Goal: Task Accomplishment & Management: Manage account settings

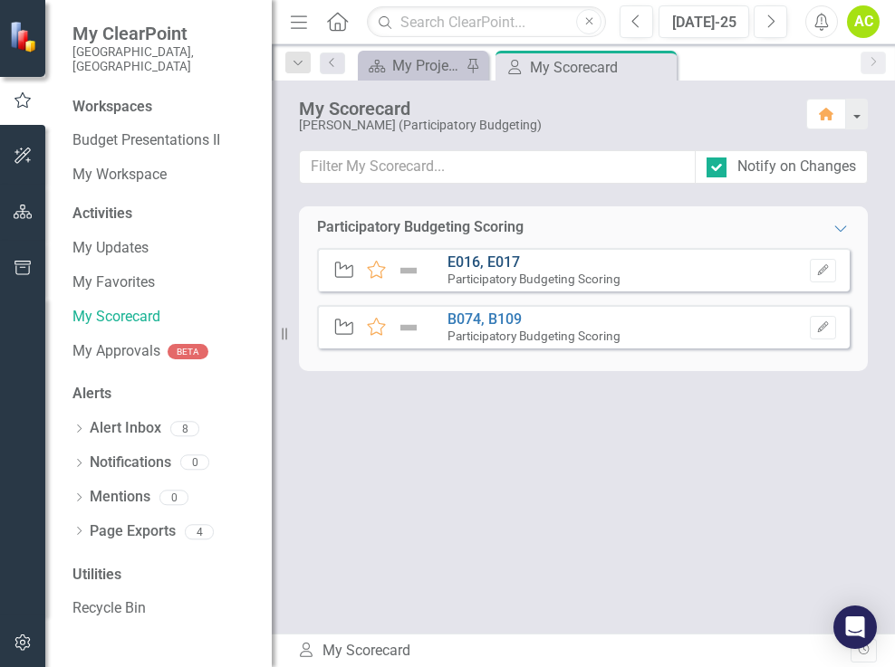
click at [463, 259] on link "E016, E017" at bounding box center [483, 262] width 72 height 17
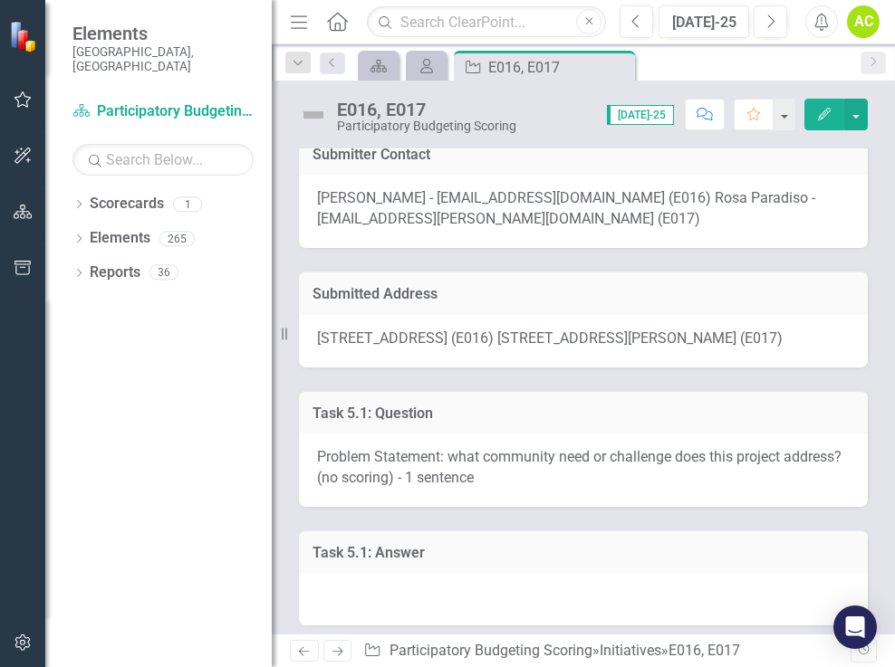
scroll to position [272, 0]
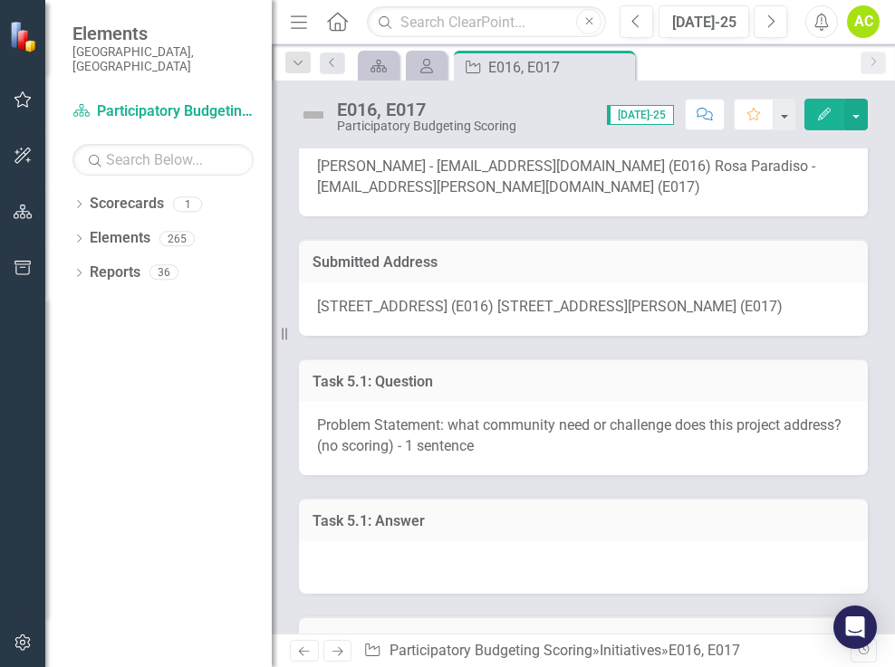
click at [481, 535] on td "Task 5.1: Answer" at bounding box center [583, 524] width 542 height 24
click at [416, 530] on h3 "Task 5.1: Answer" at bounding box center [583, 522] width 542 height 16
click at [408, 543] on div "Task 5.1: Answer" at bounding box center [583, 520] width 569 height 44
click at [397, 572] on div at bounding box center [583, 568] width 569 height 53
click at [413, 591] on div at bounding box center [583, 568] width 569 height 53
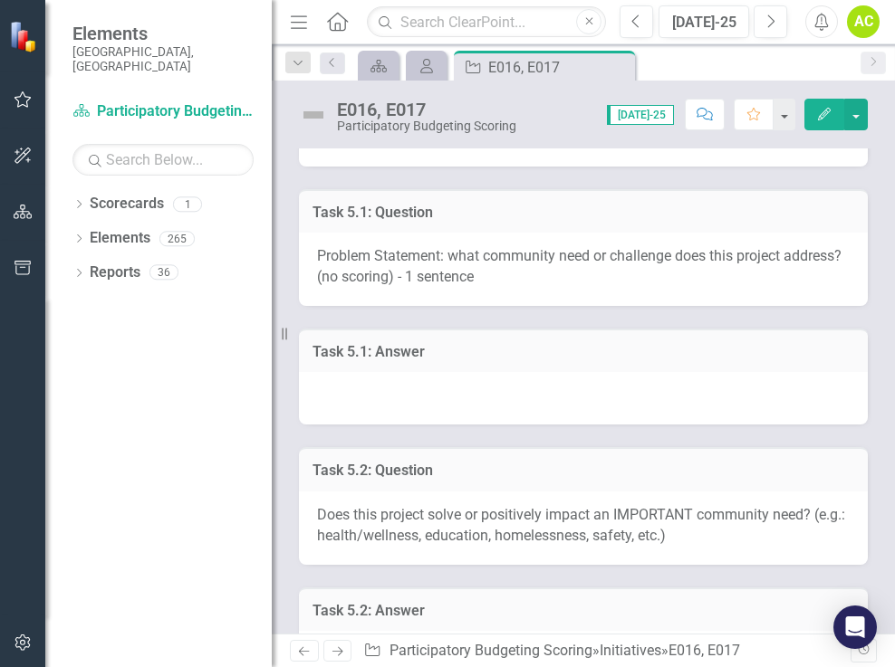
scroll to position [453, 0]
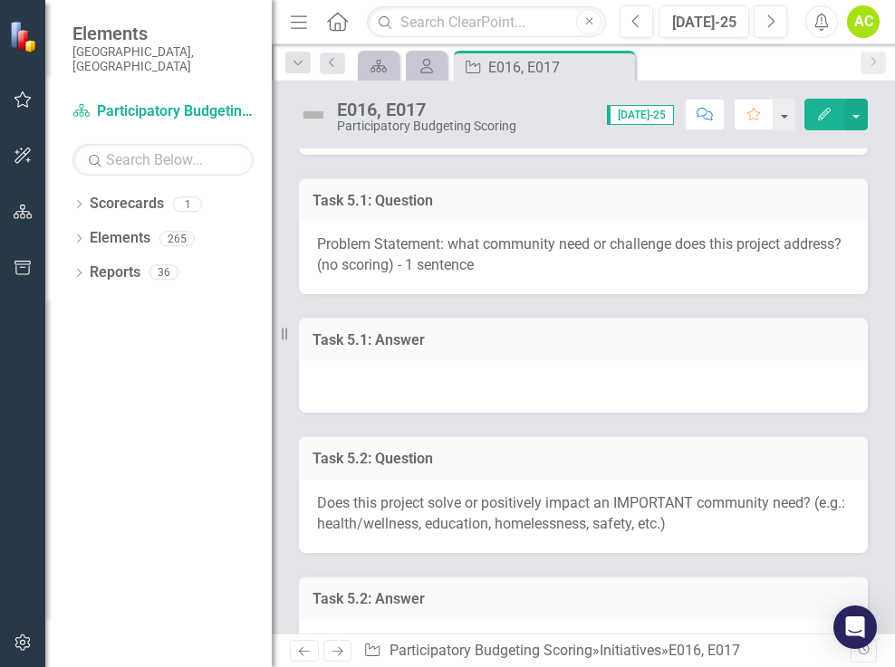
click at [408, 349] on h3 "Task 5.1: Answer" at bounding box center [583, 340] width 542 height 16
click at [523, 274] on span "Problem Statement: what community need or challenge does this project address? …" at bounding box center [579, 254] width 524 height 38
click at [821, 112] on icon "Edit" at bounding box center [824, 114] width 16 height 13
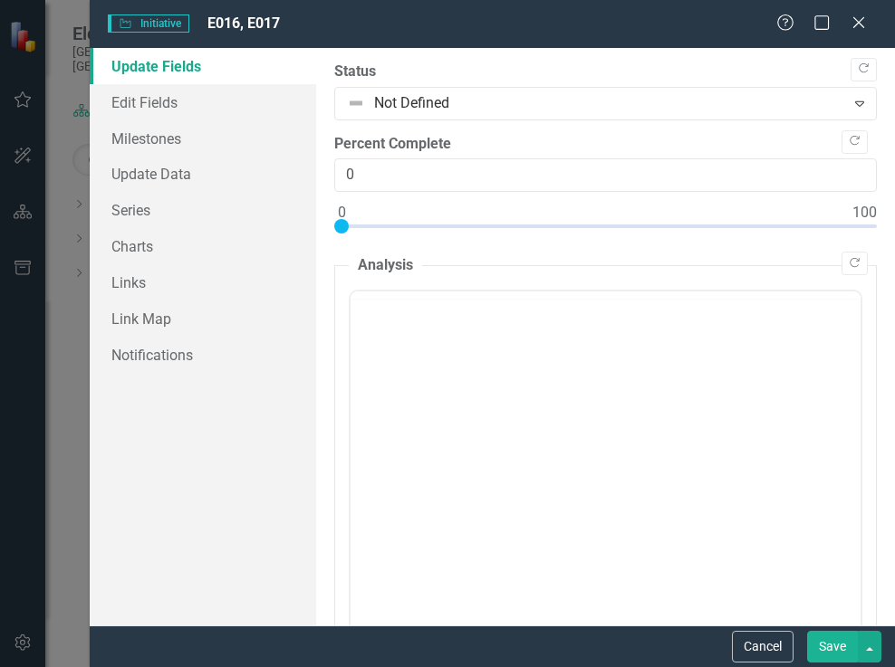
scroll to position [0, 0]
click at [131, 178] on link "Update Data" at bounding box center [203, 174] width 226 height 36
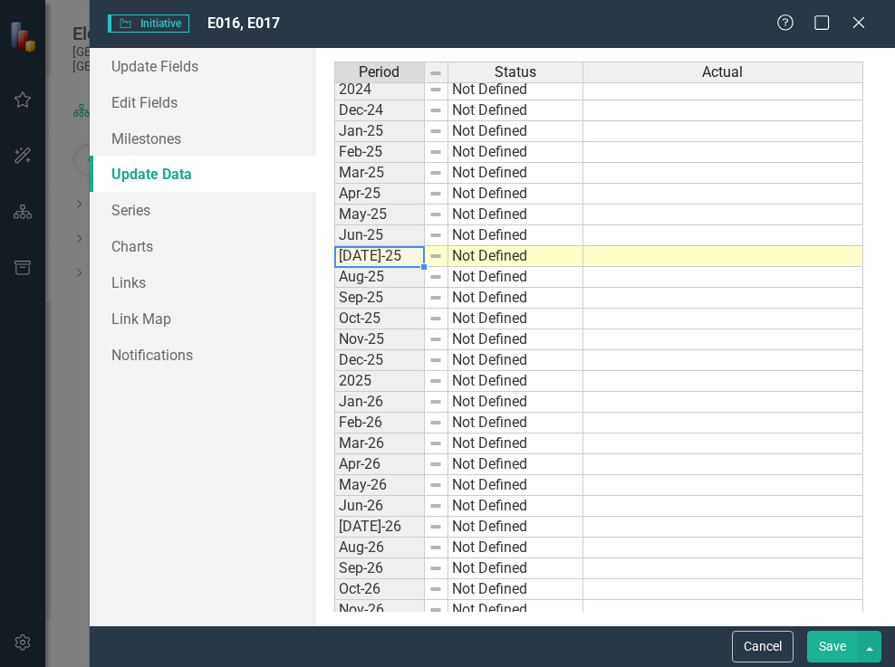
click at [382, 257] on tbody "2023 Not Defined Jan-24 Not Defined Feb-24 Not Defined Mar-24 Not Defined Apr-2…" at bounding box center [458, 350] width 249 height 1042
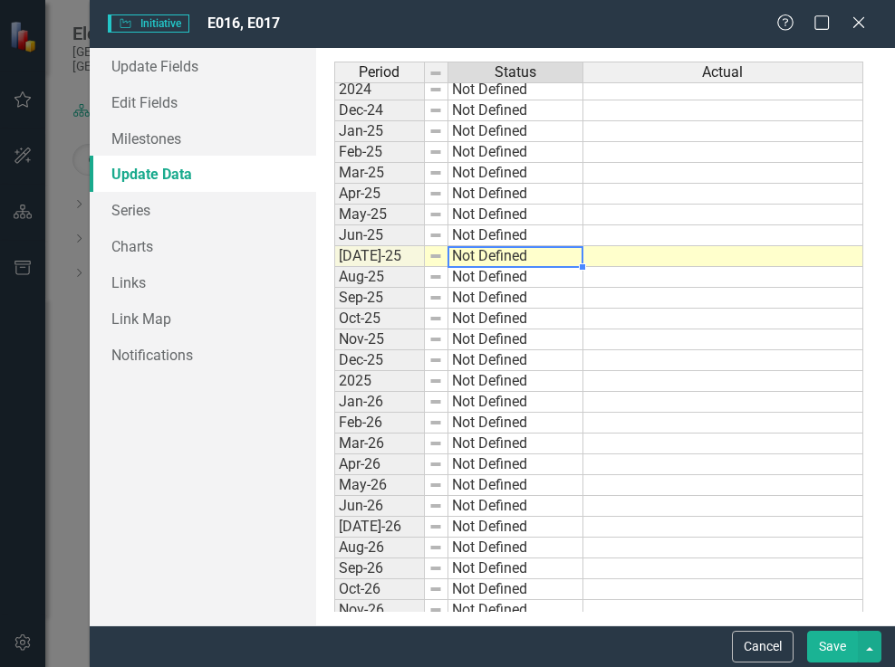
click at [474, 254] on td "Not Defined" at bounding box center [515, 256] width 135 height 21
click at [170, 18] on span "Initiative Initiative" at bounding box center [149, 23] width 82 height 18
click at [140, 358] on link "Notifications" at bounding box center [203, 355] width 226 height 36
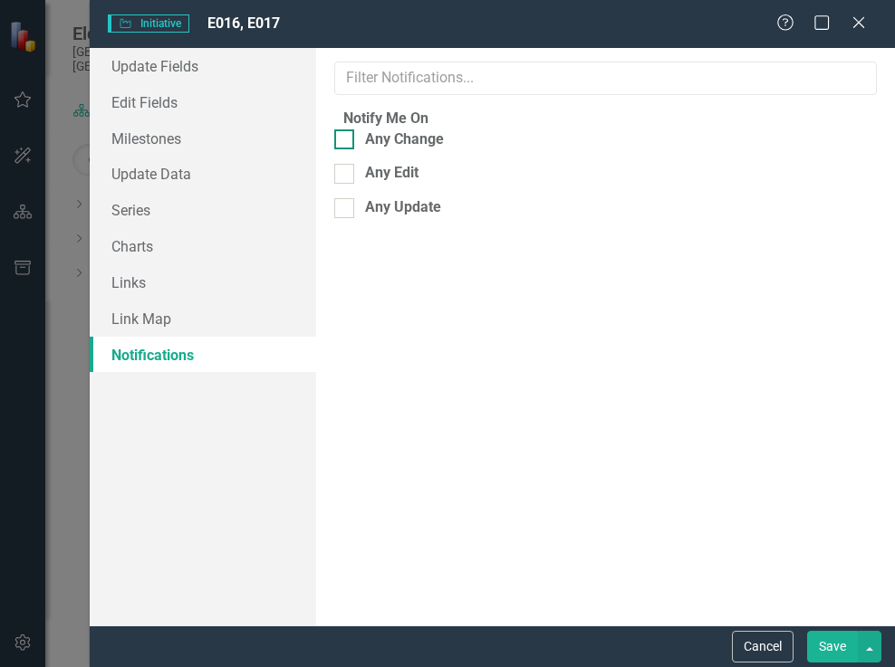
click at [354, 148] on div at bounding box center [344, 140] width 20 height 20
click at [346, 141] on input "Any Change" at bounding box center [340, 136] width 12 height 12
checkbox input "true"
click at [346, 176] on input "Any Edit" at bounding box center [340, 170] width 12 height 12
checkbox input "true"
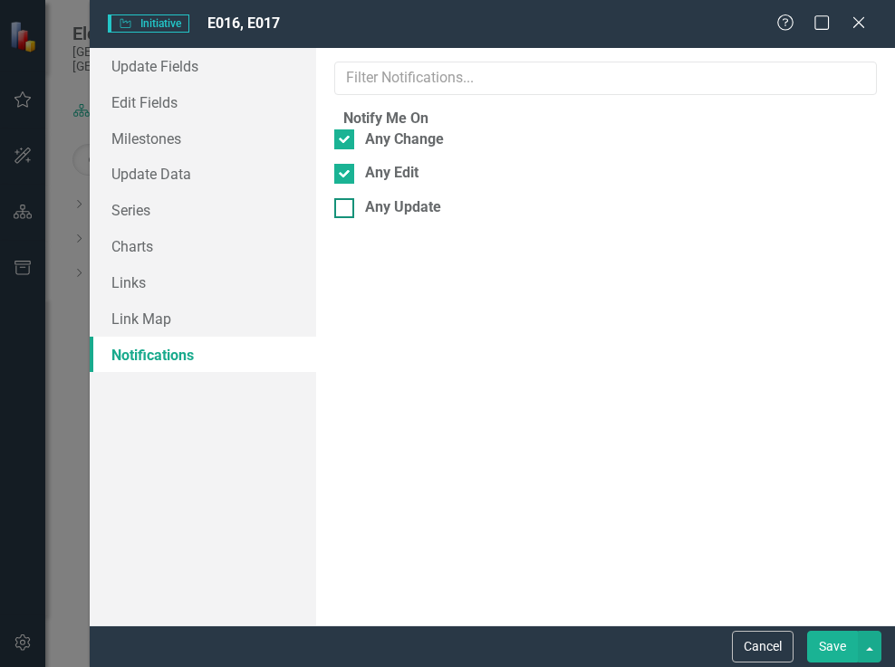
click at [354, 218] on div at bounding box center [344, 208] width 20 height 20
click at [346, 210] on input "Any Update" at bounding box center [340, 204] width 12 height 12
checkbox input "true"
click at [838, 645] on button "Save" at bounding box center [832, 647] width 51 height 32
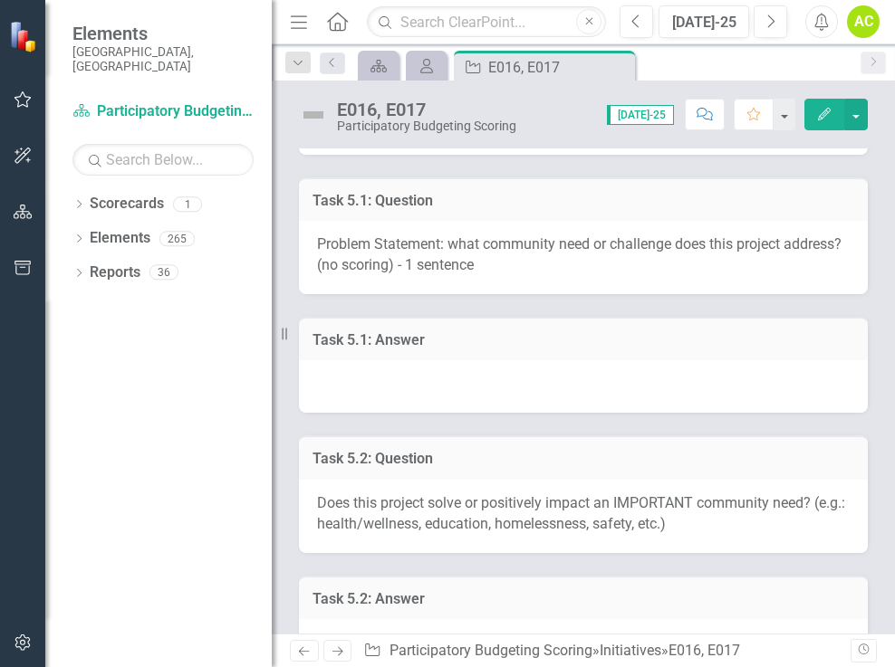
click at [502, 413] on div at bounding box center [583, 386] width 569 height 53
click at [499, 409] on div at bounding box center [583, 386] width 569 height 53
click at [784, 114] on button "button" at bounding box center [784, 115] width 24 height 32
click at [744, 178] on link "Home Set As Home" at bounding box center [722, 182] width 143 height 34
click at [648, 392] on div at bounding box center [583, 386] width 569 height 53
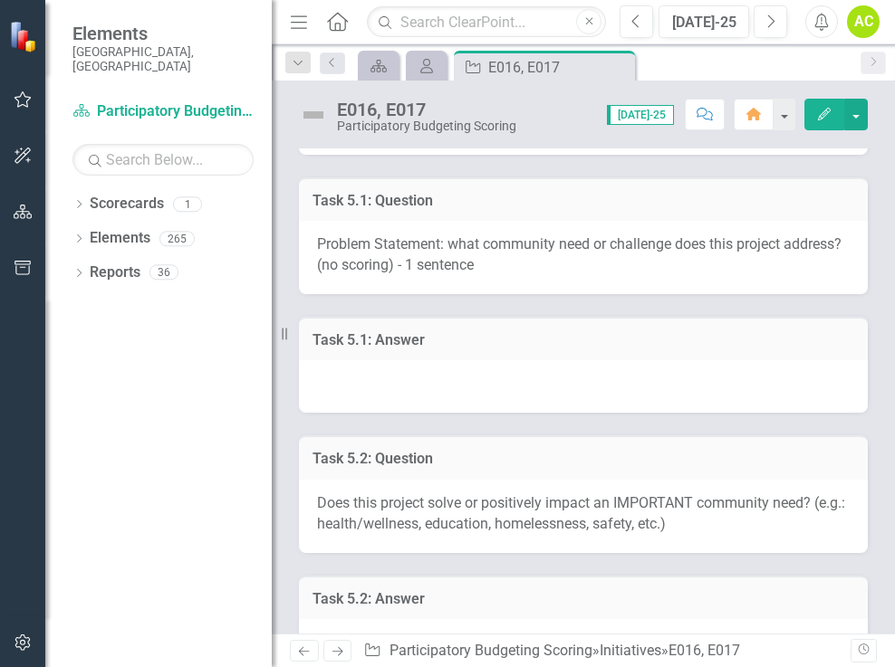
click at [641, 392] on div at bounding box center [583, 386] width 569 height 53
click at [858, 112] on button "button" at bounding box center [856, 115] width 24 height 32
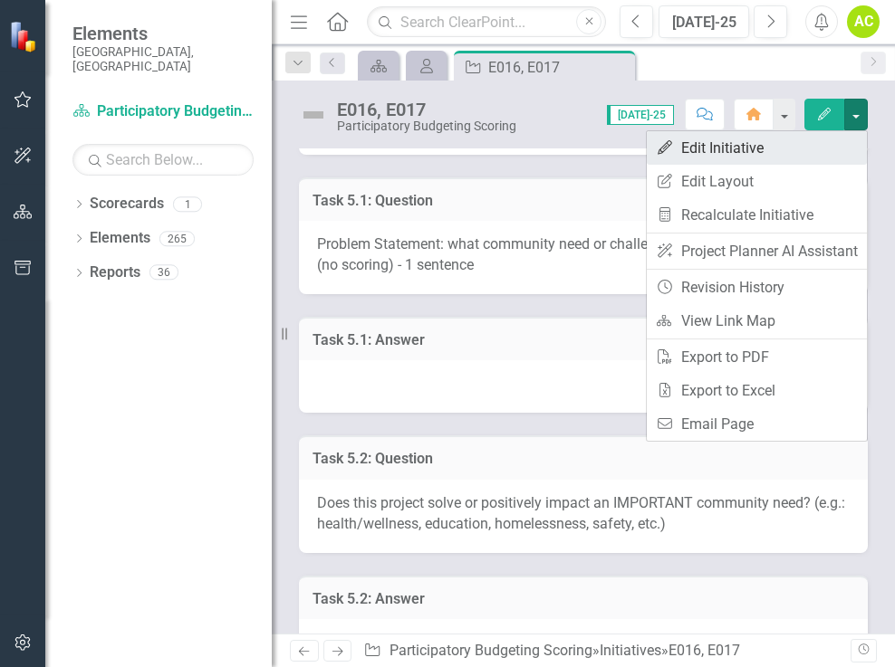
click at [761, 149] on link "Edit Edit Initiative" at bounding box center [757, 148] width 220 height 34
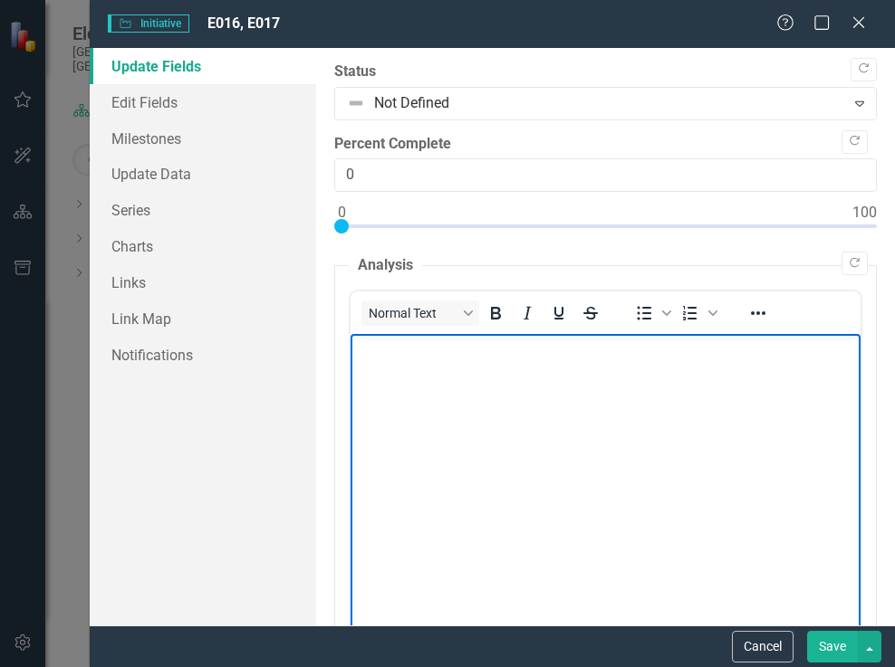
click at [362, 351] on p "Rich Text Area. Press ALT-0 for help." at bounding box center [604, 350] width 501 height 22
click at [608, 348] on p "Health and Wellness, and Public accomodations" at bounding box center [604, 350] width 501 height 22
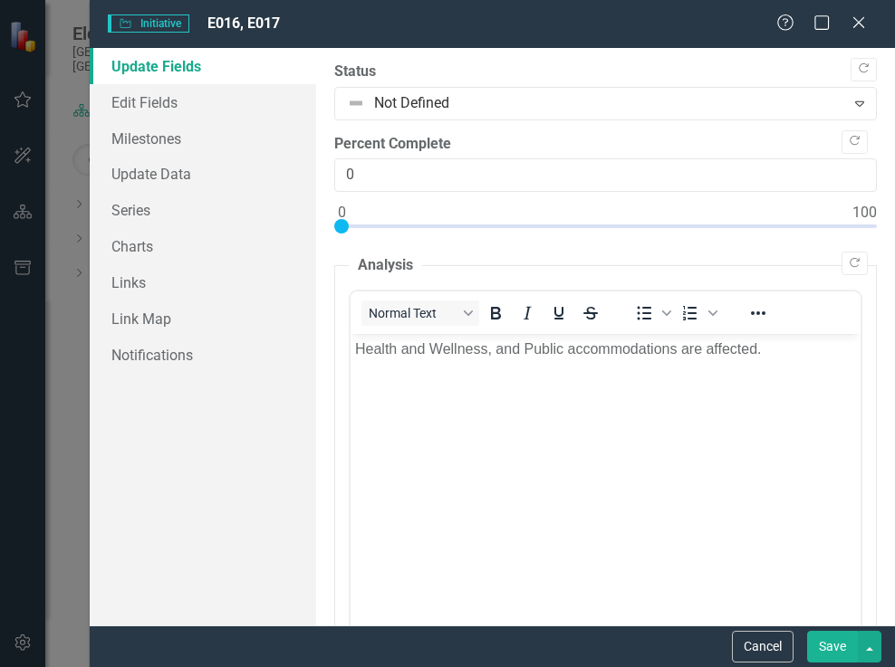
click at [822, 641] on button "Save" at bounding box center [832, 647] width 51 height 32
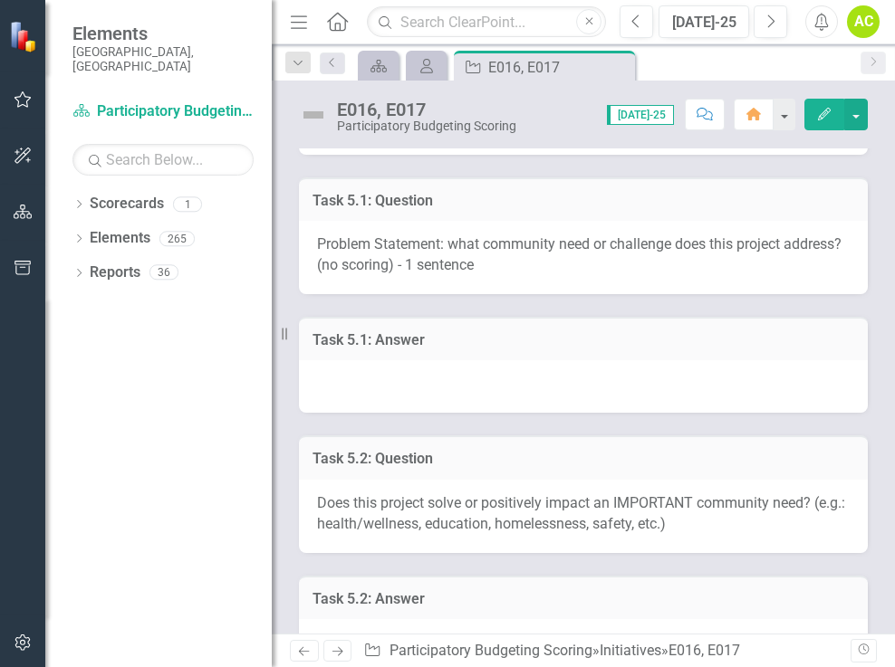
click at [490, 391] on div at bounding box center [583, 386] width 569 height 53
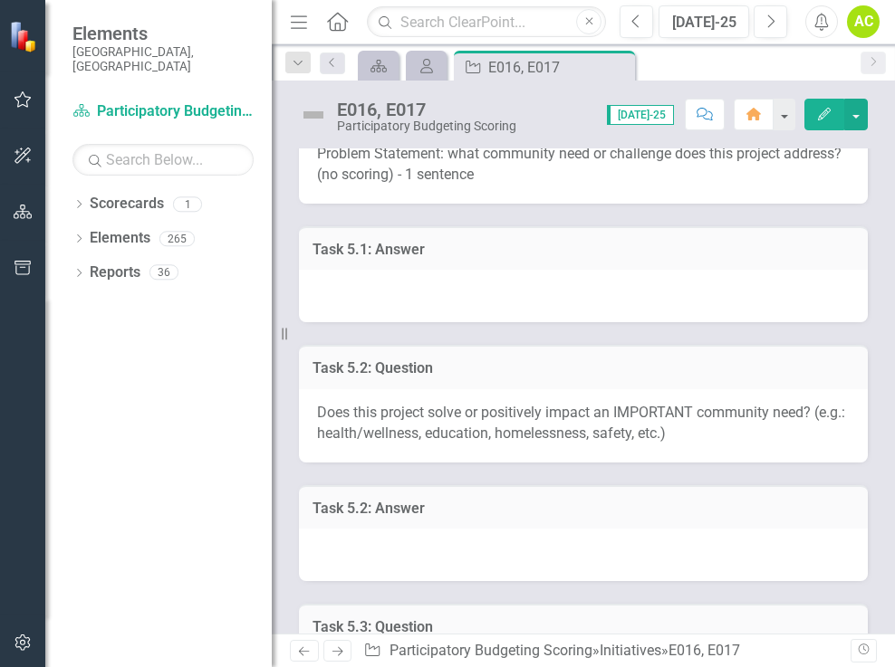
click at [489, 573] on div at bounding box center [583, 555] width 569 height 53
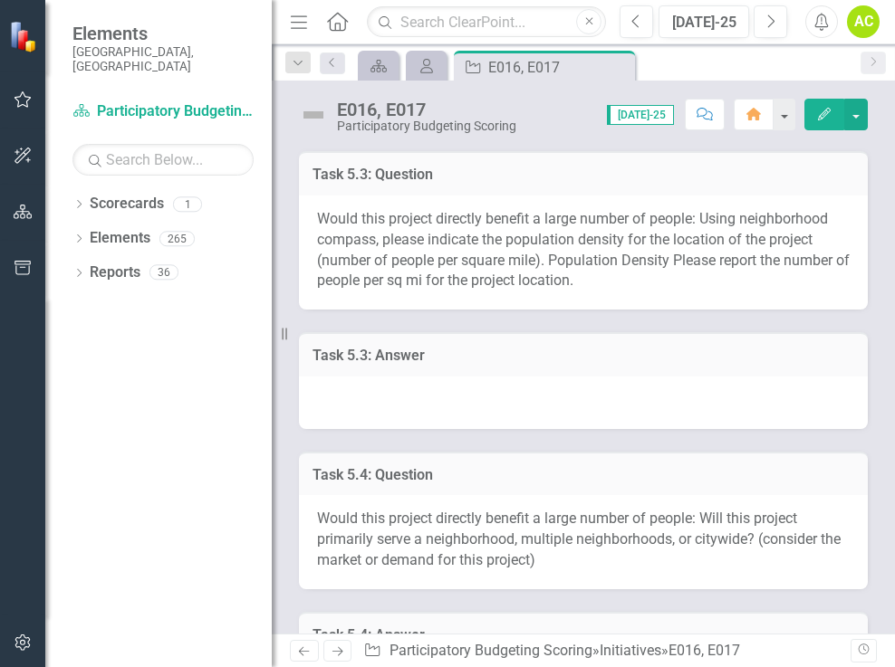
scroll to position [453, 0]
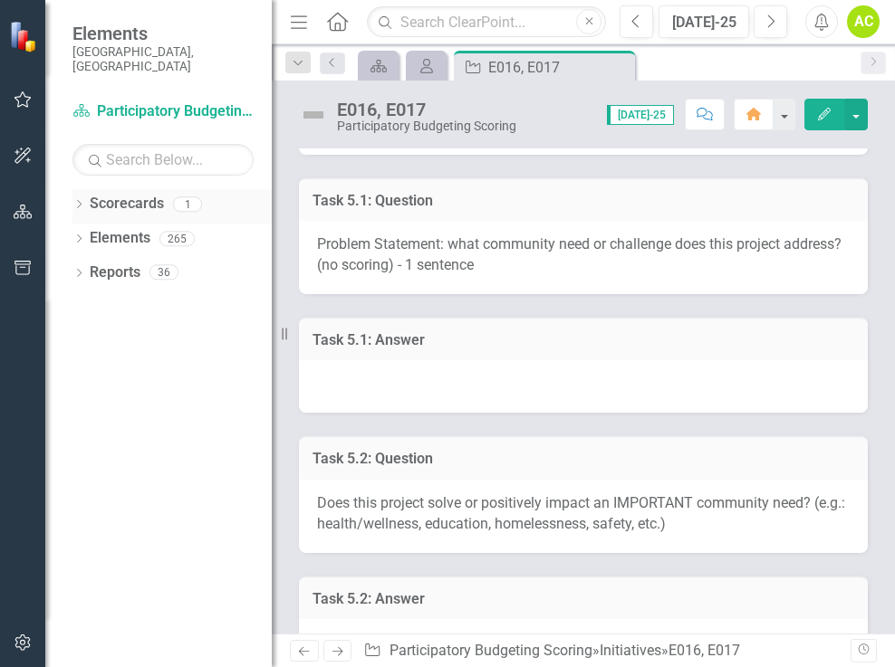
click at [191, 197] on div "1" at bounding box center [187, 204] width 29 height 15
click at [186, 197] on div "1" at bounding box center [187, 204] width 29 height 15
click at [176, 231] on div "265" at bounding box center [176, 238] width 35 height 15
click at [107, 228] on link "Elements" at bounding box center [120, 238] width 61 height 21
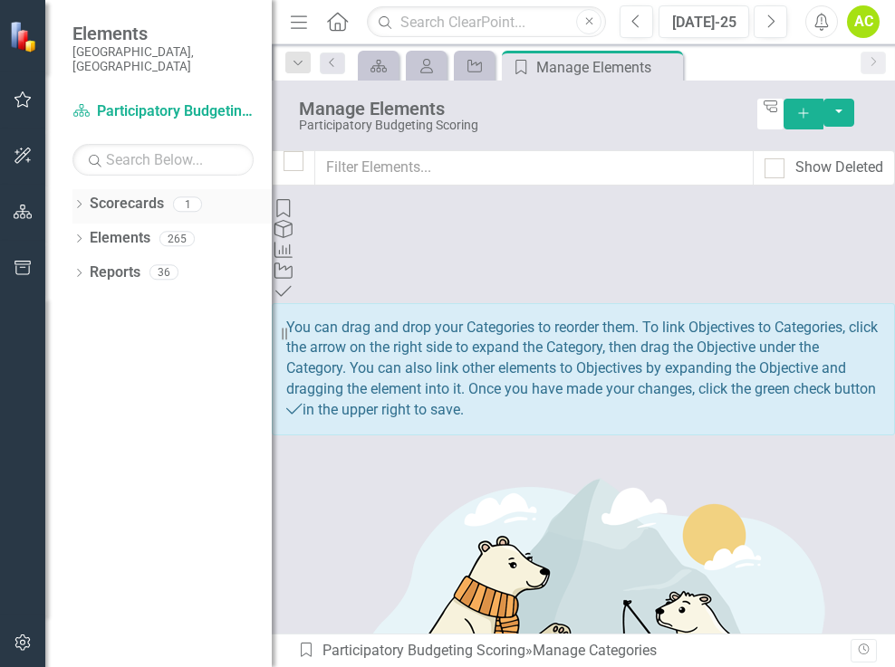
click at [80, 200] on icon at bounding box center [79, 204] width 5 height 8
click at [124, 228] on link "Participatory Budgeting Scoring" at bounding box center [171, 238] width 199 height 21
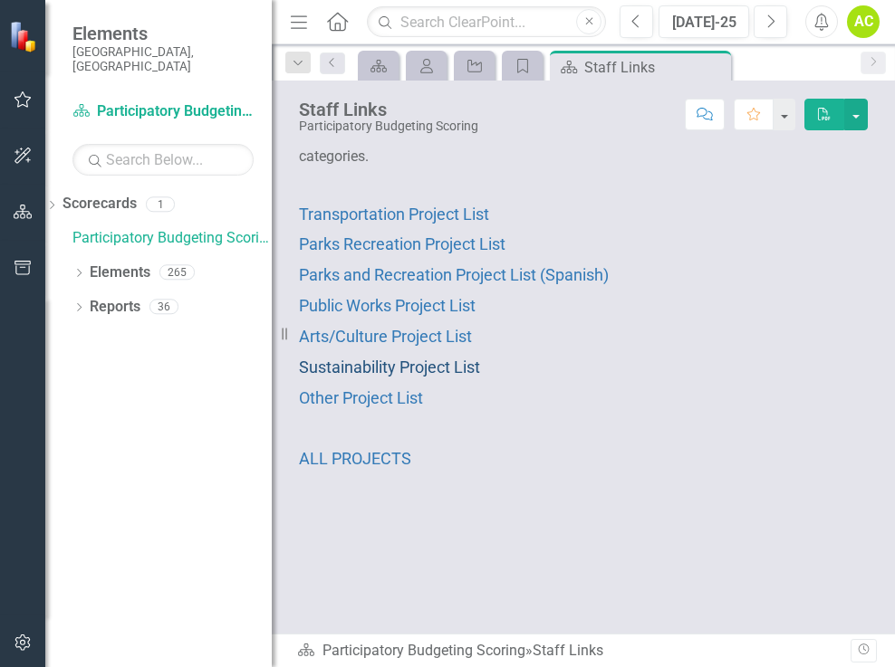
click at [345, 377] on span "Sustainability Project List" at bounding box center [389, 367] width 181 height 19
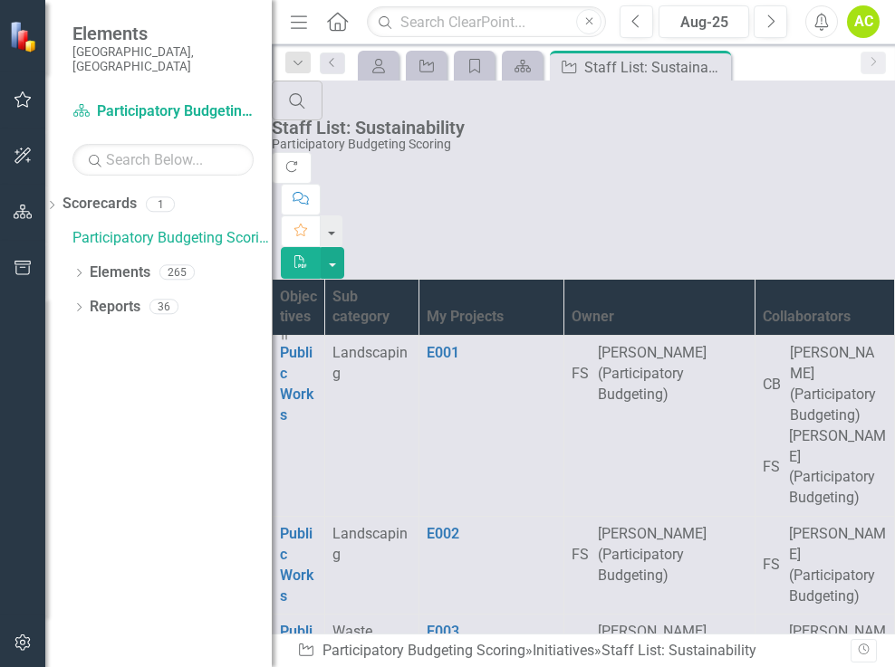
scroll to position [1449, 0]
click at [344, 247] on button "button" at bounding box center [333, 263] width 24 height 32
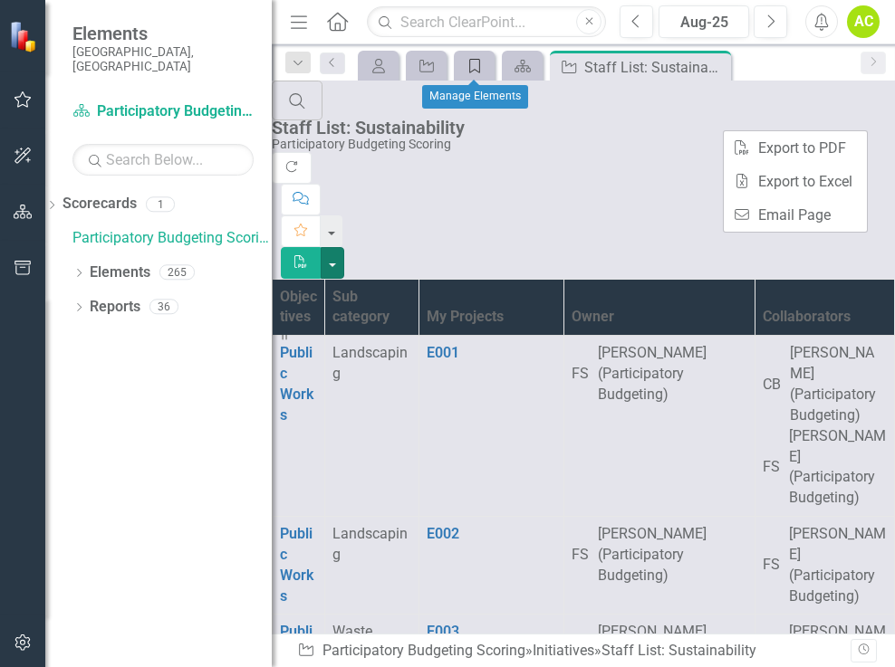
click at [472, 67] on icon "Category" at bounding box center [475, 66] width 18 height 14
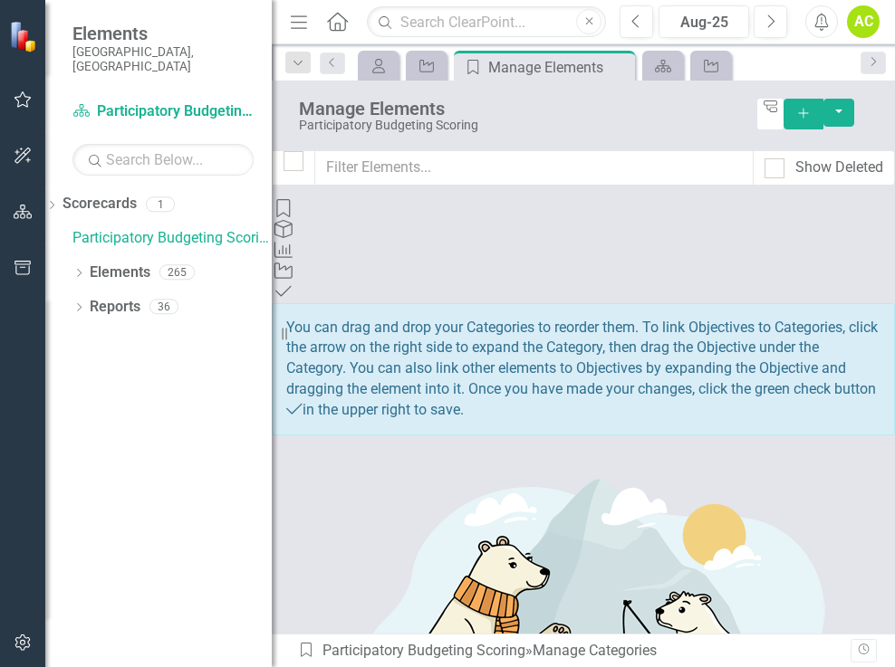
click at [295, 238] on icon "Objective" at bounding box center [284, 229] width 24 height 18
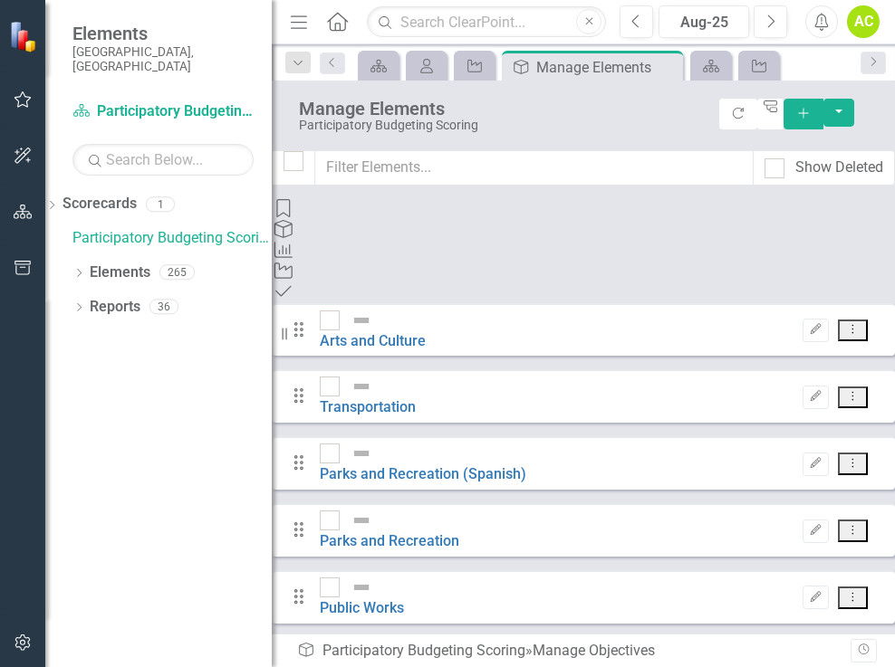
click at [295, 241] on icon "Measure" at bounding box center [284, 250] width 24 height 18
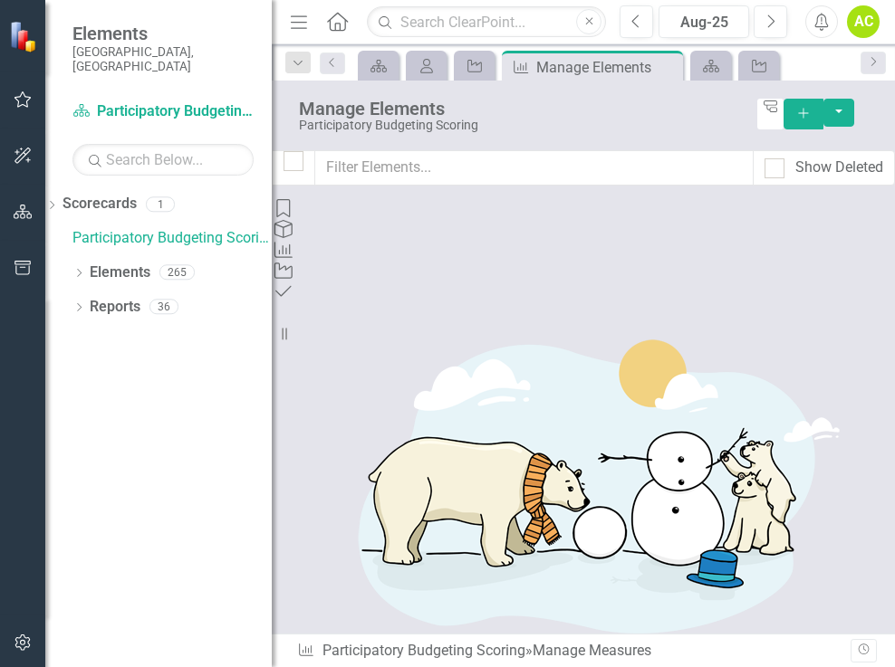
click at [858, 21] on div "AC" at bounding box center [863, 21] width 33 height 33
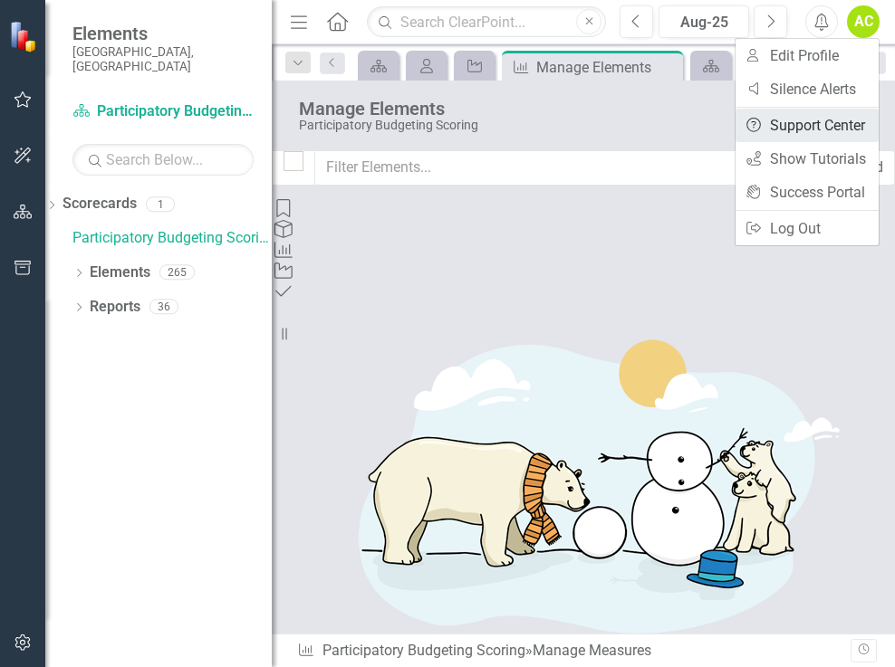
click at [811, 121] on link "Help Support Center" at bounding box center [806, 126] width 143 height 34
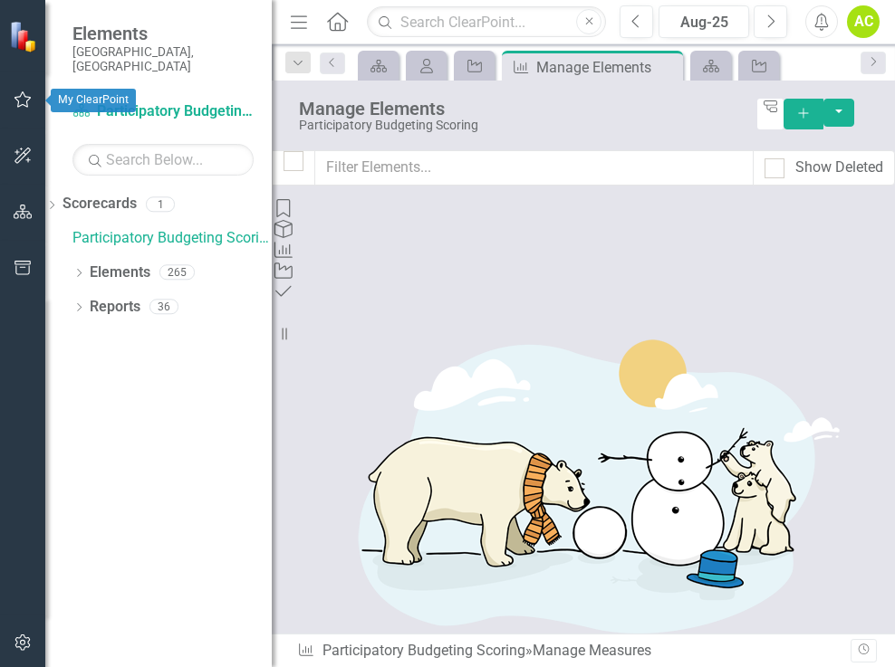
click at [21, 101] on icon "button" at bounding box center [23, 99] width 19 height 14
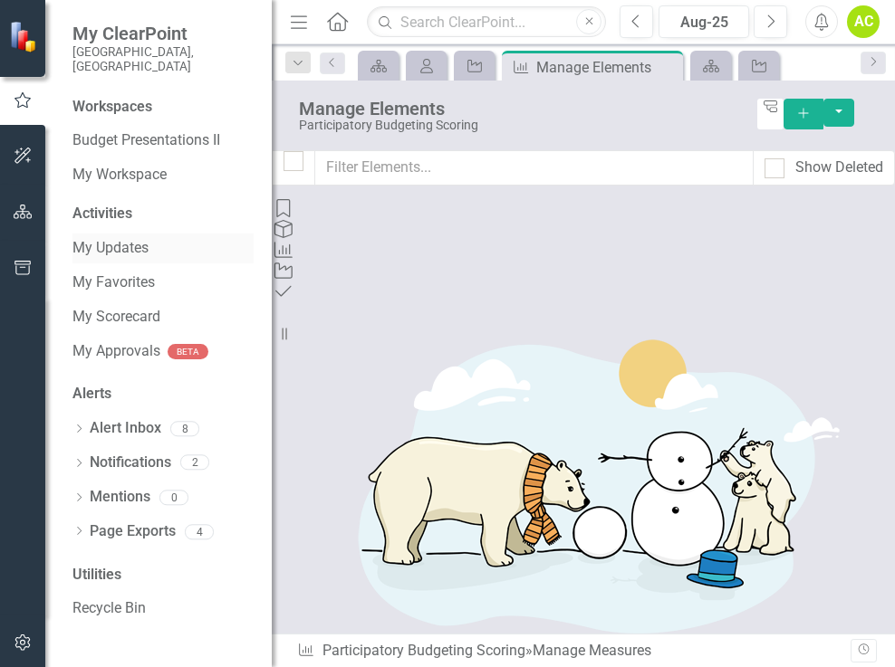
click at [120, 238] on link "My Updates" at bounding box center [162, 248] width 181 height 21
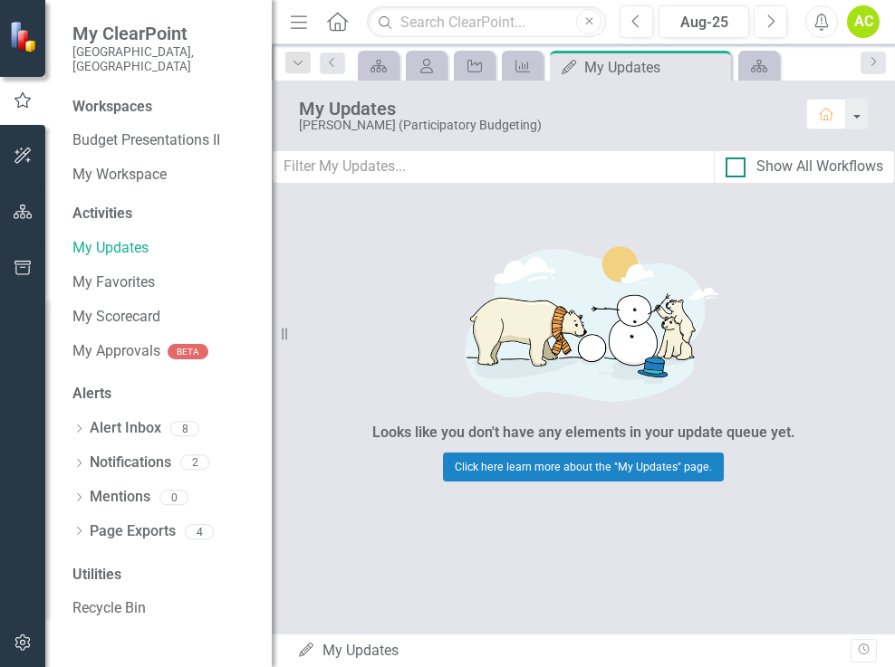
click at [725, 166] on input "Show All Workflows" at bounding box center [731, 164] width 12 height 12
checkbox input "true"
click at [506, 287] on img at bounding box center [583, 322] width 543 height 191
click at [304, 651] on icon "My Updates" at bounding box center [306, 650] width 18 height 14
click at [369, 651] on div "My Updates My Updates" at bounding box center [573, 651] width 553 height 21
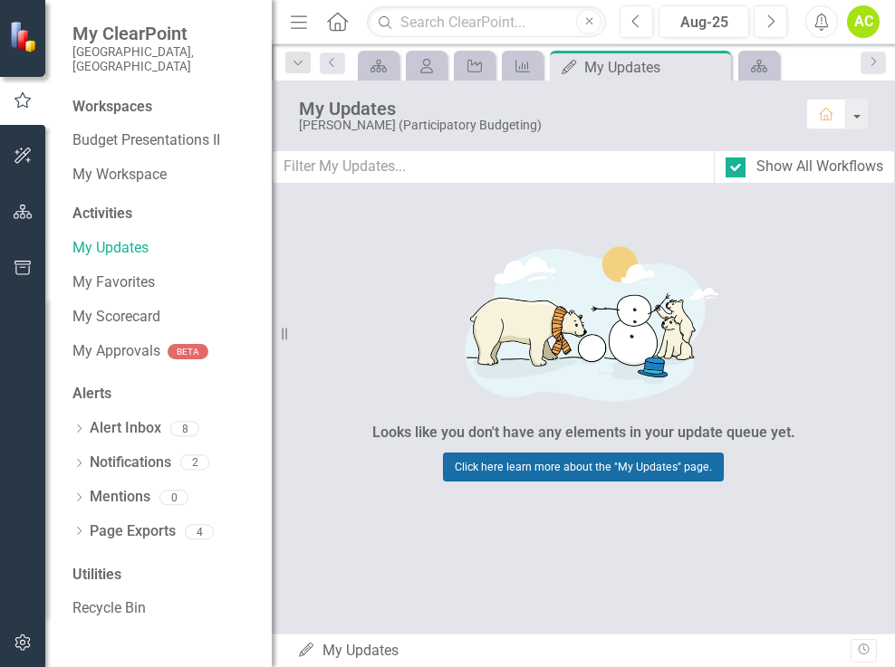
click at [507, 465] on link "Click here learn more about the "My Updates" page." at bounding box center [583, 467] width 281 height 29
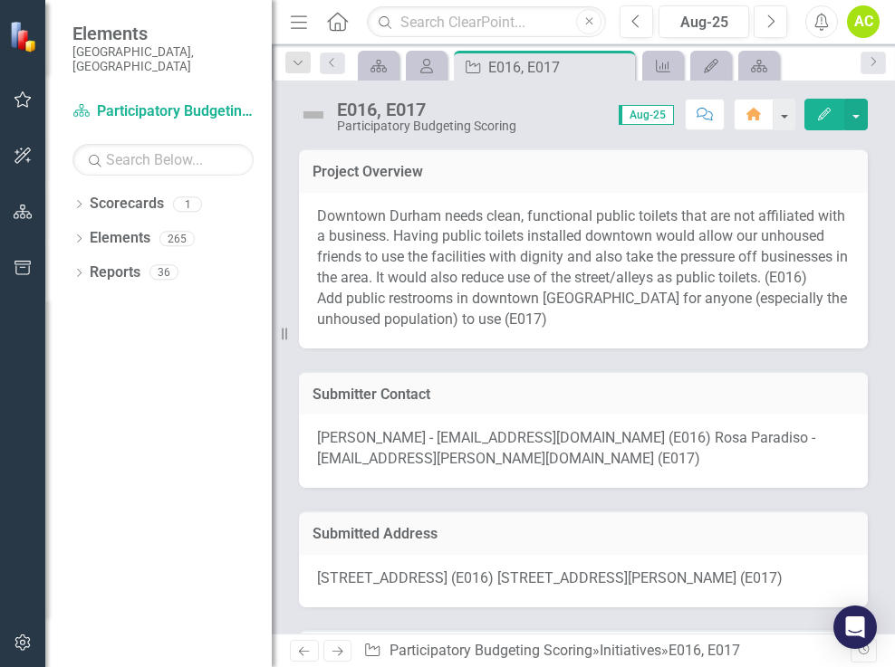
click at [704, 114] on icon "Comment" at bounding box center [704, 114] width 16 height 13
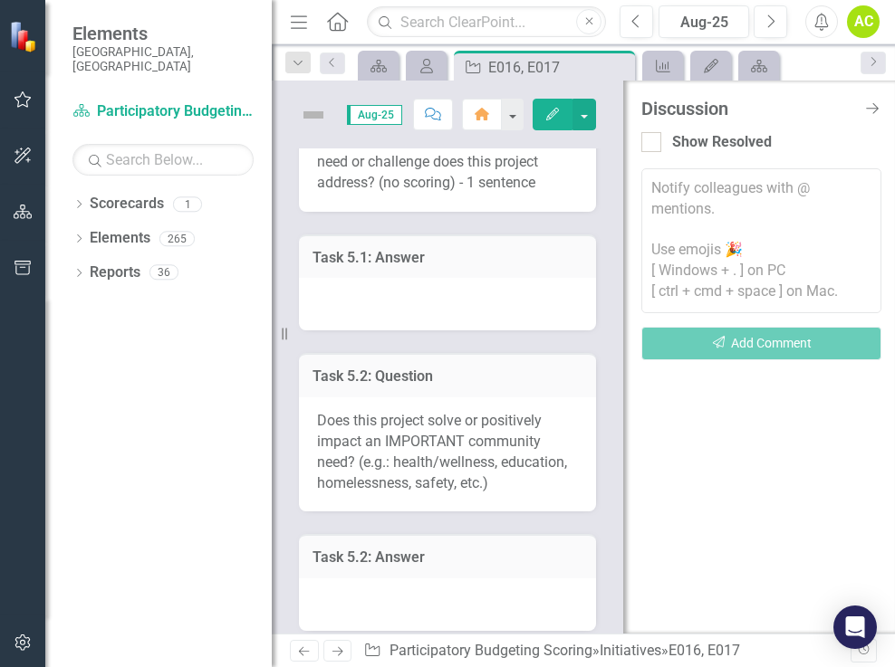
scroll to position [815, 0]
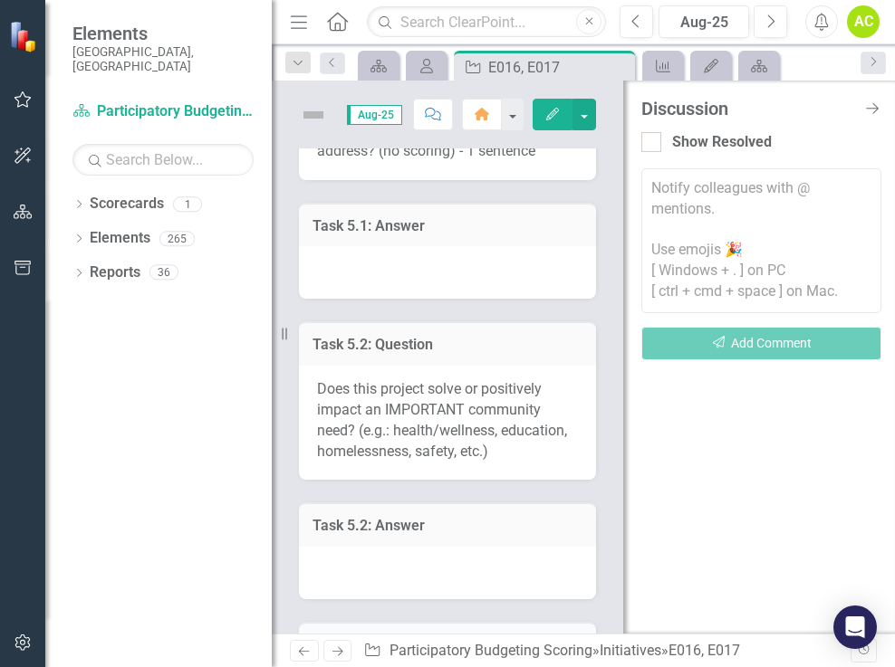
click at [529, 246] on div at bounding box center [447, 272] width 297 height 53
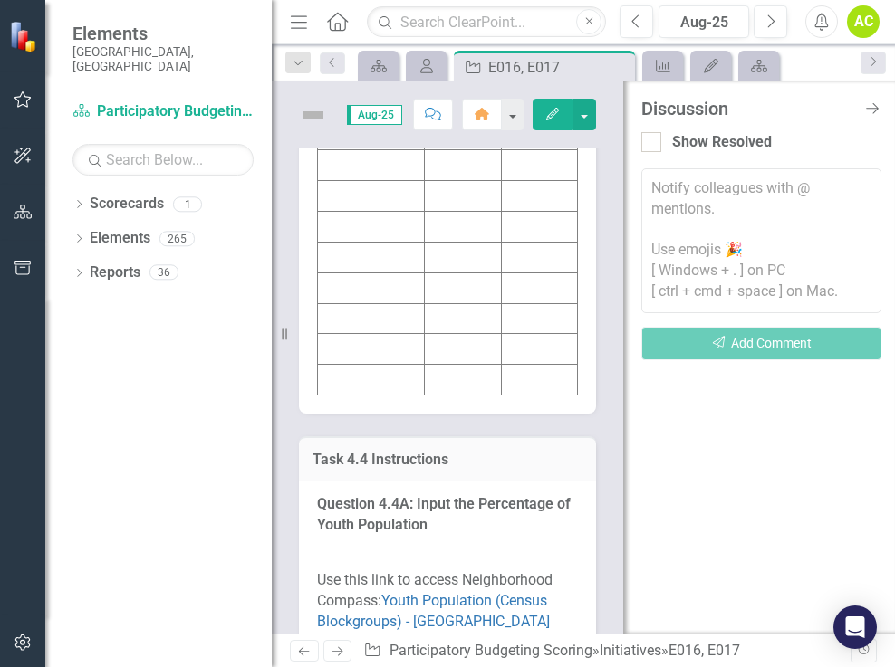
scroll to position [9057, 0]
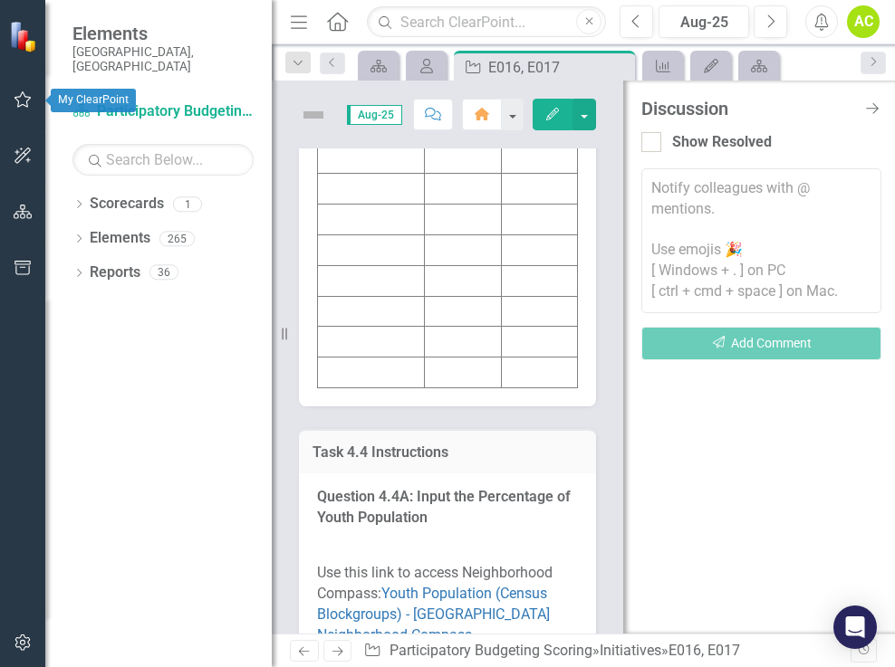
click at [27, 100] on icon "button" at bounding box center [23, 99] width 19 height 14
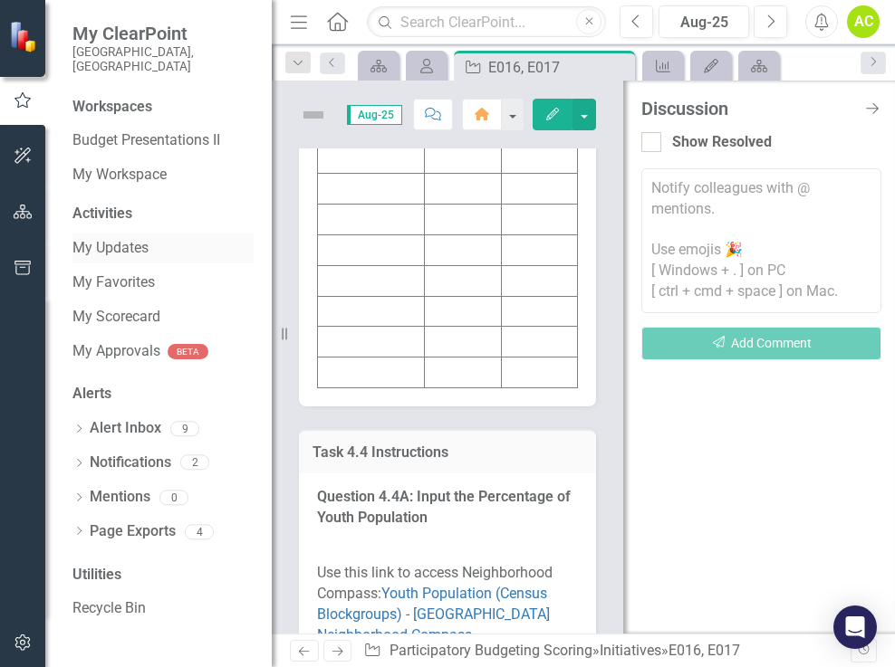
click at [122, 238] on link "My Updates" at bounding box center [162, 248] width 181 height 21
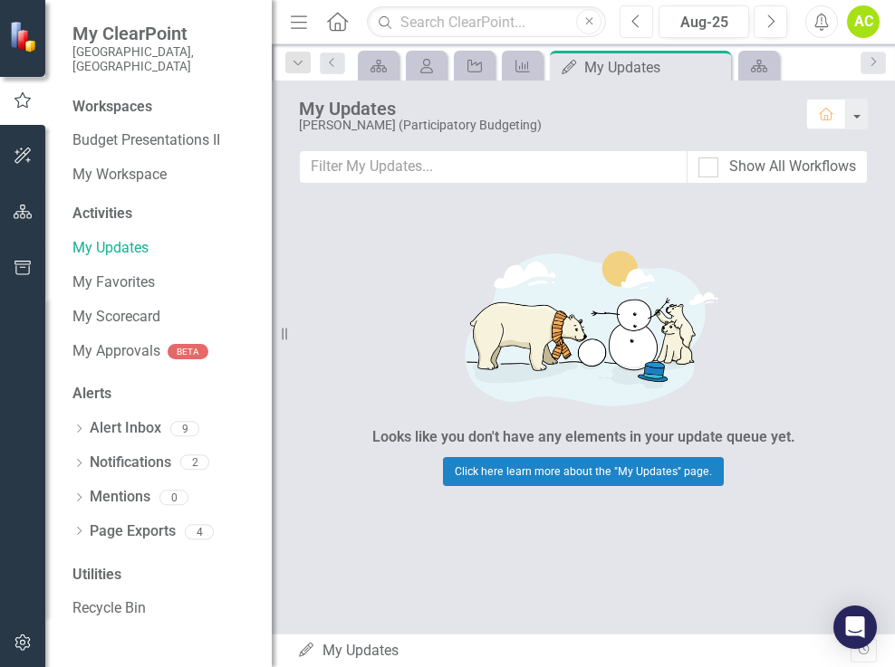
click at [639, 22] on icon "Previous" at bounding box center [636, 22] width 10 height 16
click at [711, 168] on div at bounding box center [708, 168] width 20 height 20
click at [710, 168] on input "Show All Workflows" at bounding box center [704, 164] width 12 height 12
checkbox input "true"
click at [771, 22] on icon "Next" at bounding box center [770, 22] width 10 height 16
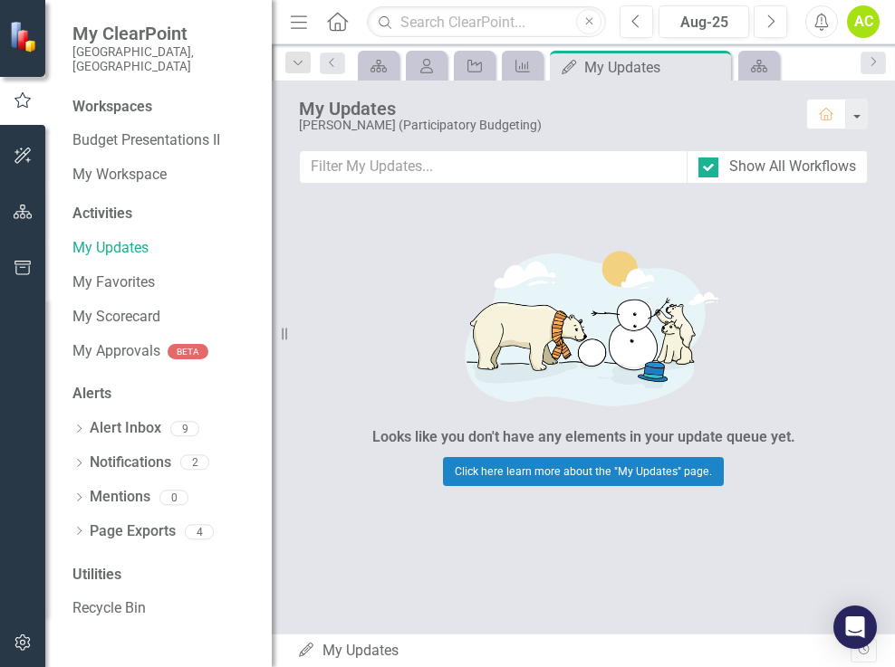
click at [303, 647] on icon "My Updates" at bounding box center [306, 650] width 18 height 14
click at [306, 652] on icon "My Updates" at bounding box center [306, 650] width 18 height 14
click at [132, 341] on link "My Approvals" at bounding box center [116, 351] width 88 height 21
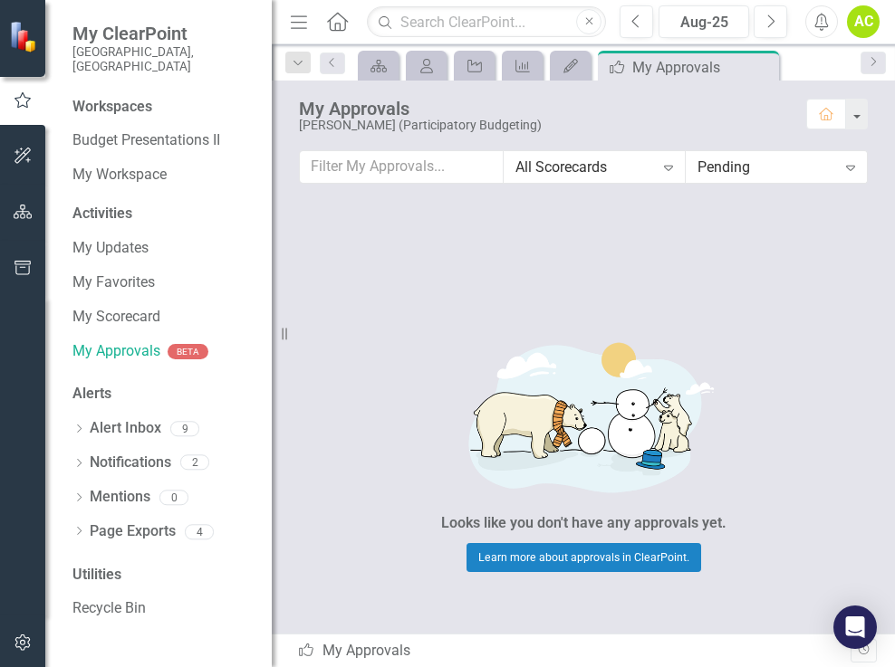
click at [665, 163] on icon "Expand" at bounding box center [668, 167] width 18 height 14
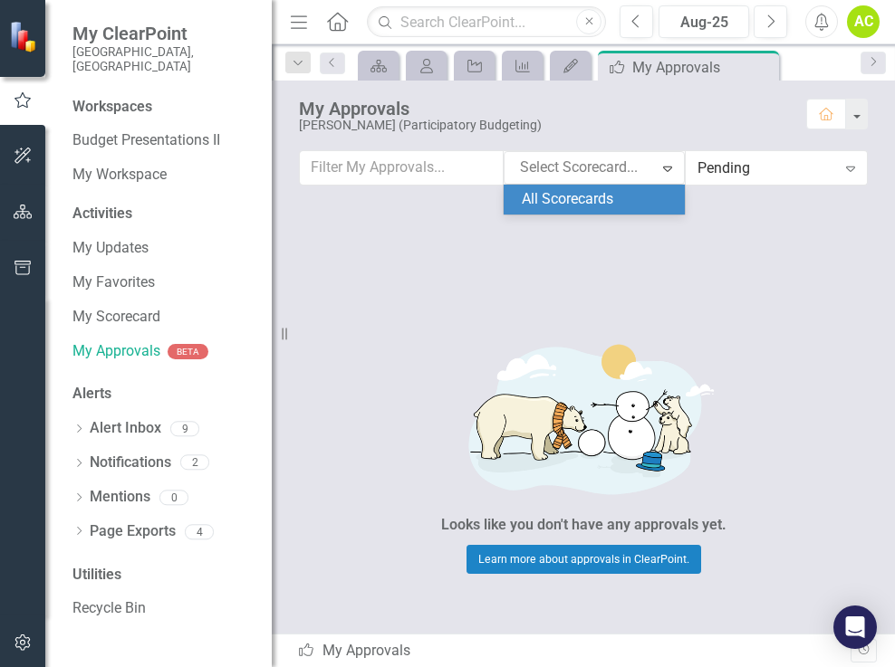
click at [611, 194] on div "All Scorecards" at bounding box center [598, 199] width 152 height 21
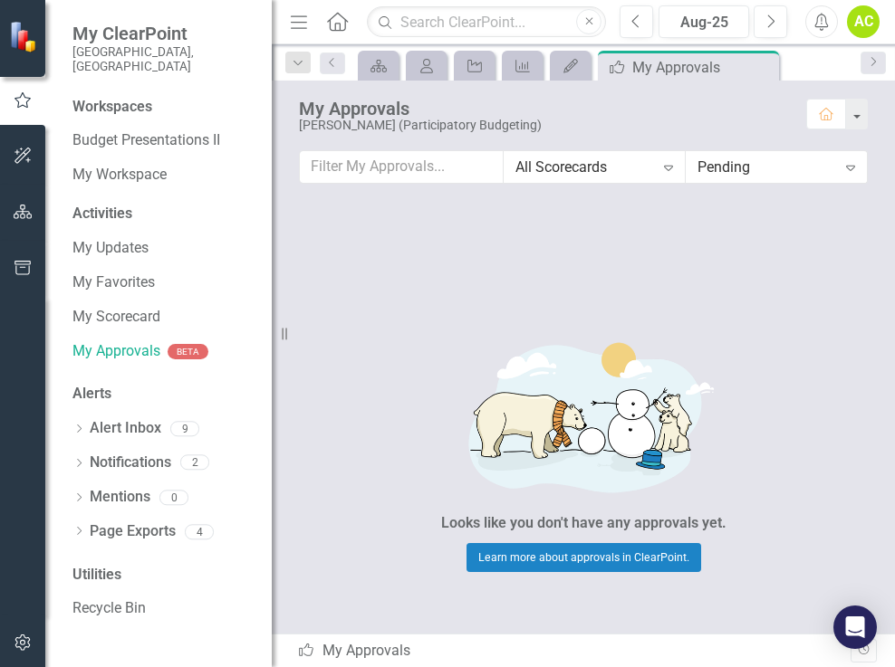
click at [850, 160] on icon "Expand" at bounding box center [850, 167] width 18 height 14
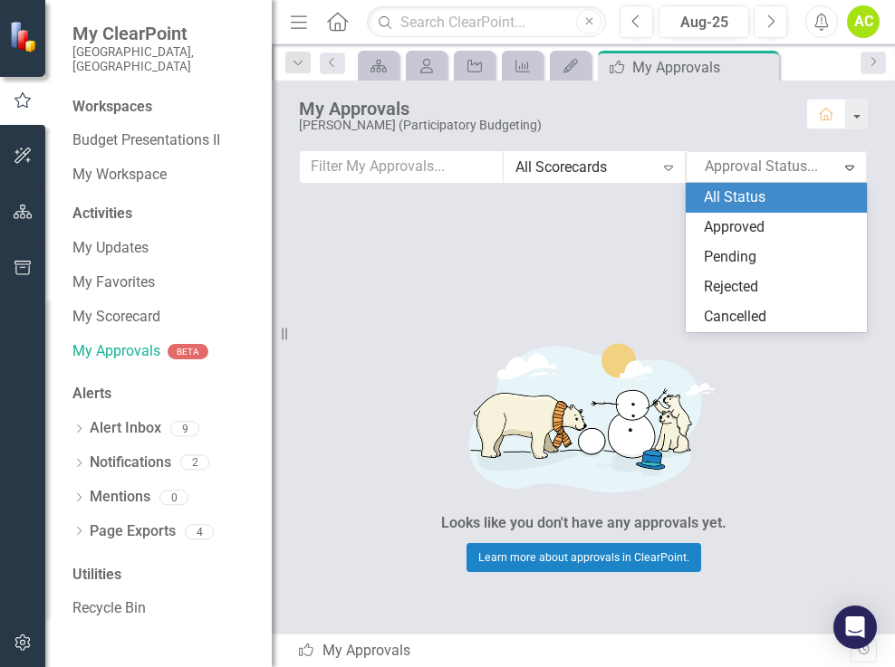
click at [766, 195] on div "All Status" at bounding box center [780, 197] width 152 height 21
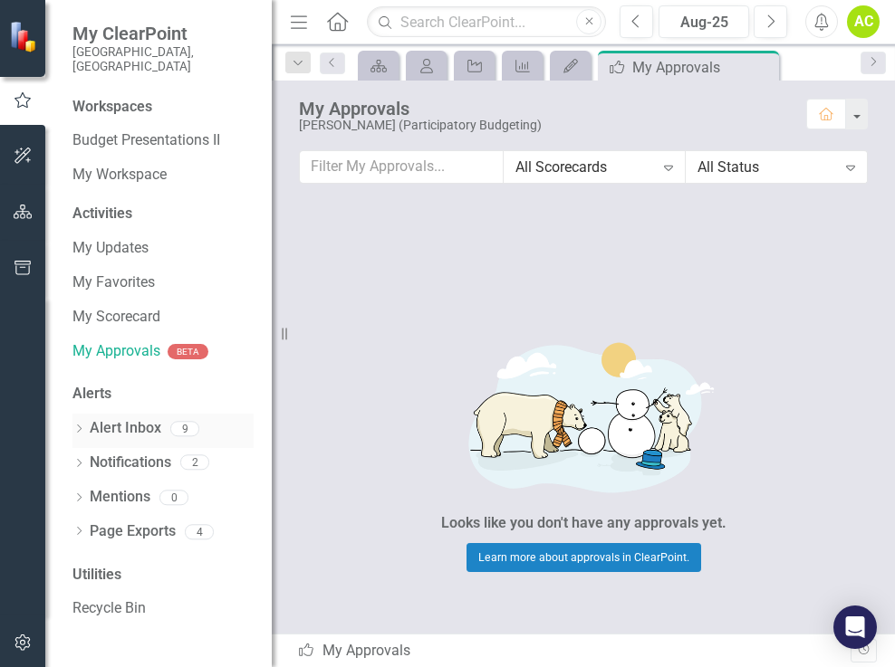
click at [114, 418] on link "Alert Inbox" at bounding box center [126, 428] width 72 height 21
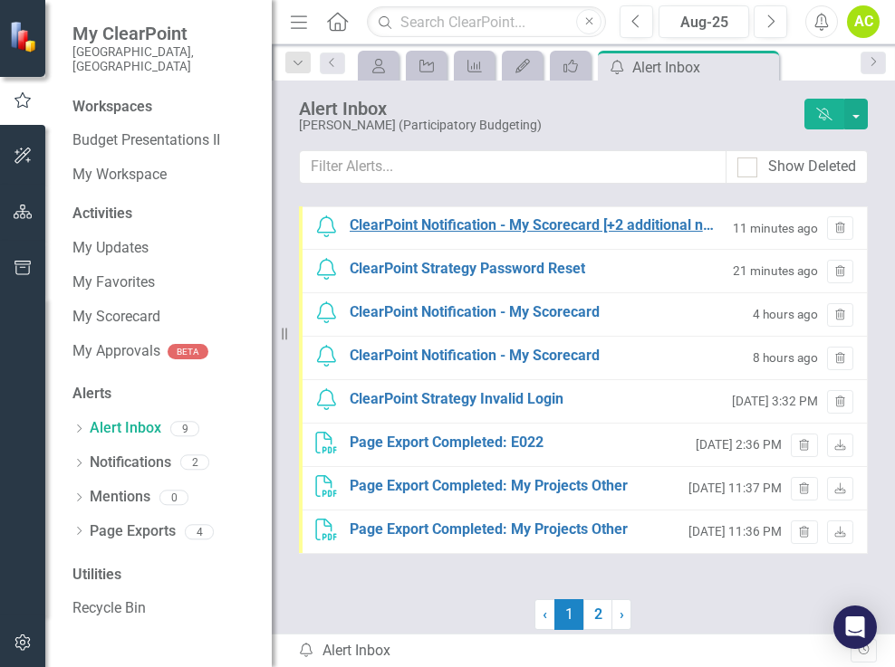
click at [492, 224] on div "ClearPoint Notification - My Scorecard [+2 additional notifications]" at bounding box center [532, 226] width 365 height 21
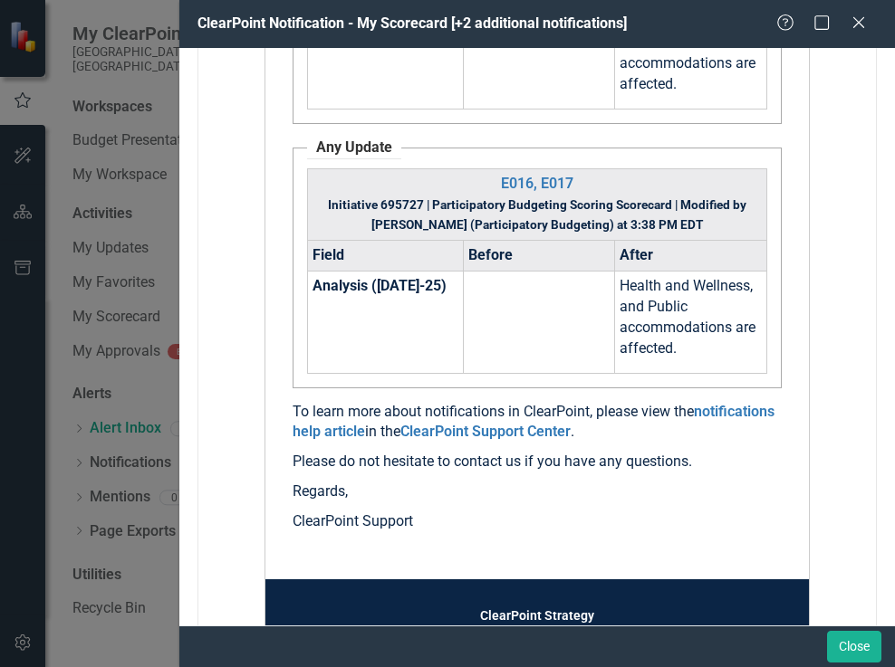
scroll to position [291, 0]
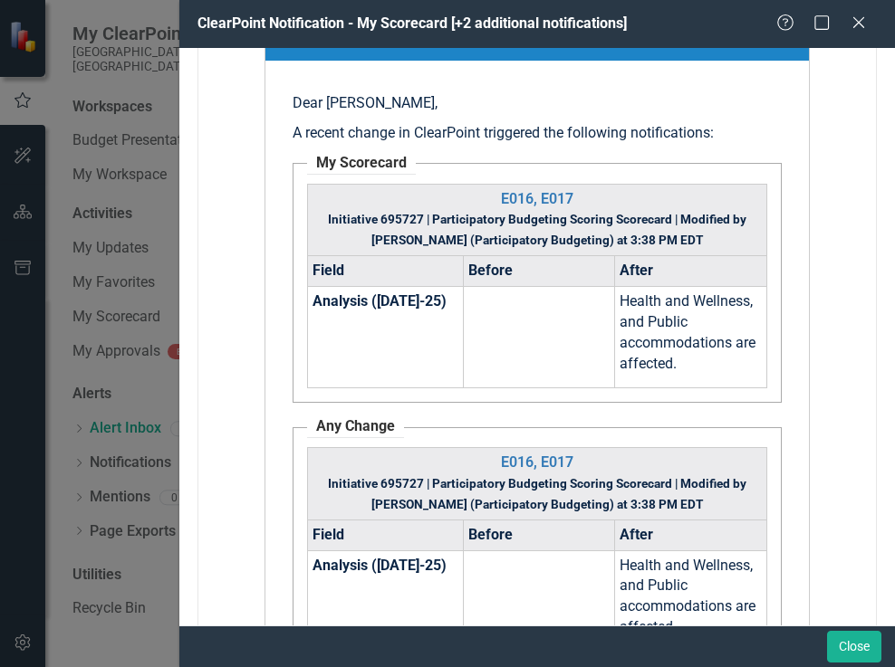
click at [159, 202] on div "ClearPoint Notification - My Scorecard [+2 additional notifications] Help Maxim…" at bounding box center [447, 333] width 895 height 667
click at [859, 23] on icon at bounding box center [858, 22] width 14 height 14
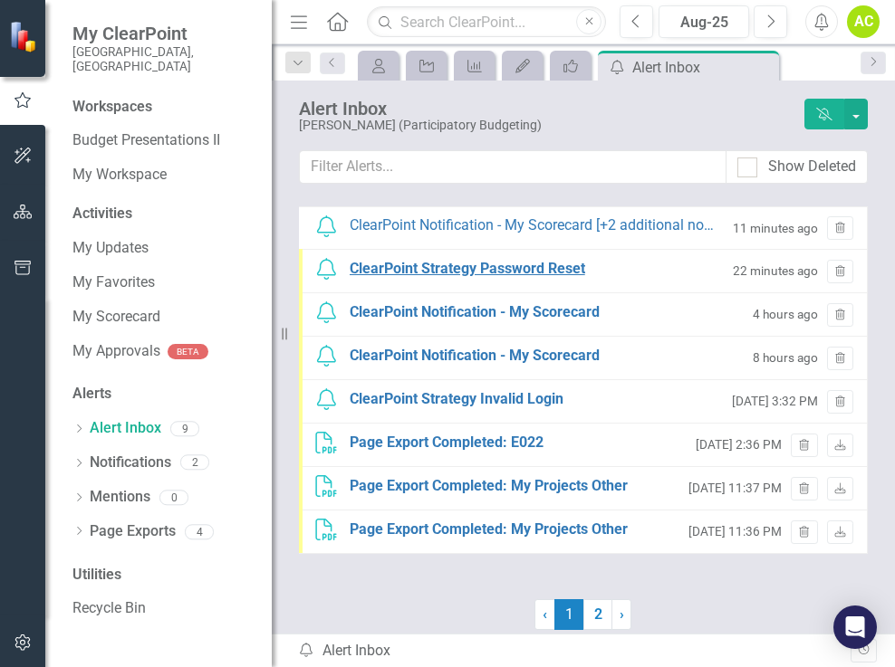
click at [417, 272] on div "ClearPoint Strategy Password Reset" at bounding box center [467, 269] width 235 height 21
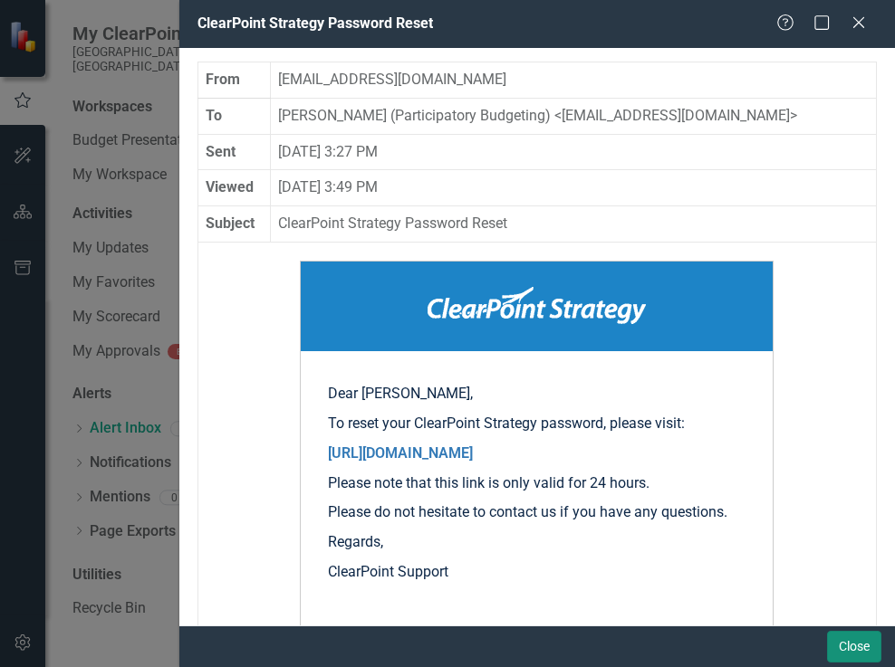
click at [848, 641] on button "Close" at bounding box center [854, 647] width 54 height 32
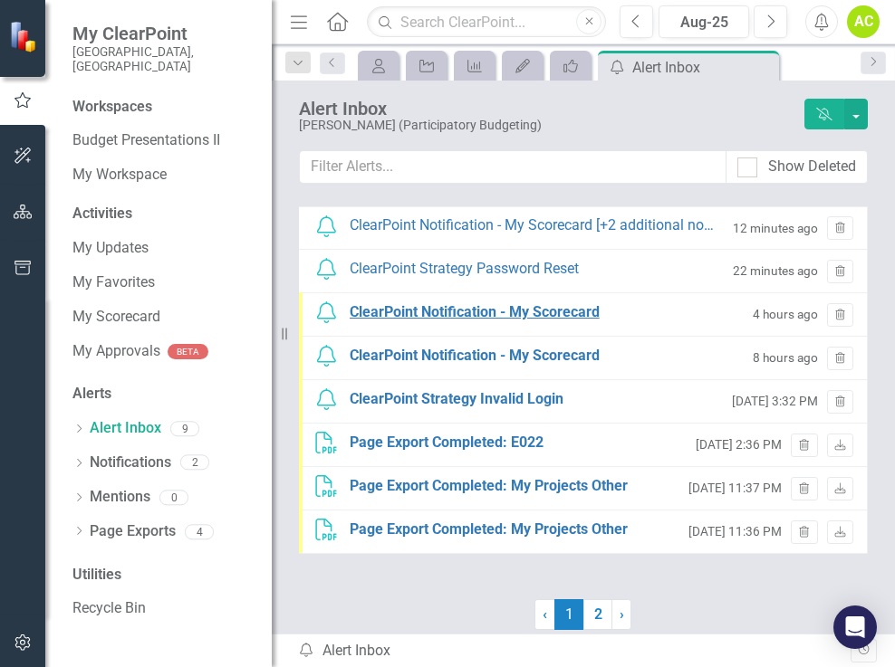
click at [446, 317] on div "ClearPoint Notification - My Scorecard" at bounding box center [475, 312] width 250 height 21
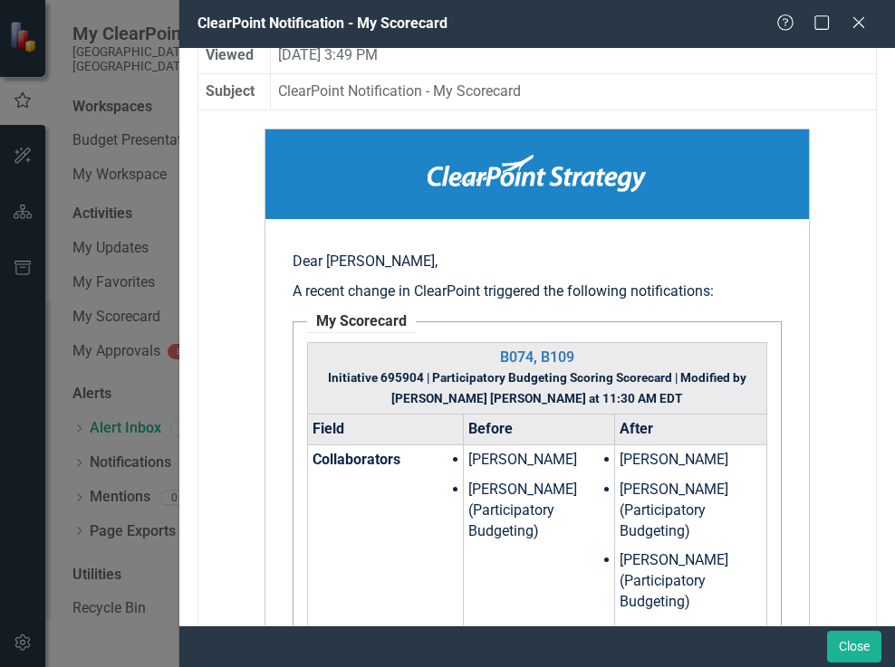
scroll to position [0, 0]
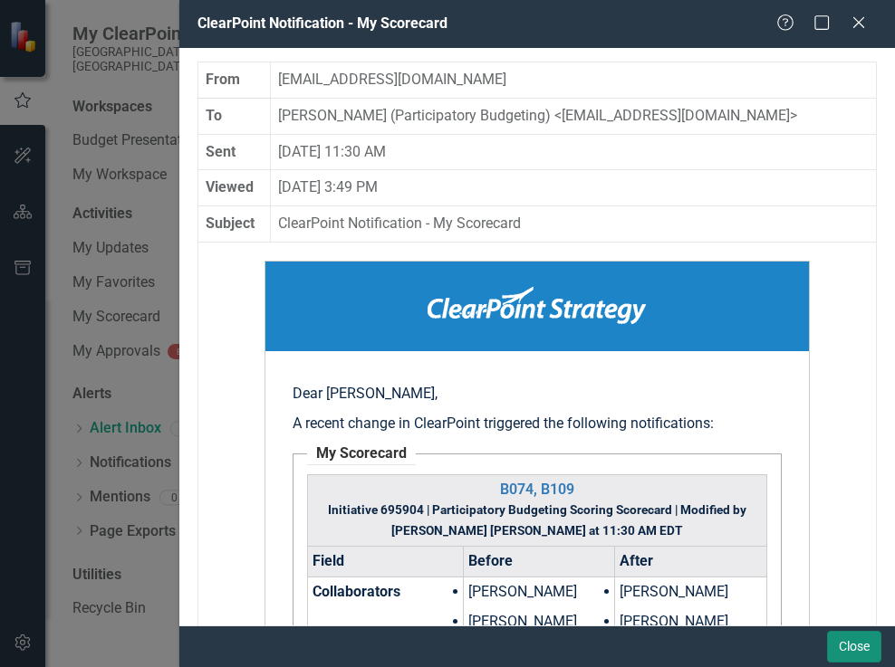
click at [850, 645] on button "Close" at bounding box center [854, 647] width 54 height 32
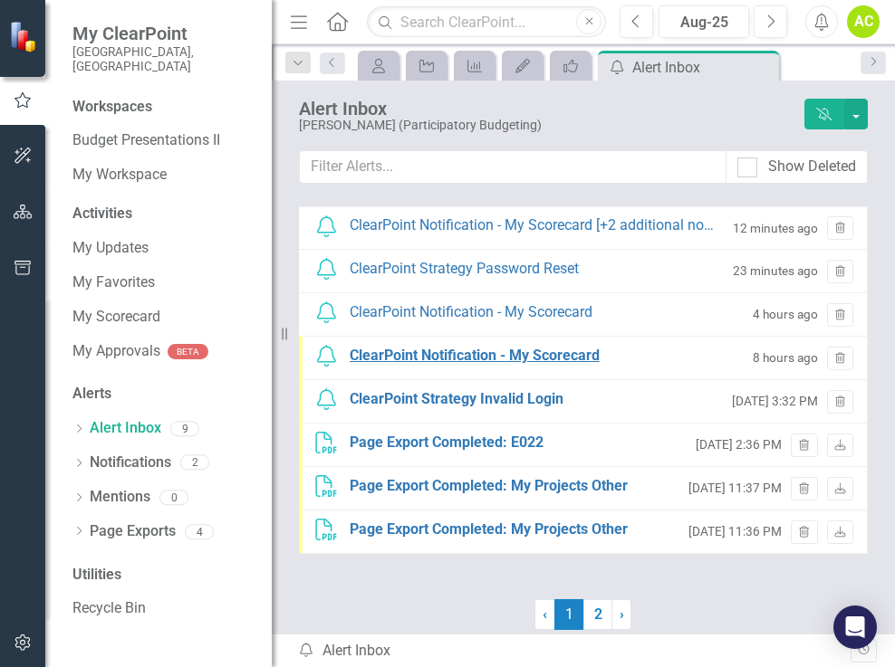
click at [454, 360] on div "ClearPoint Notification - My Scorecard" at bounding box center [475, 356] width 250 height 21
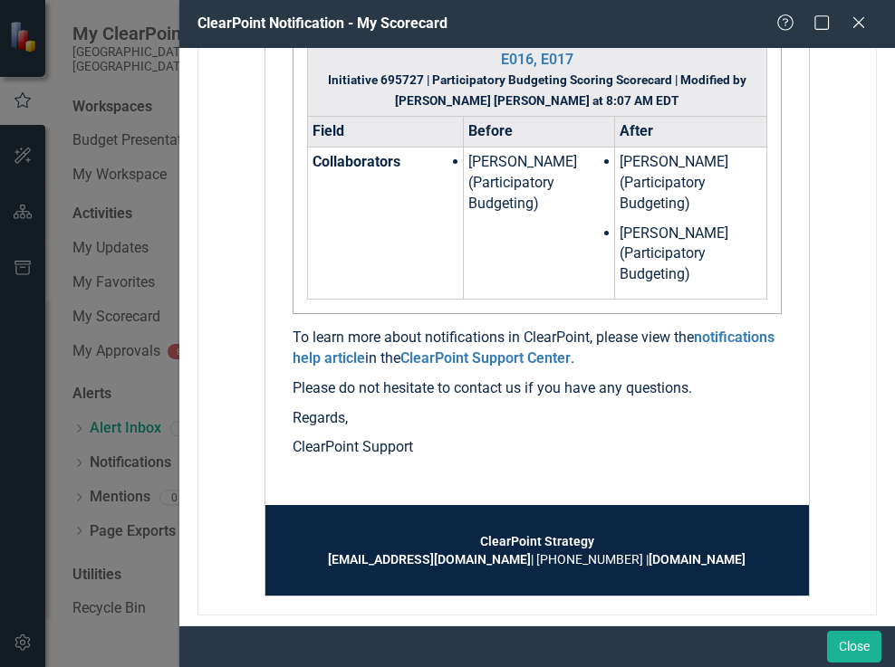
scroll to position [446, 0]
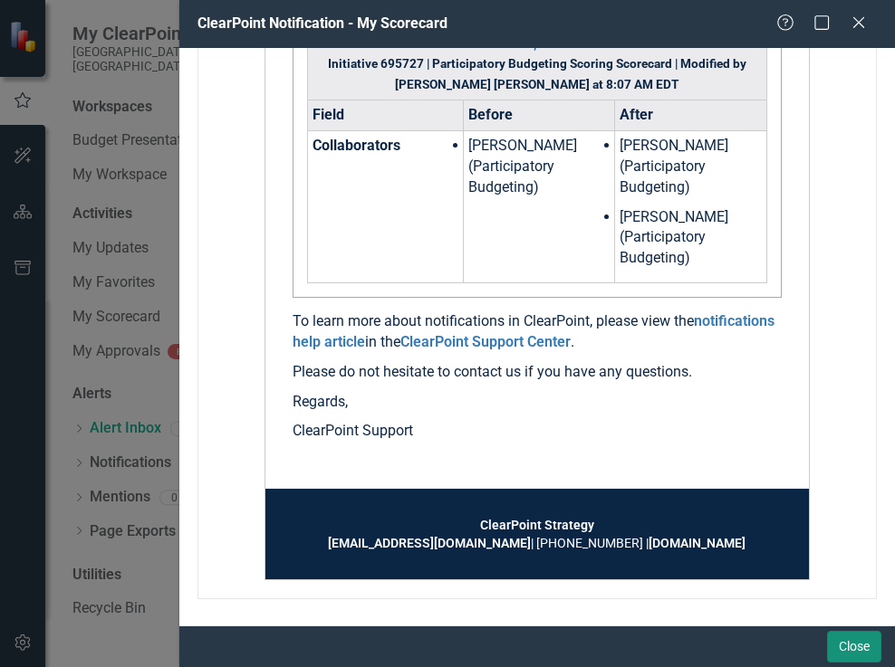
click at [850, 648] on button "Close" at bounding box center [854, 647] width 54 height 32
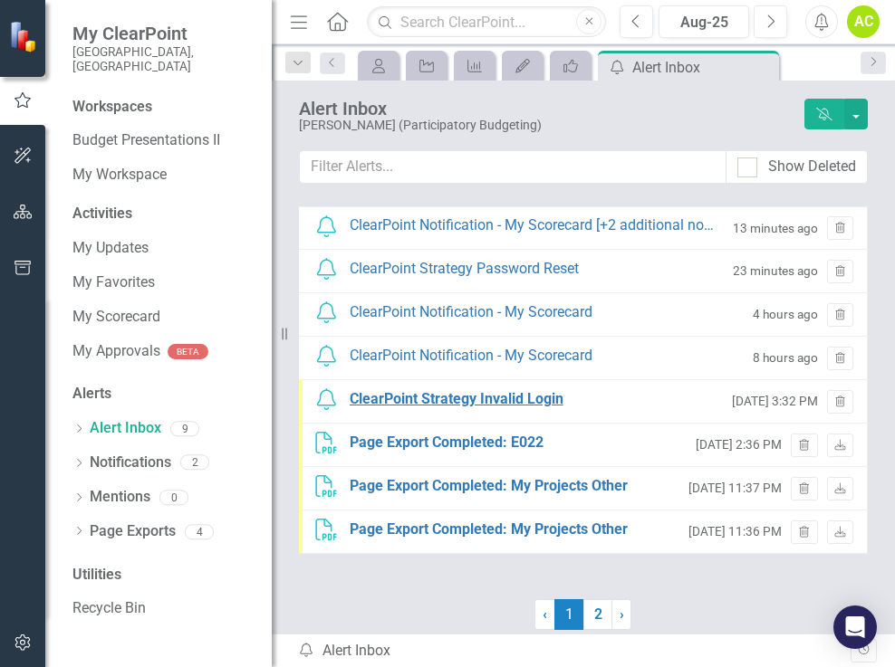
click at [475, 402] on div "ClearPoint Strategy Invalid Login" at bounding box center [457, 399] width 214 height 21
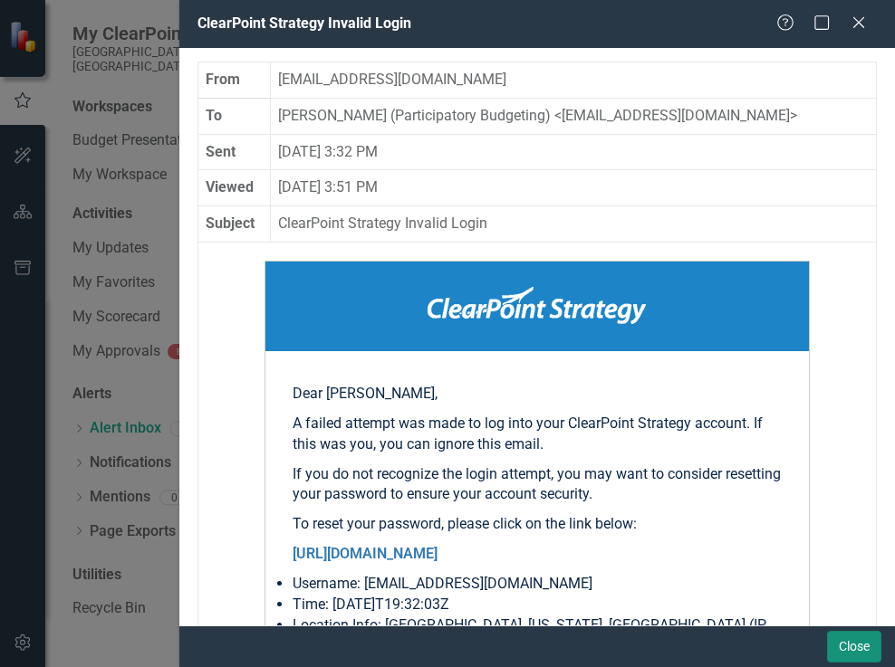
click at [854, 634] on button "Close" at bounding box center [854, 647] width 54 height 32
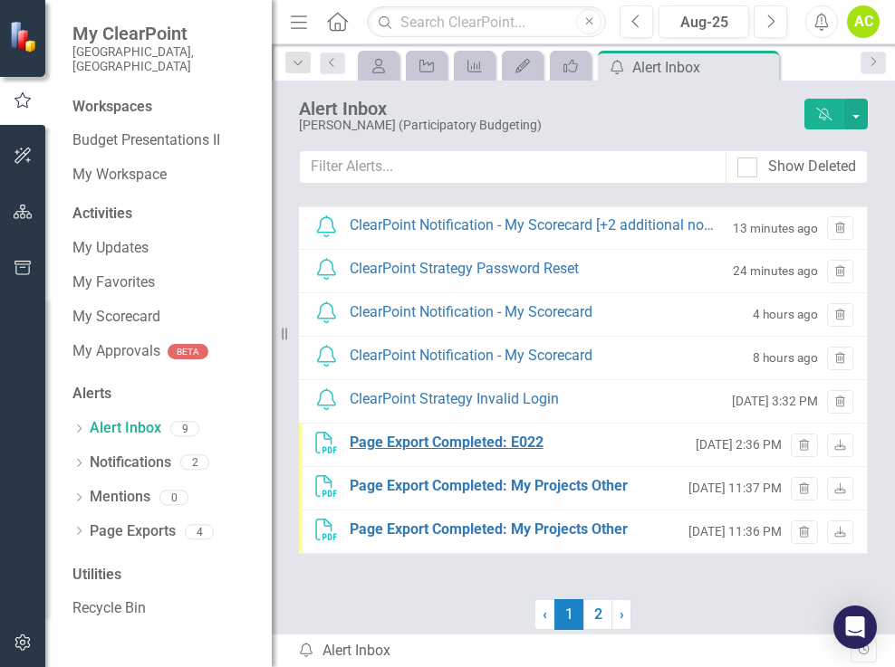
click at [454, 446] on div "Page Export Completed: E022" at bounding box center [447, 443] width 194 height 21
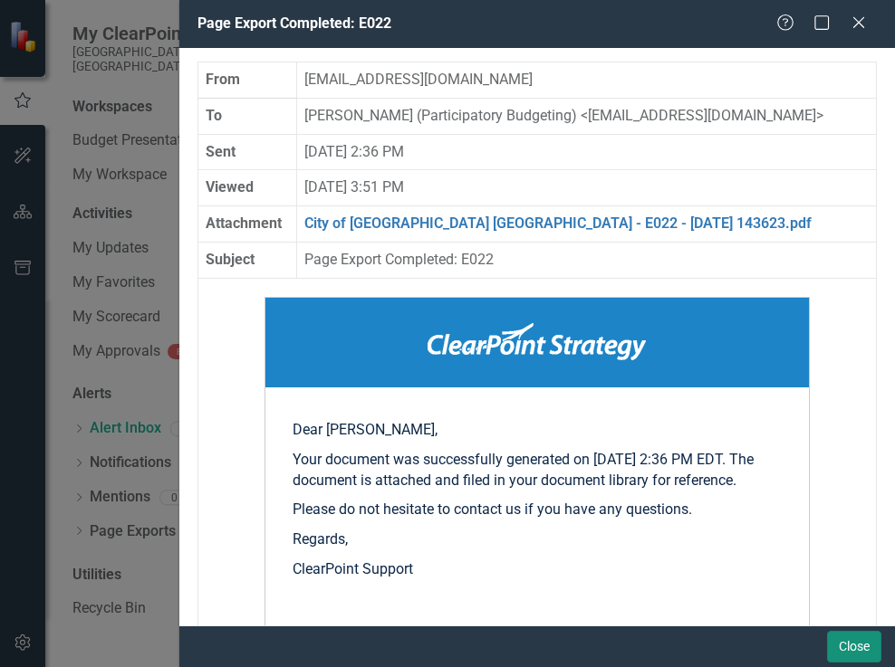
click at [852, 645] on button "Close" at bounding box center [854, 647] width 54 height 32
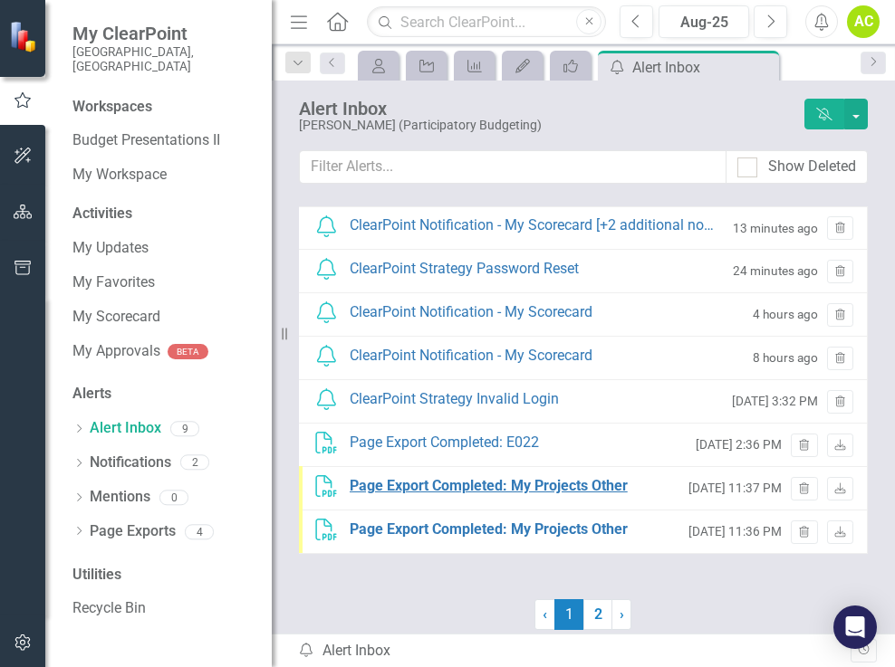
click at [449, 491] on div "Page Export Completed: My Projects Other" at bounding box center [489, 486] width 278 height 21
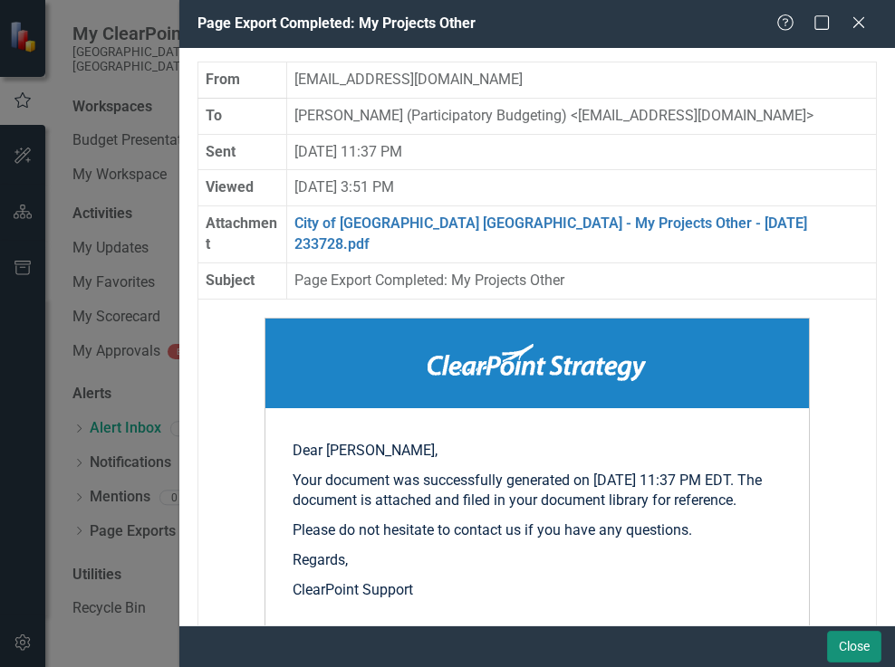
click at [850, 647] on button "Close" at bounding box center [854, 647] width 54 height 32
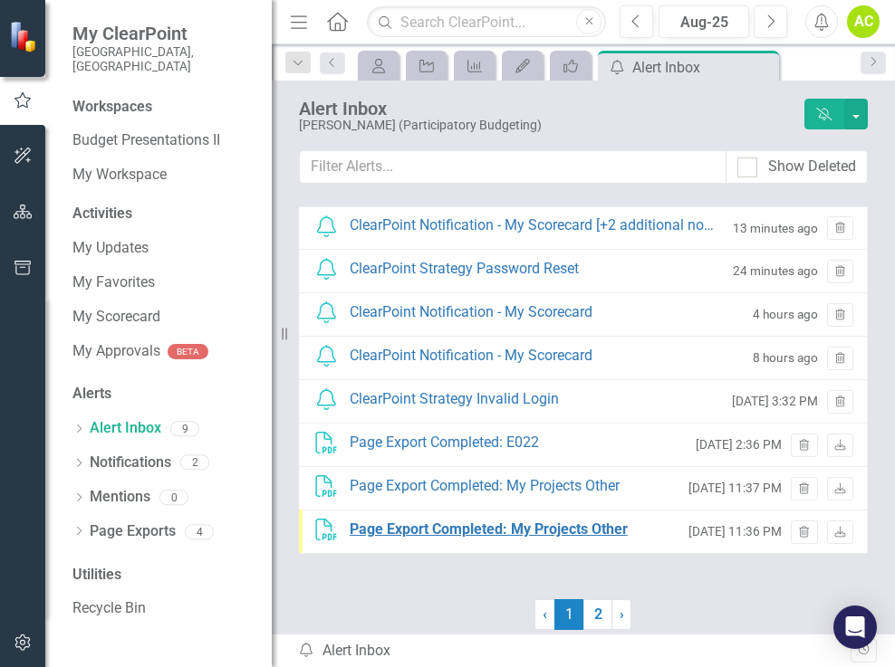
click at [439, 527] on div "Page Export Completed: My Projects Other" at bounding box center [489, 530] width 278 height 21
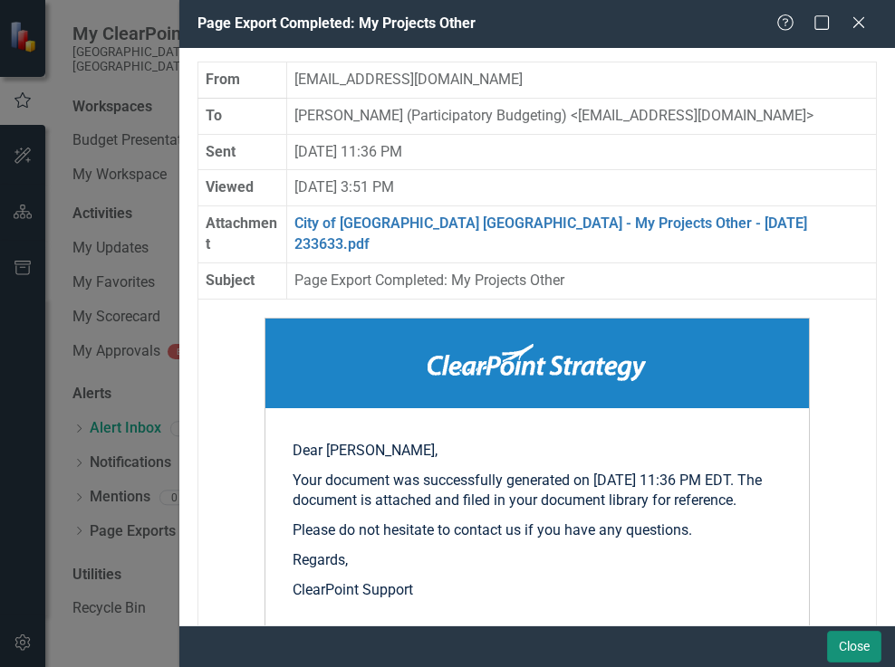
click at [854, 649] on button "Close" at bounding box center [854, 647] width 54 height 32
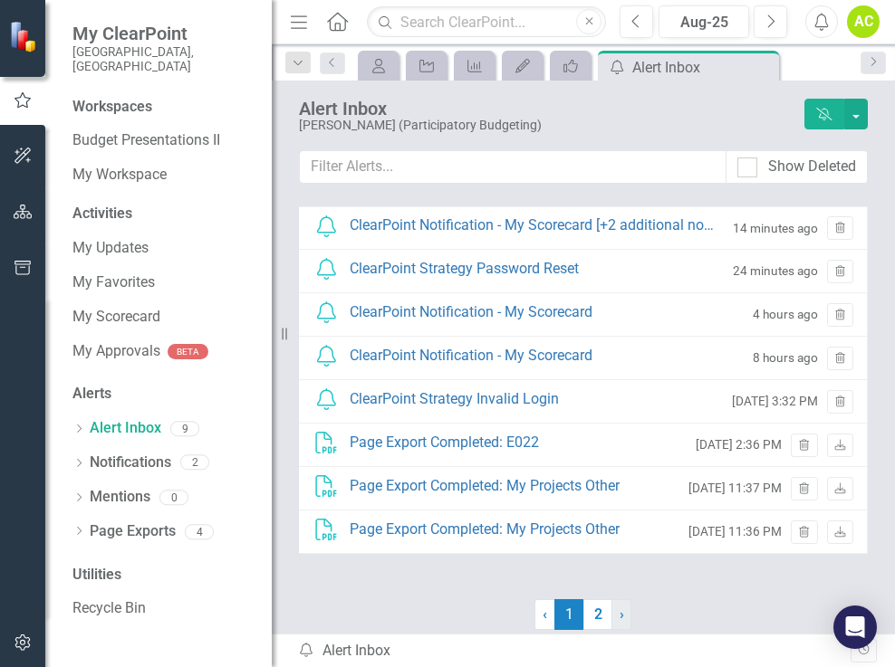
click at [623, 616] on span "›" at bounding box center [621, 614] width 5 height 17
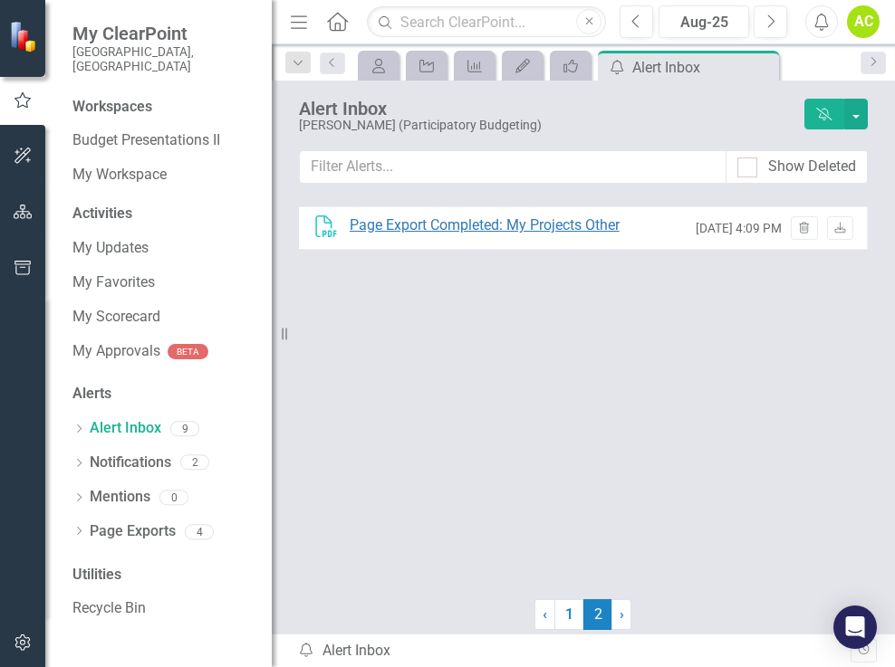
click at [497, 219] on div "Page Export Completed: My Projects Other" at bounding box center [485, 226] width 270 height 21
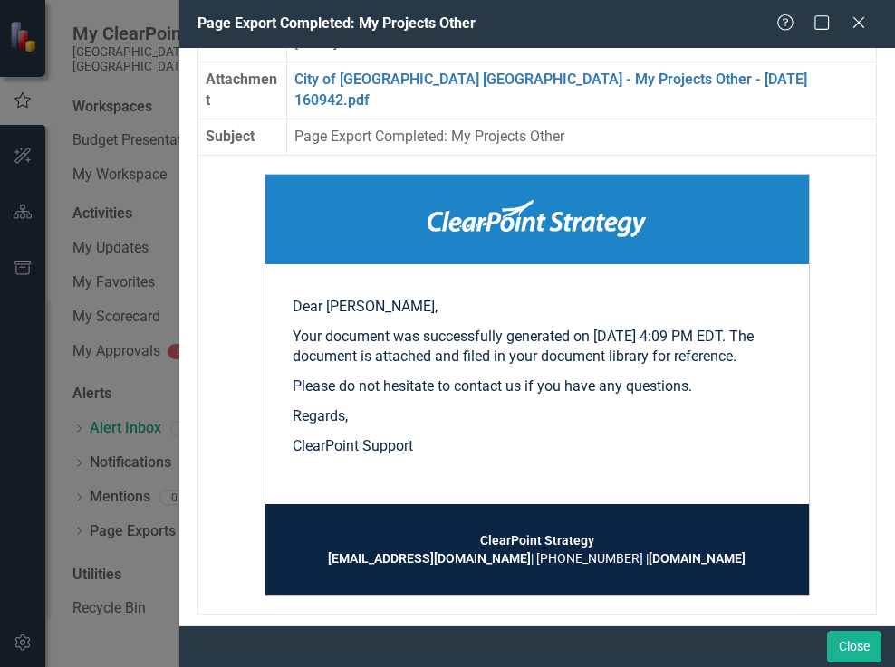
scroll to position [159, 0]
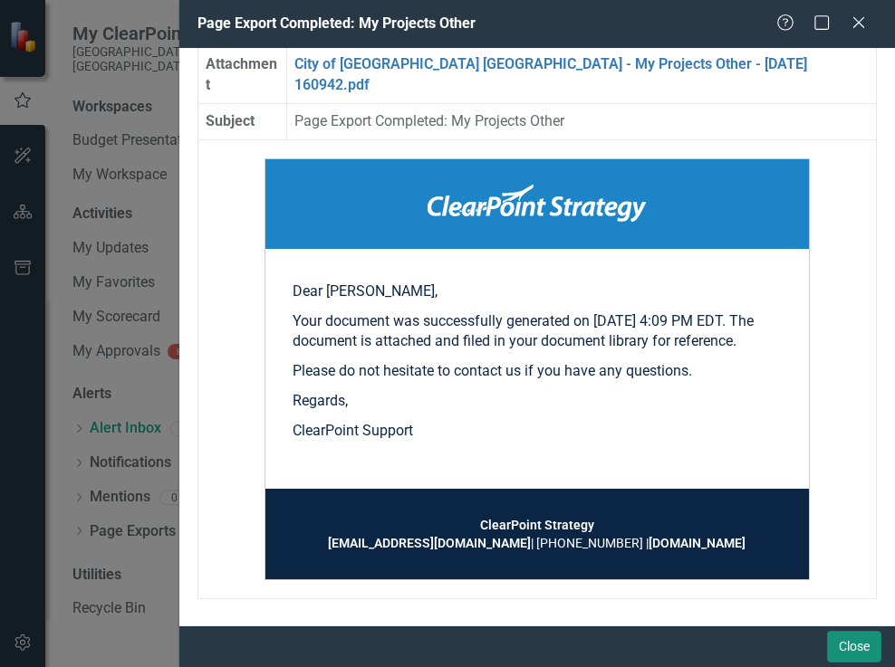
click at [852, 645] on button "Close" at bounding box center [854, 647] width 54 height 32
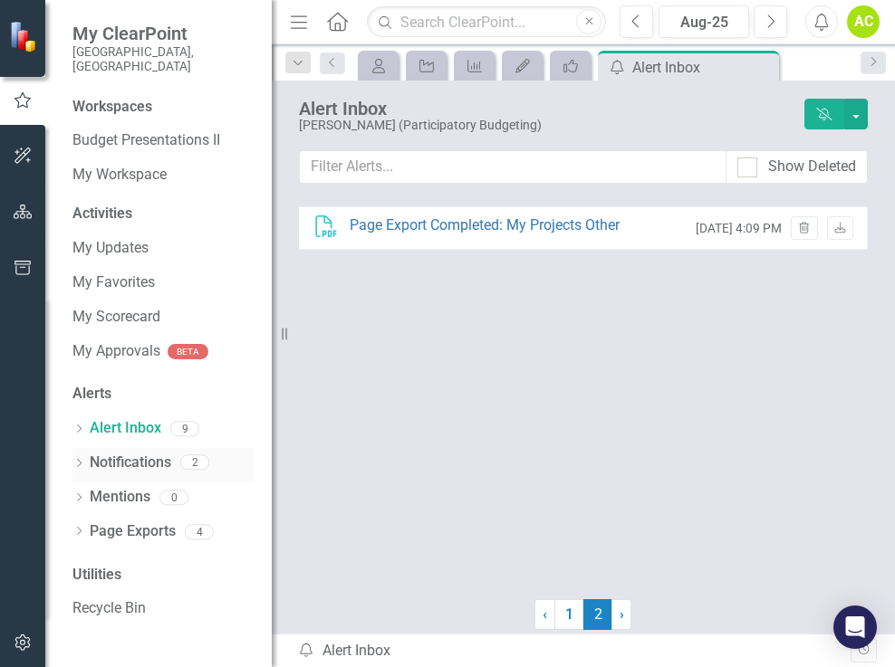
click at [130, 453] on link "Notifications" at bounding box center [131, 463] width 82 height 21
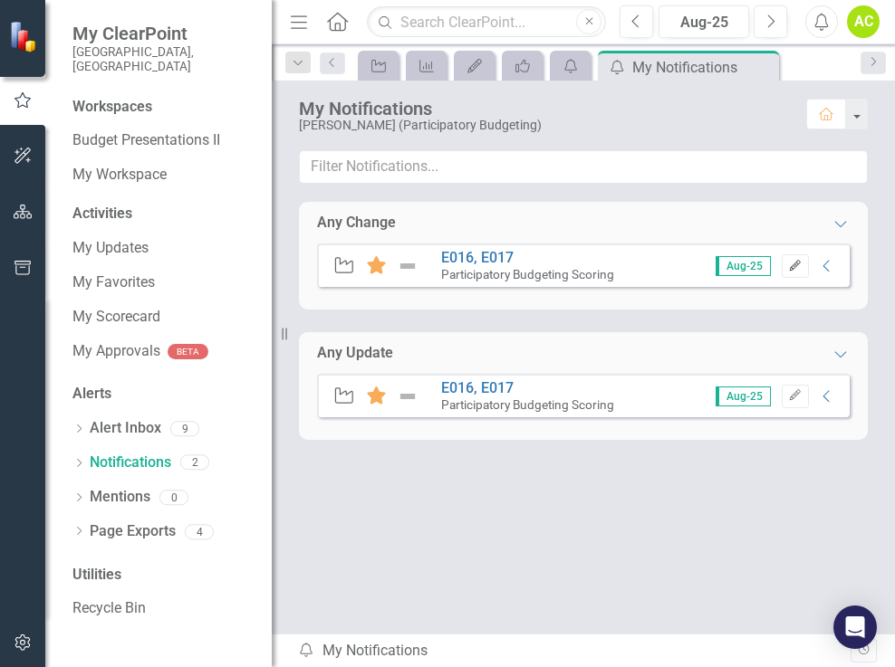
click at [793, 265] on icon "Edit" at bounding box center [795, 266] width 14 height 11
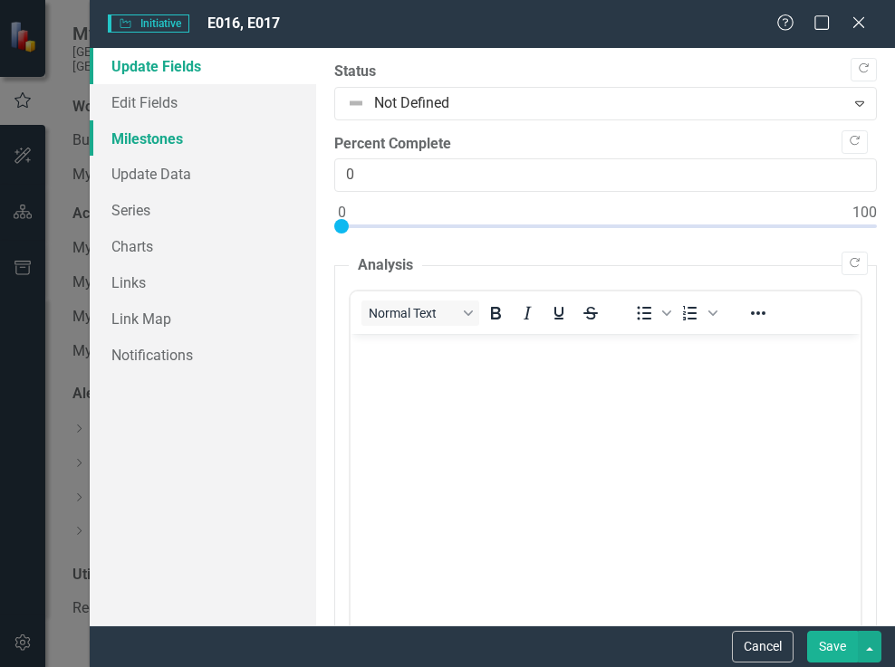
click at [158, 144] on link "Milestones" at bounding box center [203, 138] width 226 height 36
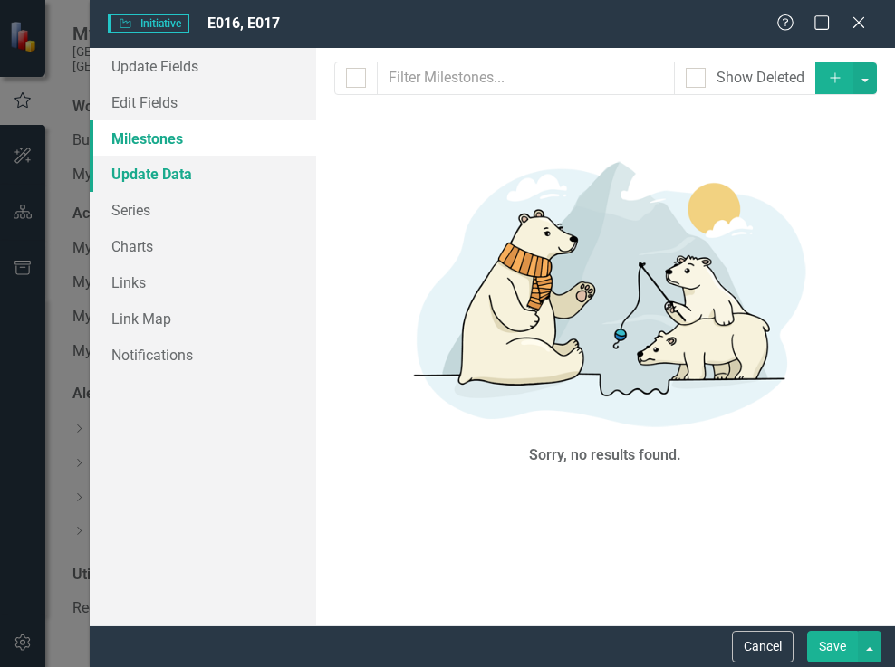
click at [164, 170] on link "Update Data" at bounding box center [203, 174] width 226 height 36
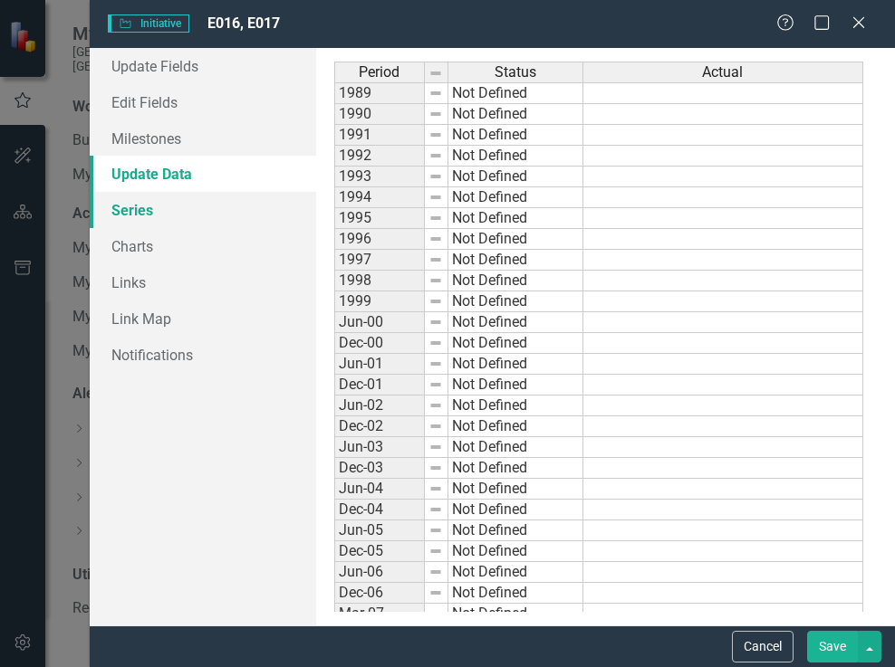
click at [145, 216] on link "Series" at bounding box center [203, 210] width 226 height 36
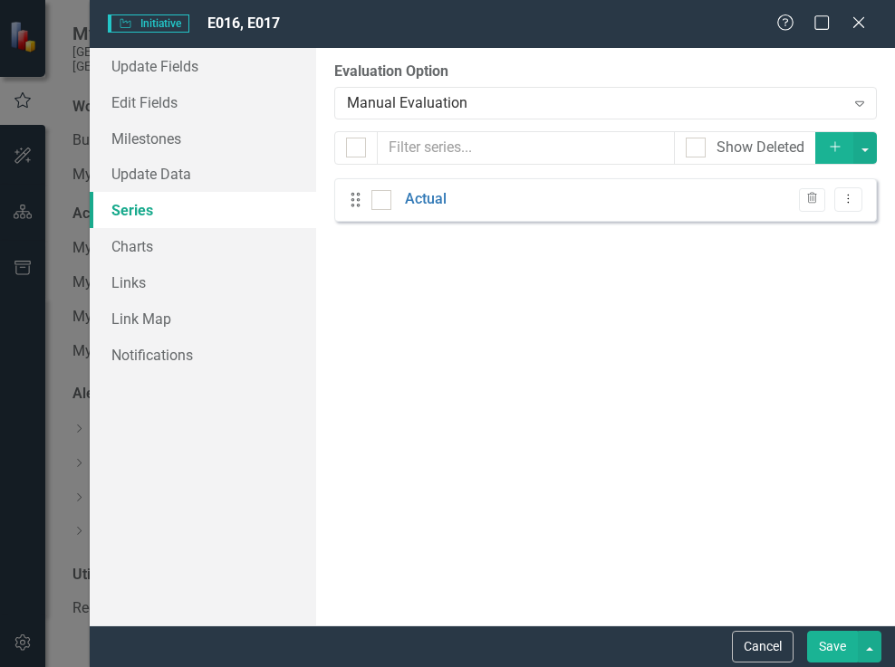
click at [158, 19] on span "Initiative Initiative" at bounding box center [149, 23] width 82 height 18
click at [230, 25] on span "E016, E017" at bounding box center [243, 22] width 72 height 17
click at [853, 24] on icon "Close" at bounding box center [858, 22] width 23 height 17
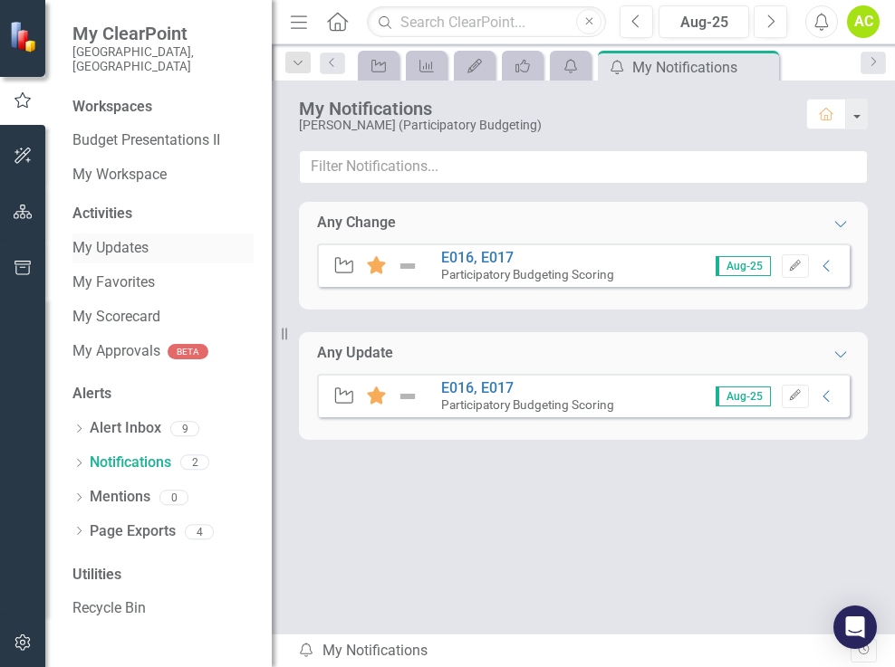
click at [140, 239] on link "My Updates" at bounding box center [162, 248] width 181 height 21
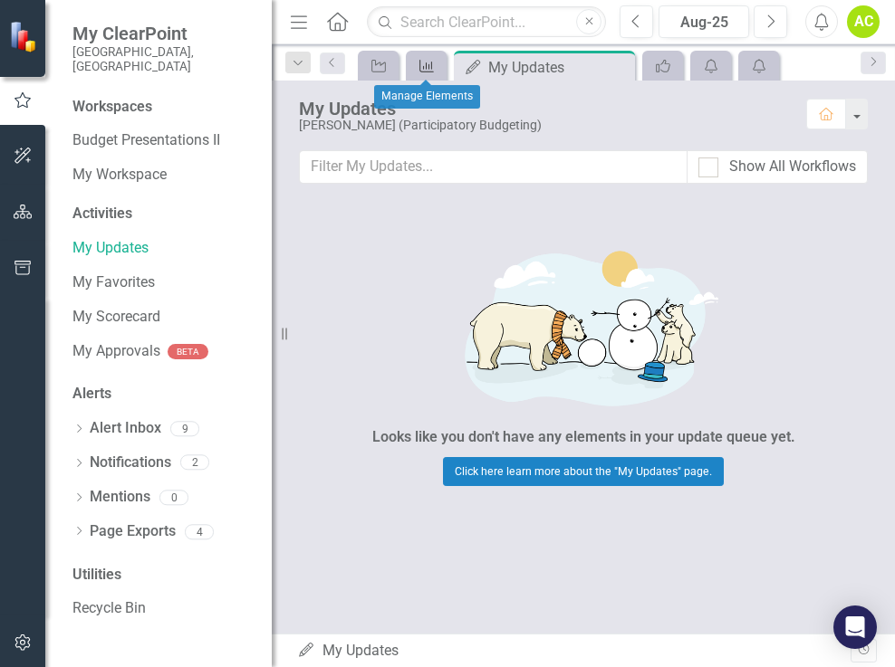
click at [432, 63] on icon at bounding box center [426, 66] width 14 height 13
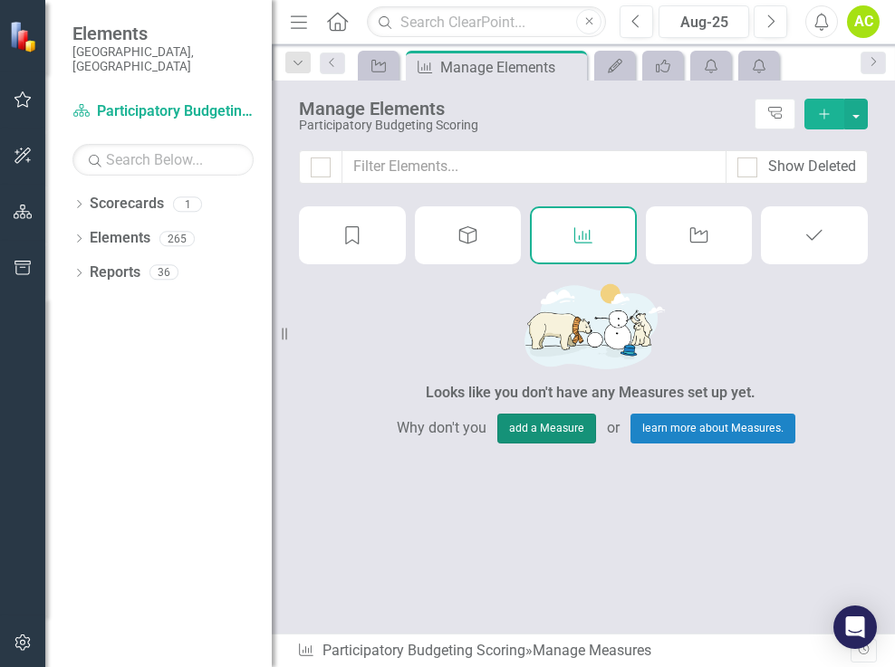
click at [539, 429] on button "add a Measure" at bounding box center [546, 428] width 99 height 29
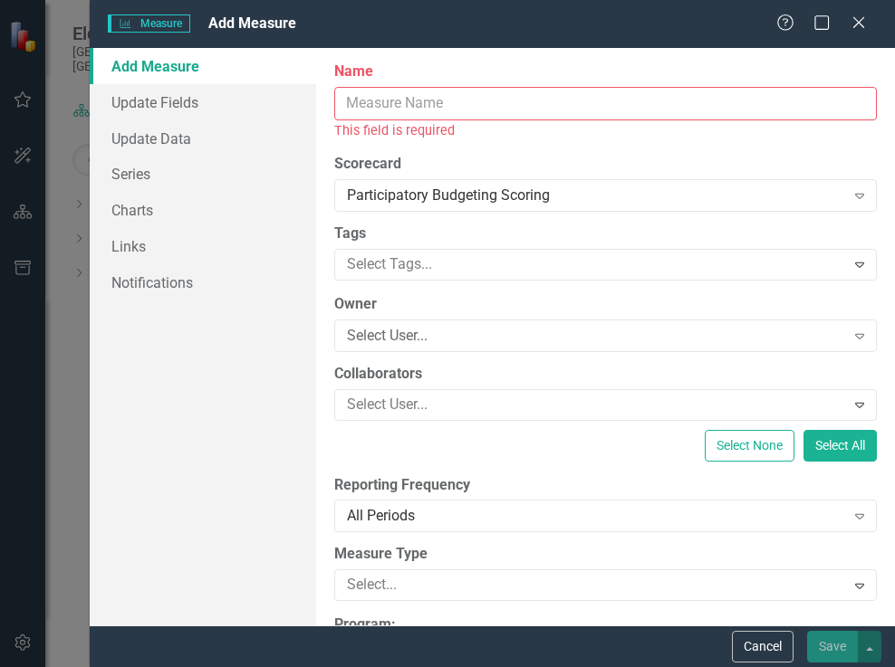
click at [468, 91] on input "Name" at bounding box center [605, 104] width 543 height 34
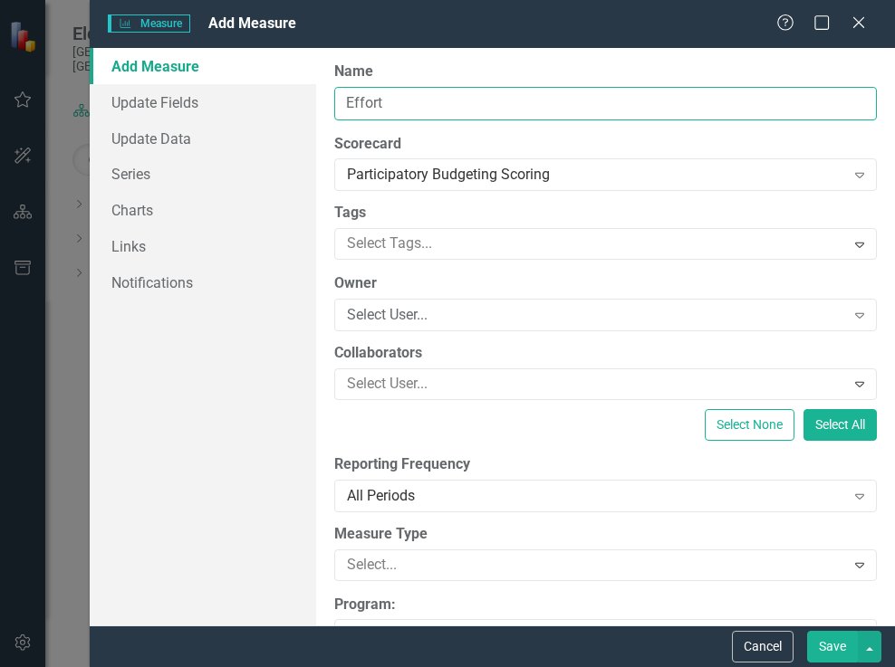
type input "Effort"
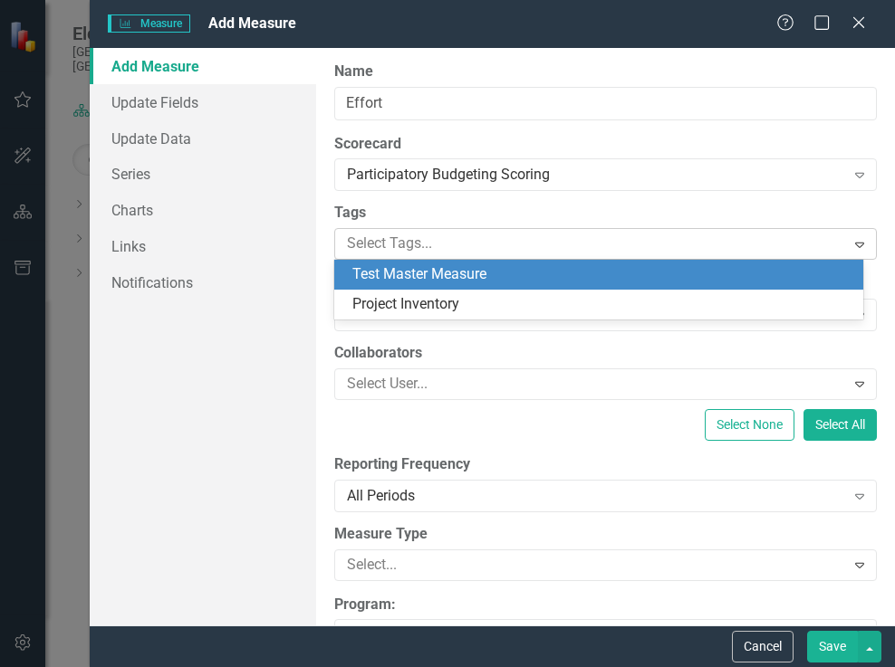
click at [850, 244] on icon "Expand" at bounding box center [859, 244] width 18 height 14
click at [598, 276] on div "Test Master Measure" at bounding box center [602, 274] width 500 height 21
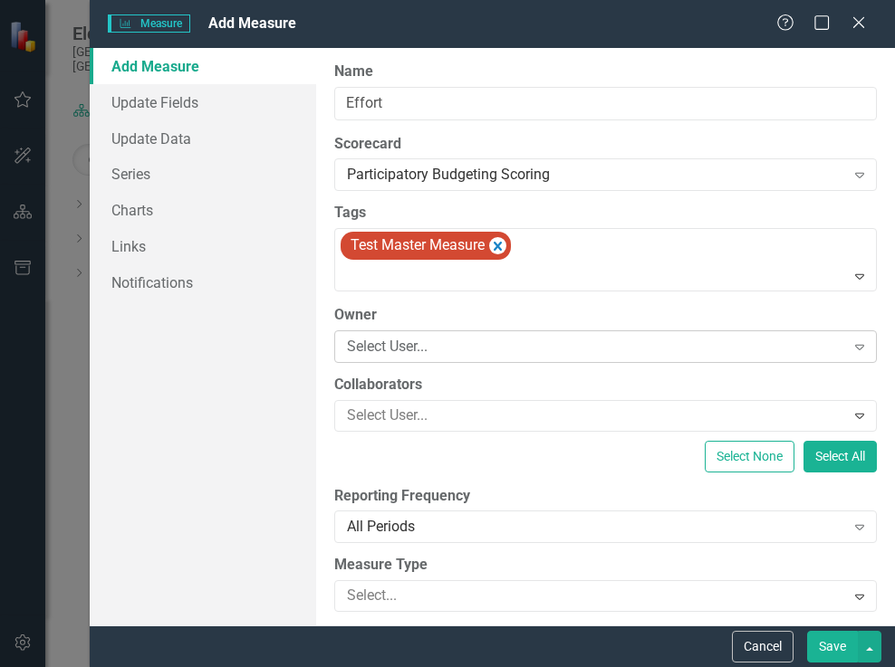
click at [571, 344] on div "Select User..." at bounding box center [596, 346] width 498 height 21
click at [504, 357] on div "Select User..." at bounding box center [596, 346] width 498 height 21
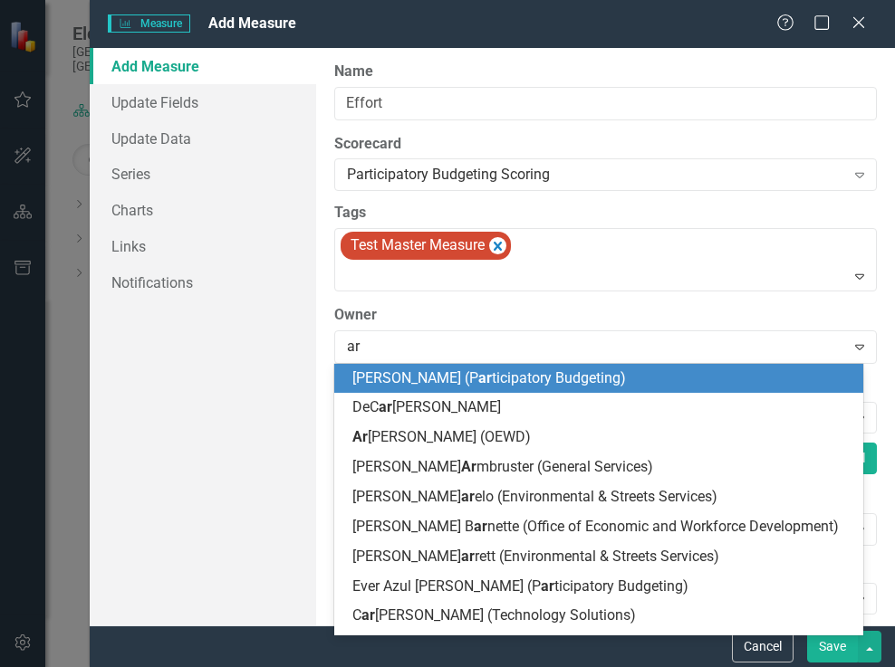
type input "arn"
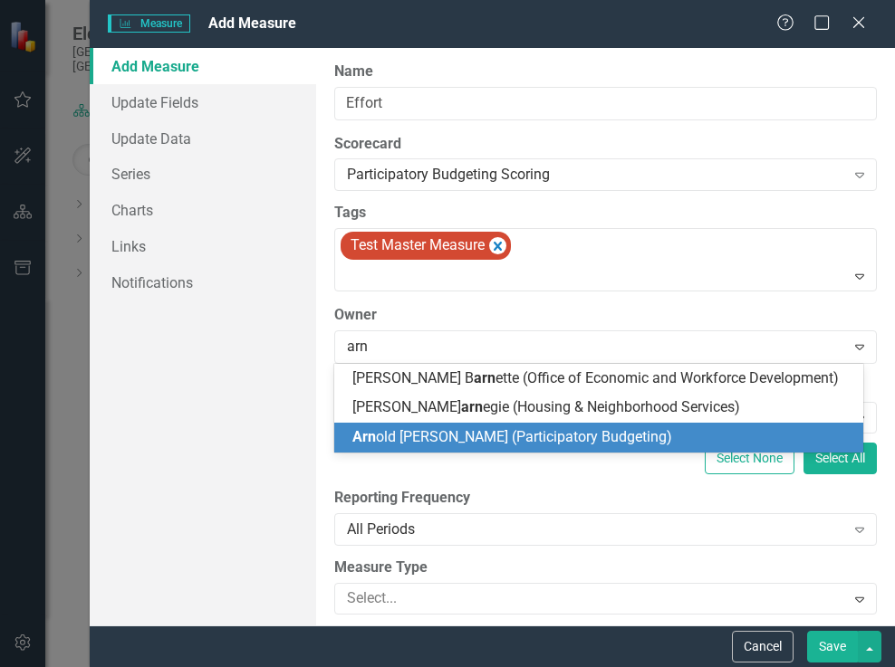
click at [484, 441] on span "Arn old [PERSON_NAME] (Participatory Budgeting)" at bounding box center [512, 436] width 320 height 17
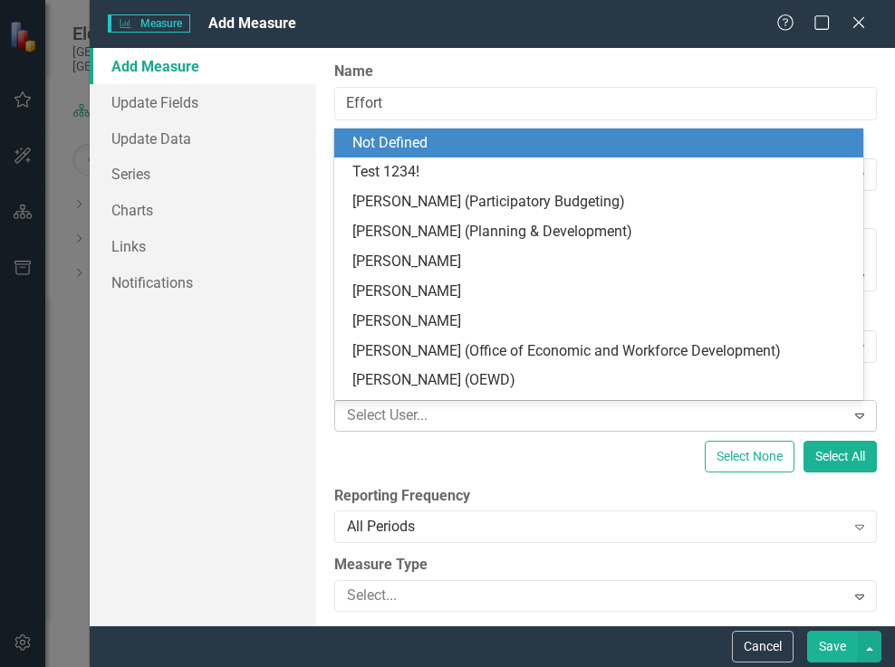
click at [794, 416] on div at bounding box center [592, 416] width 505 height 24
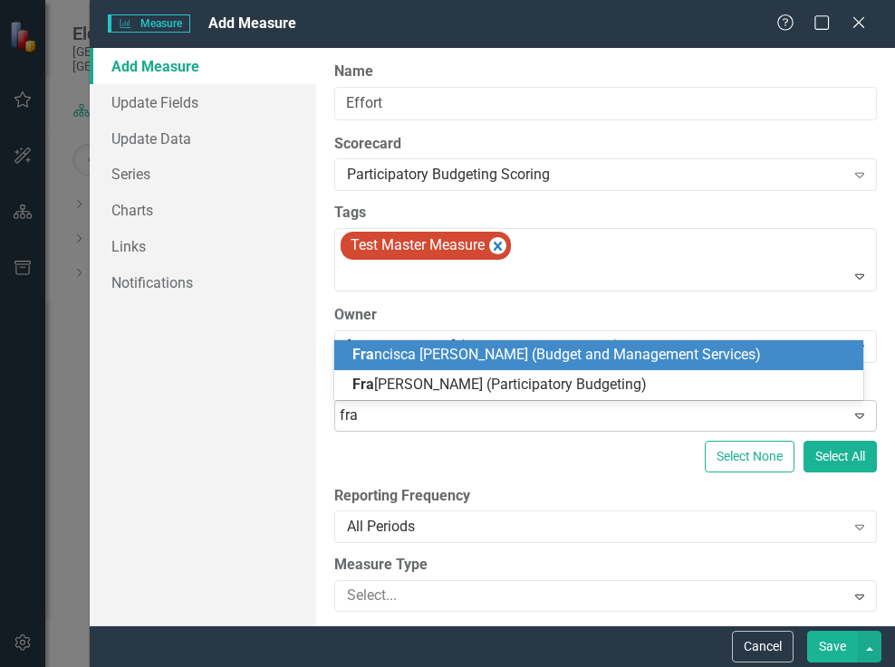
type input "[PERSON_NAME]"
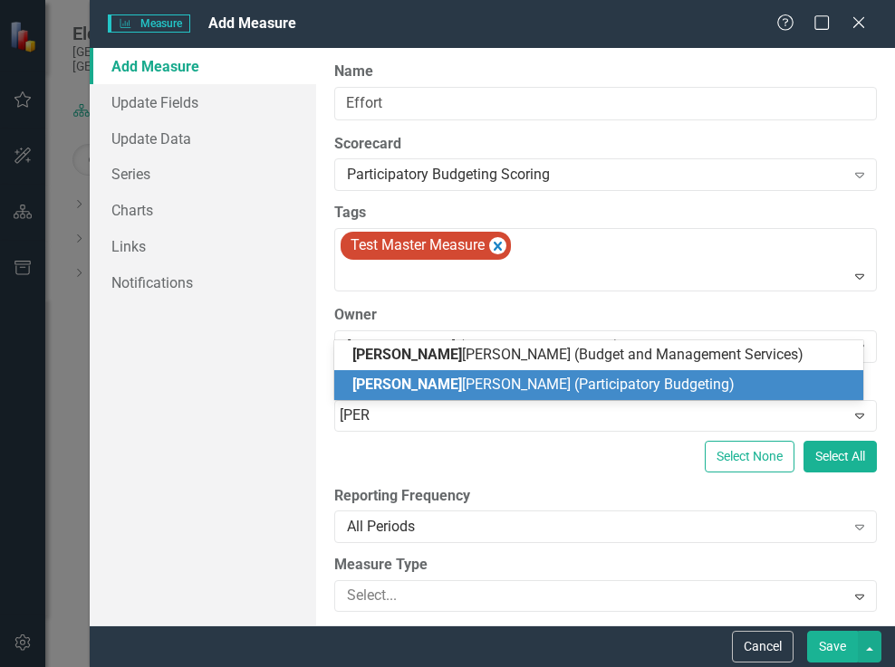
click at [378, 389] on span "[PERSON_NAME]" at bounding box center [407, 384] width 110 height 17
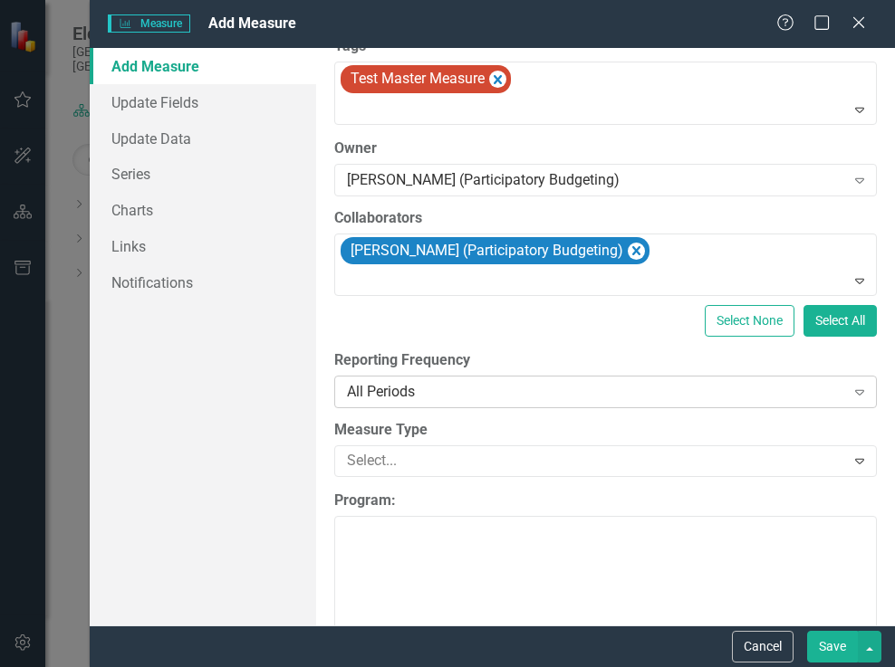
scroll to position [181, 0]
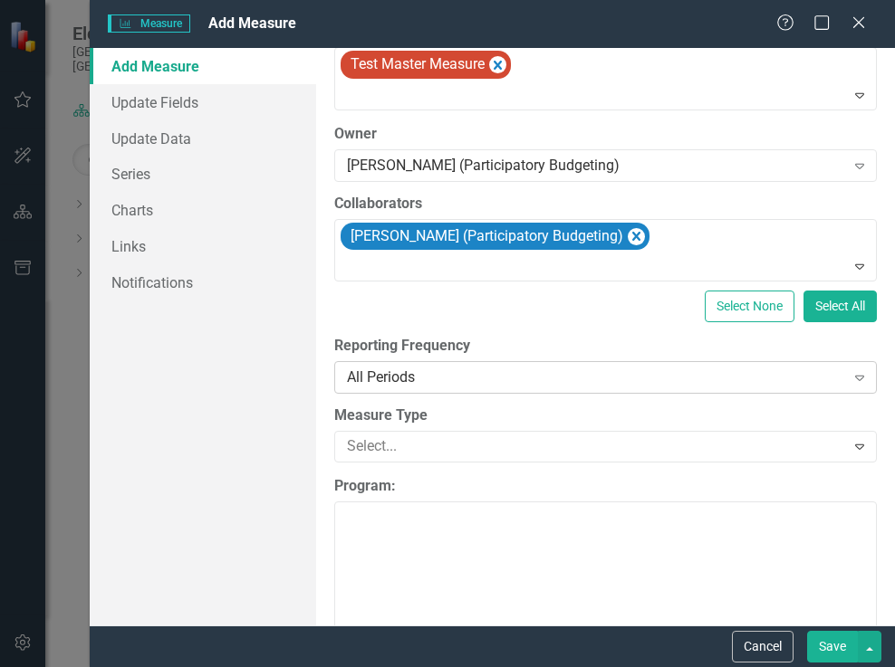
click at [855, 377] on icon at bounding box center [859, 378] width 9 height 5
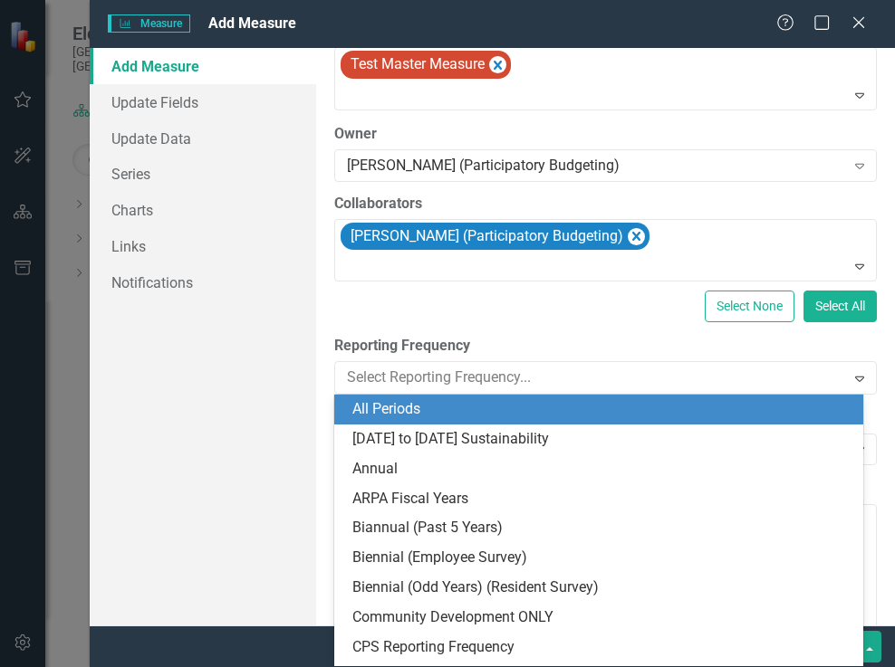
click at [552, 418] on div "All Periods" at bounding box center [602, 409] width 500 height 21
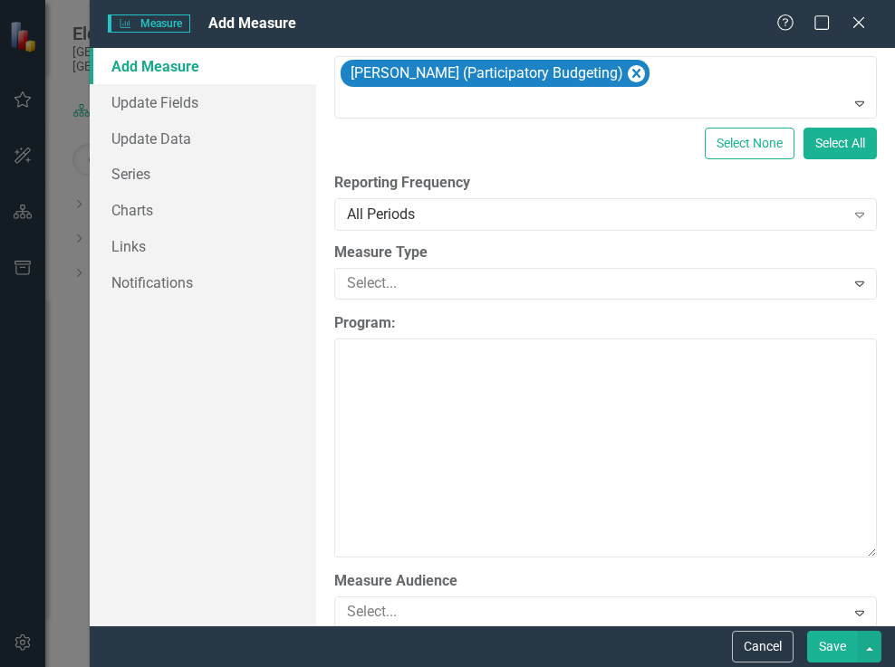
scroll to position [453, 0]
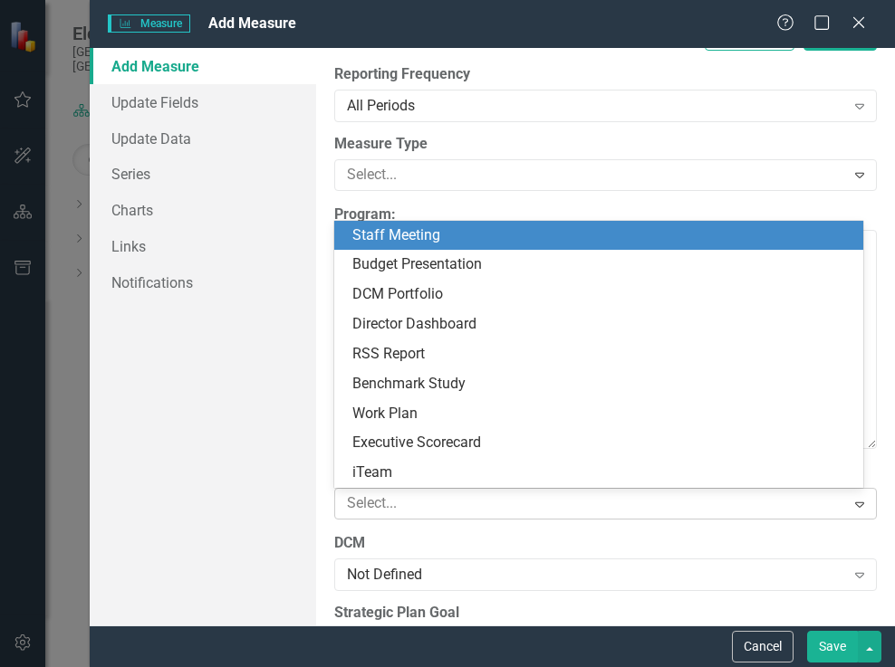
click at [855, 506] on icon at bounding box center [859, 505] width 9 height 5
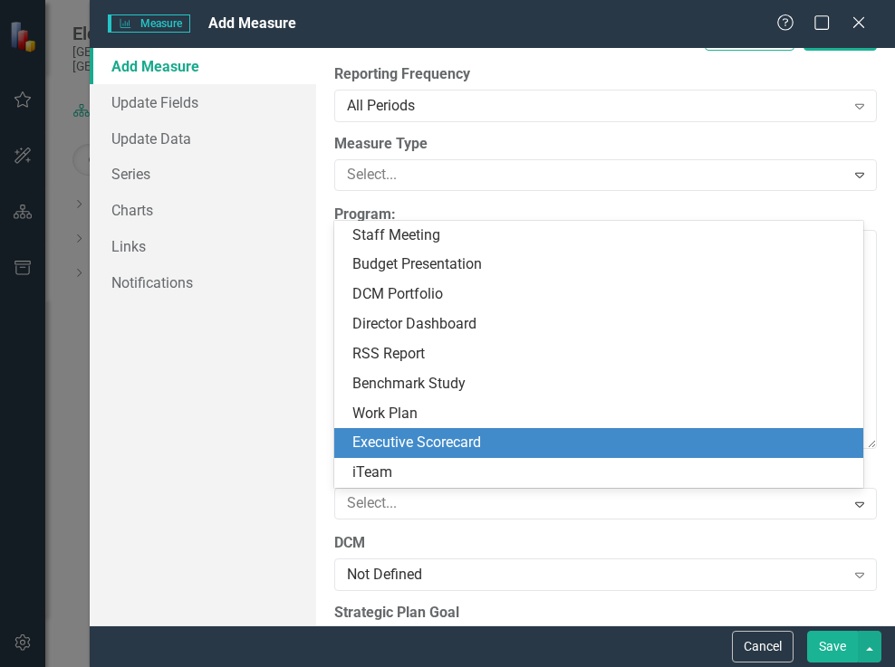
click at [389, 442] on div "Executive Scorecard" at bounding box center [602, 443] width 500 height 21
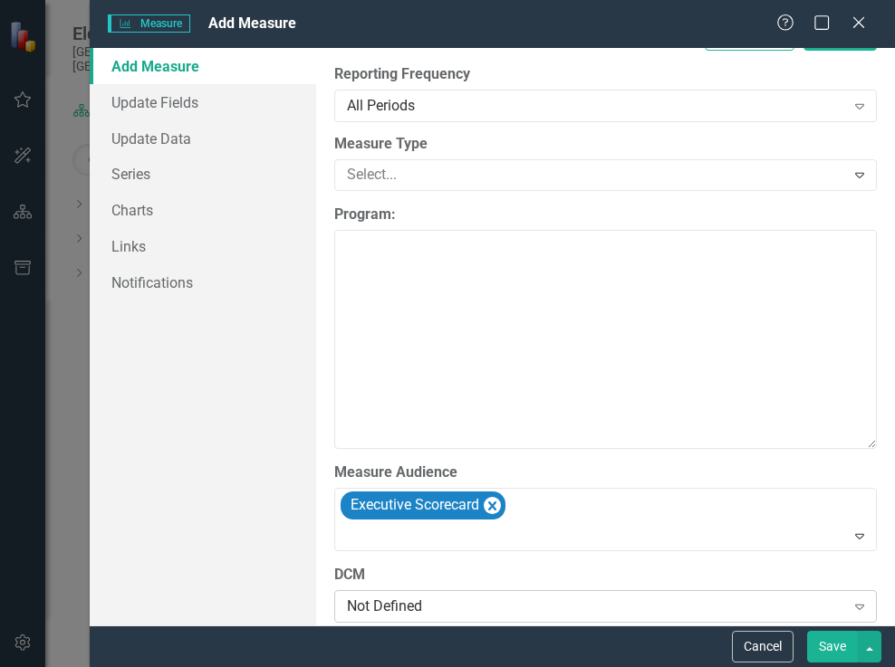
click at [769, 609] on div "Not Defined" at bounding box center [596, 606] width 498 height 21
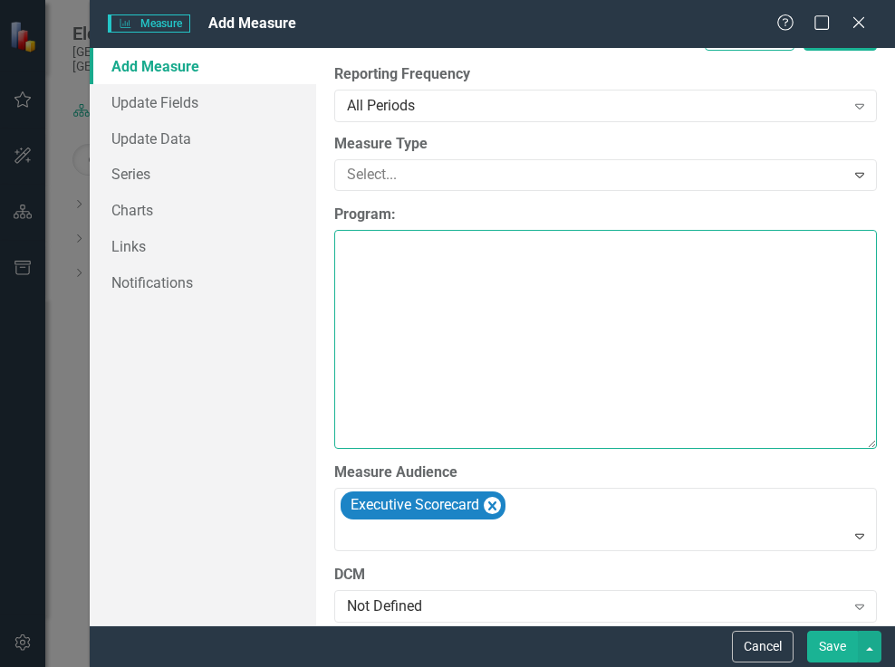
click at [520, 365] on textarea "Program:" at bounding box center [605, 339] width 543 height 219
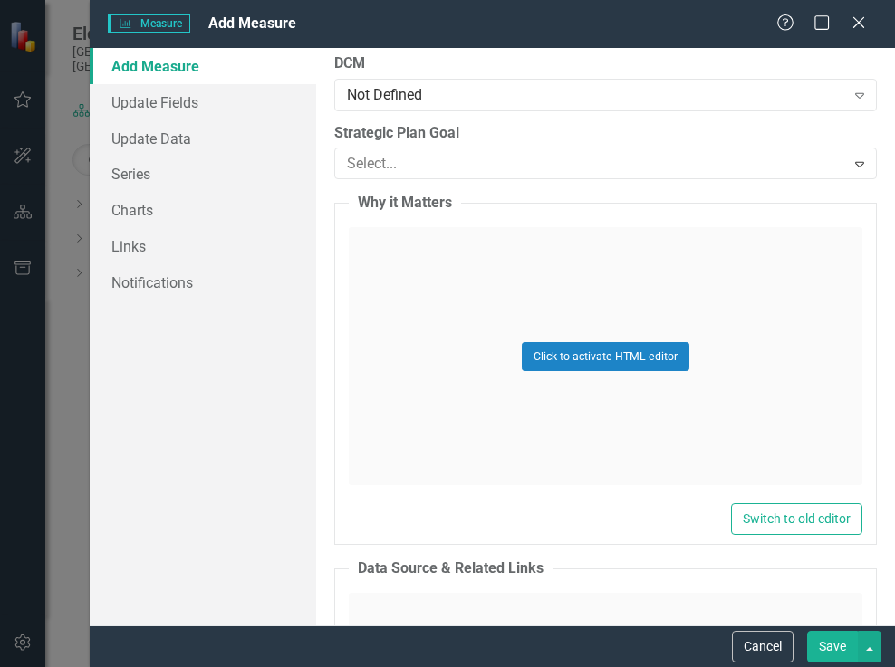
scroll to position [996, 0]
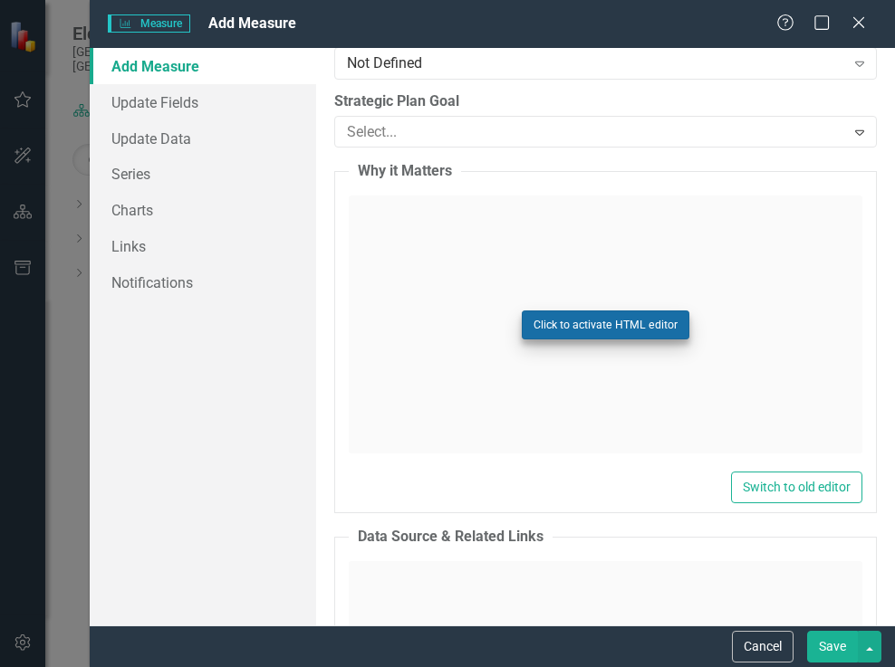
type textarea "Participatory Budgeting 2027"
click at [582, 329] on button "Click to activate HTML editor" at bounding box center [606, 325] width 168 height 29
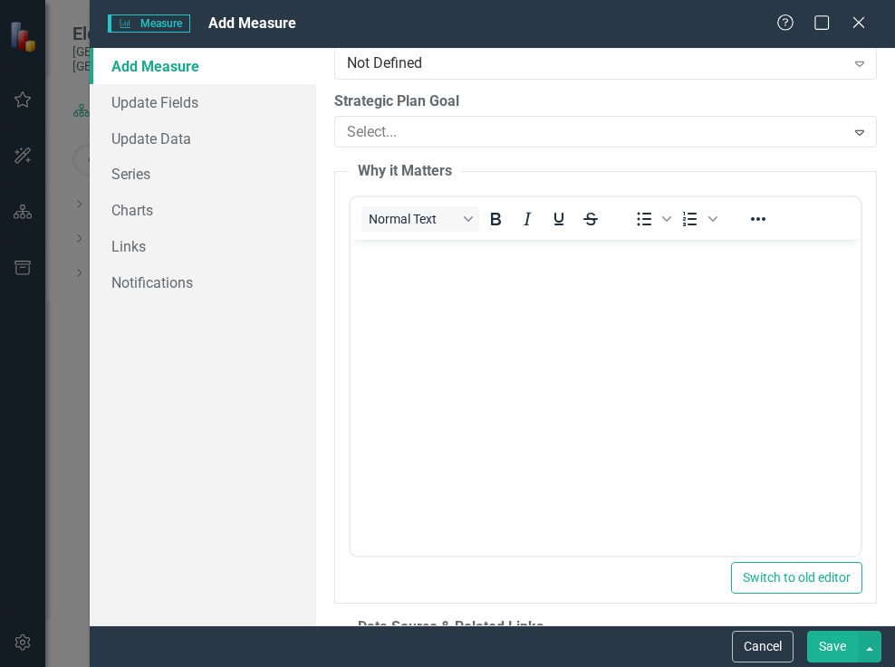
scroll to position [0, 0]
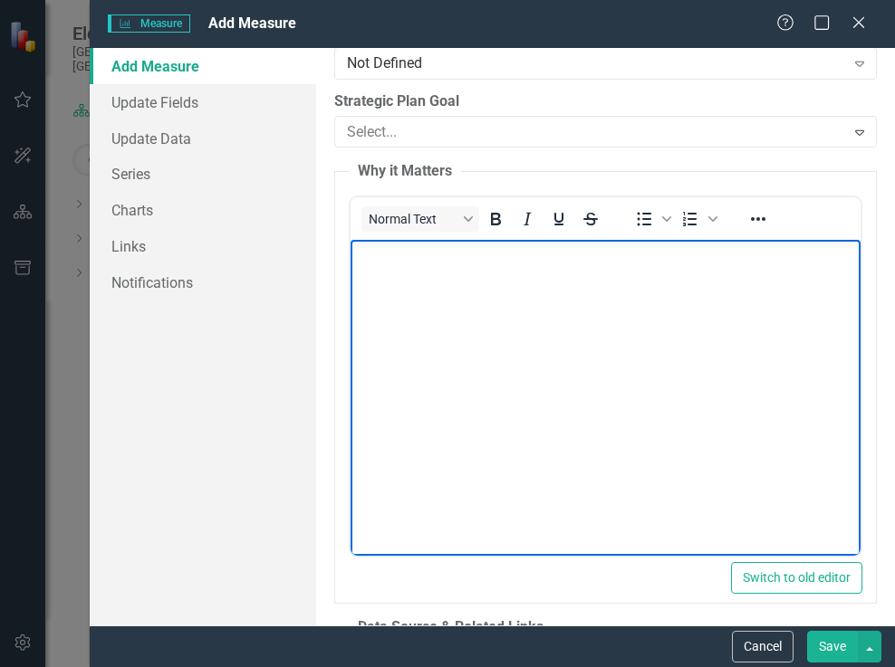
click at [388, 265] on p "Rich Text Area. Press ALT-0 for help." at bounding box center [604, 256] width 501 height 22
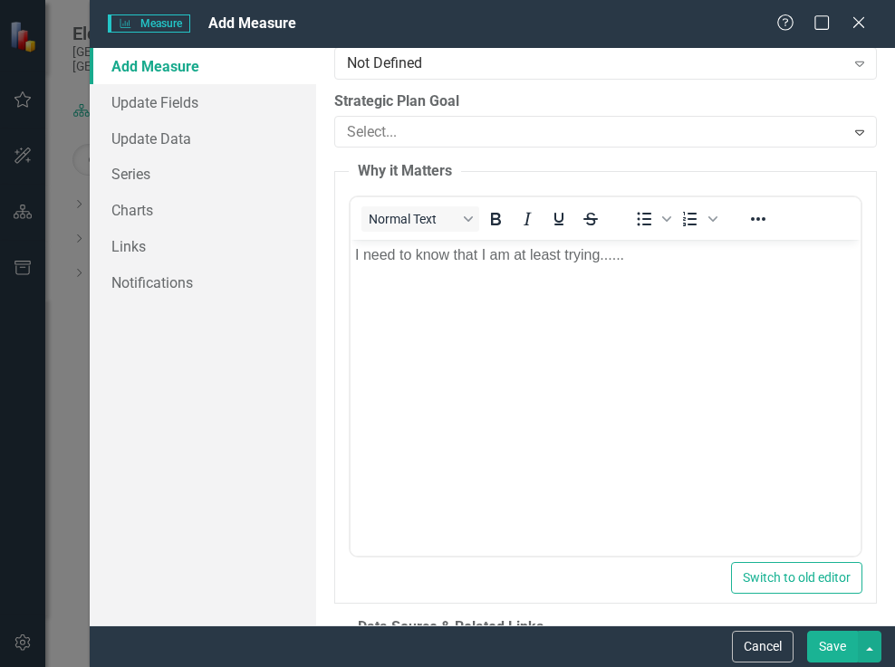
click at [844, 651] on button "Save" at bounding box center [832, 647] width 51 height 32
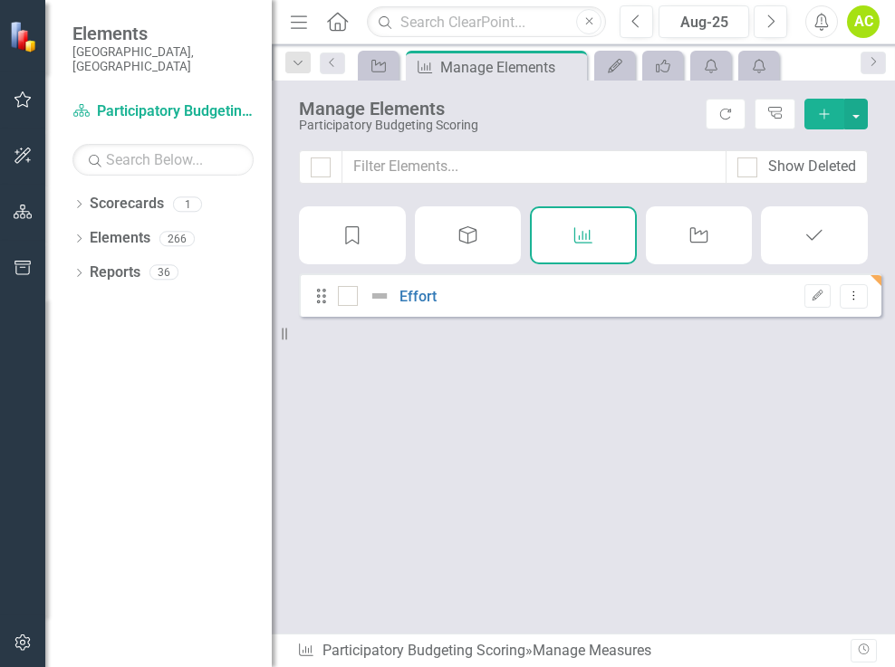
click at [481, 232] on div "Objective" at bounding box center [468, 235] width 107 height 58
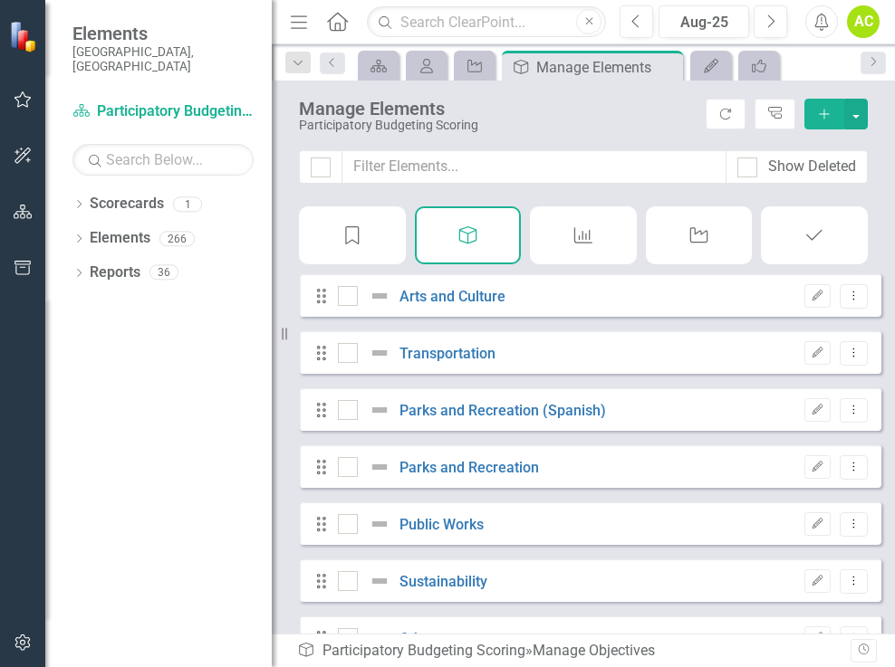
click at [648, 599] on div "Drag Sustainability Edit Dropdown Menu" at bounding box center [590, 580] width 582 height 43
click at [320, 591] on icon "Drag" at bounding box center [322, 581] width 24 height 18
click at [485, 591] on link "Sustainability" at bounding box center [443, 581] width 88 height 17
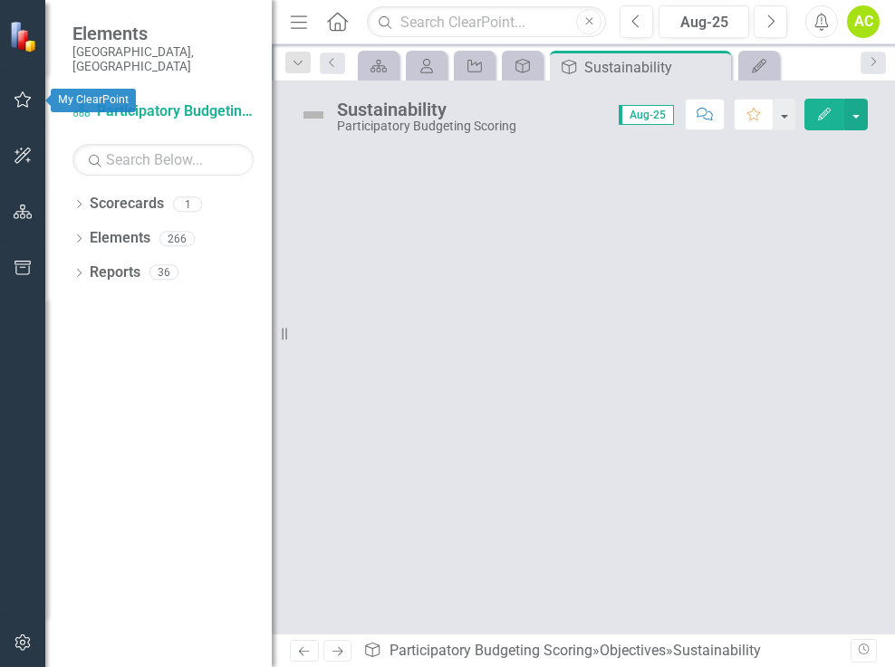
click at [27, 102] on icon "button" at bounding box center [22, 99] width 17 height 16
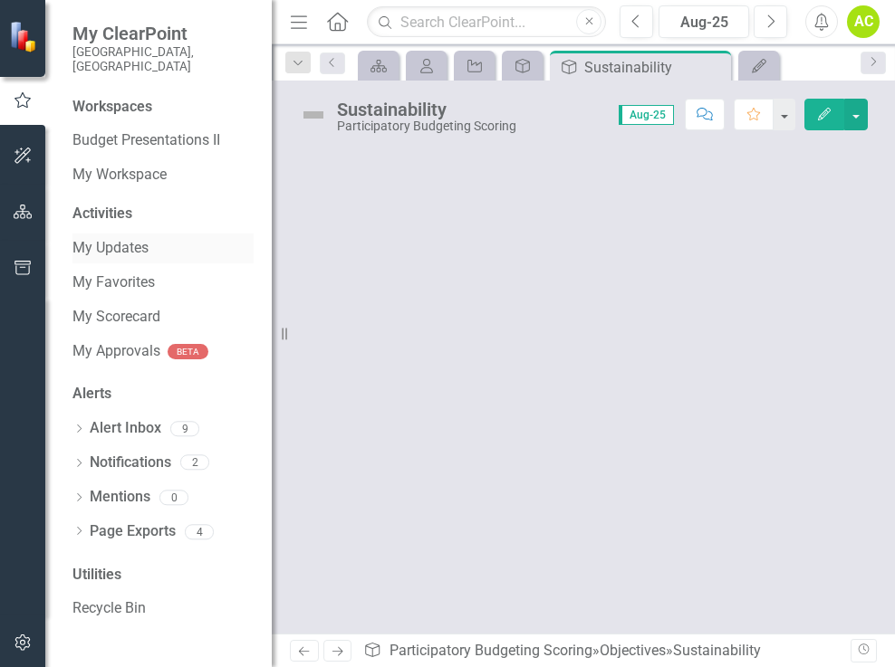
click at [120, 238] on link "My Updates" at bounding box center [162, 248] width 181 height 21
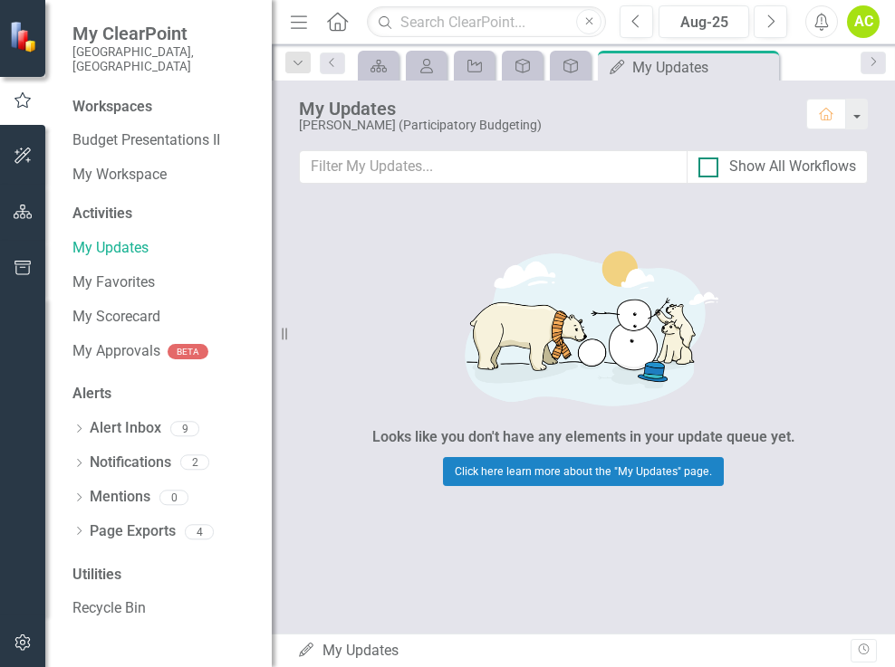
click at [708, 168] on input "Show All Workflows" at bounding box center [704, 164] width 12 height 12
checkbox input "true"
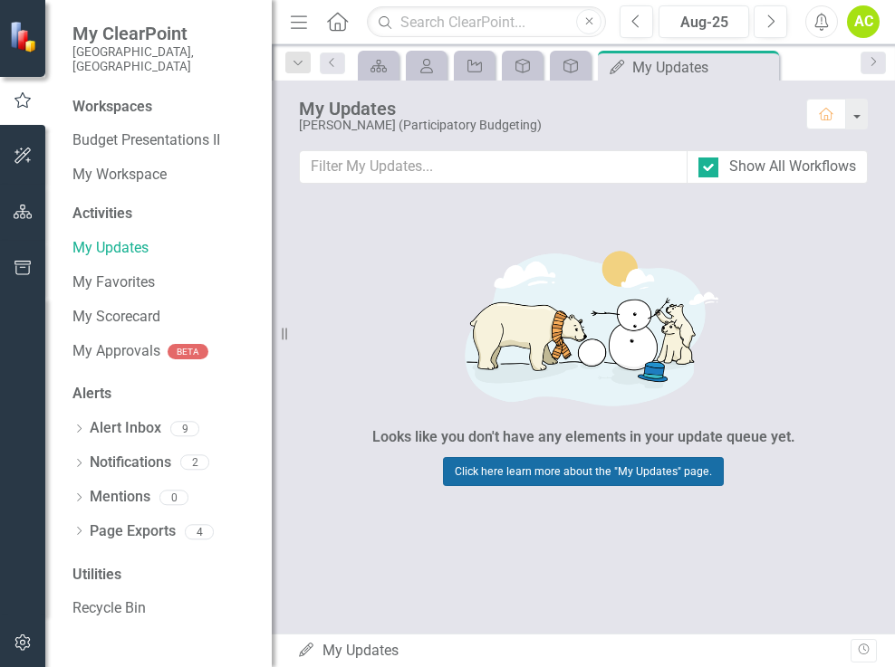
click at [609, 473] on link "Click here learn more about the "My Updates" page." at bounding box center [583, 471] width 281 height 29
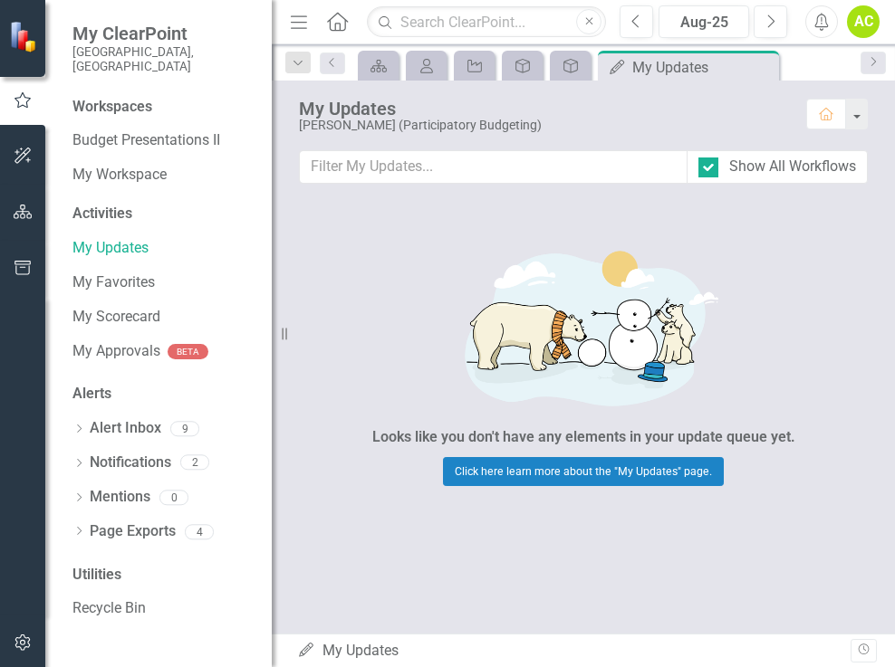
click at [308, 652] on icon "My Updates" at bounding box center [306, 650] width 18 height 14
click at [312, 650] on icon "My Updates" at bounding box center [306, 650] width 18 height 14
click at [340, 649] on div "My Updates My Updates" at bounding box center [573, 651] width 553 height 21
click at [382, 653] on div "My Updates My Updates" at bounding box center [573, 651] width 553 height 21
click at [824, 114] on icon "Home" at bounding box center [826, 114] width 16 height 13
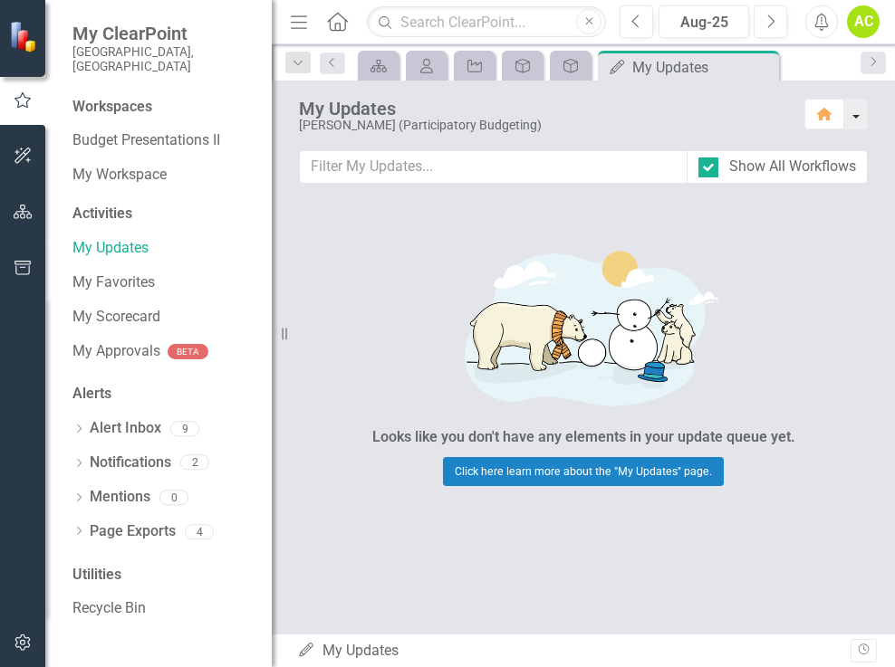
click at [861, 113] on button "button" at bounding box center [856, 114] width 24 height 31
click at [573, 70] on icon "Objective" at bounding box center [571, 66] width 18 height 14
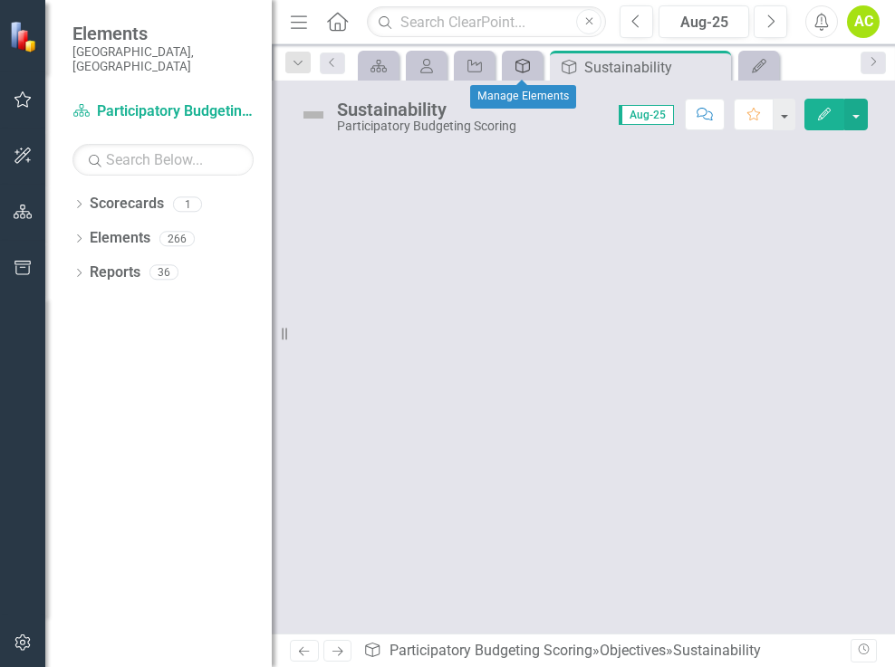
click at [526, 70] on icon "Objective" at bounding box center [523, 66] width 18 height 14
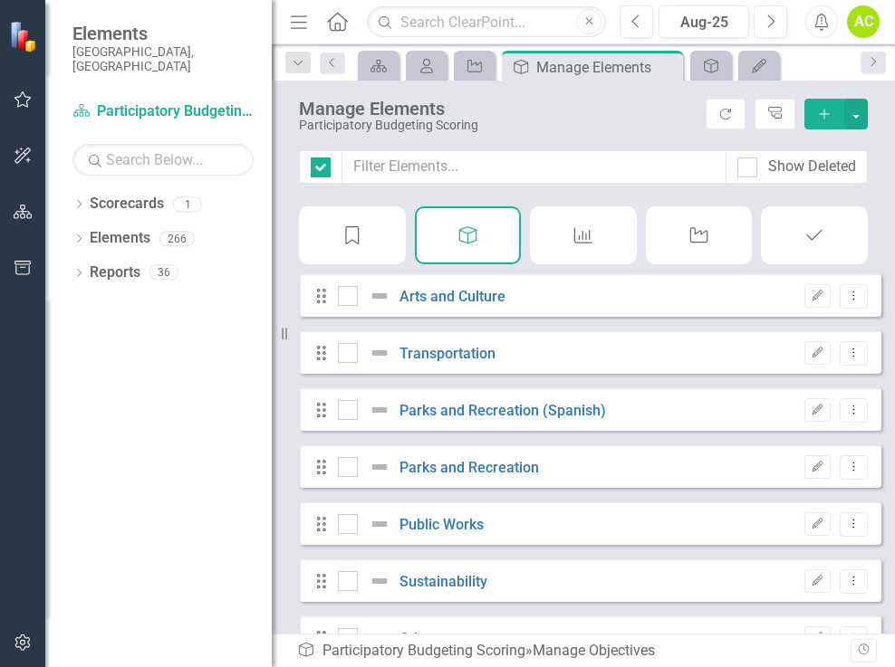
checkbox input "false"
click at [478, 69] on icon "Initiative" at bounding box center [475, 66] width 18 height 14
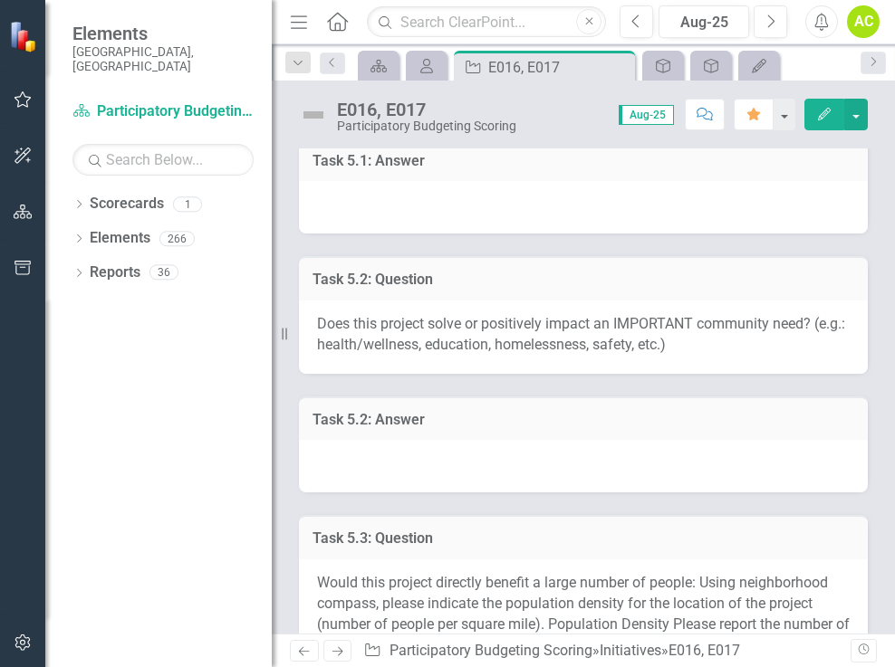
scroll to position [634, 0]
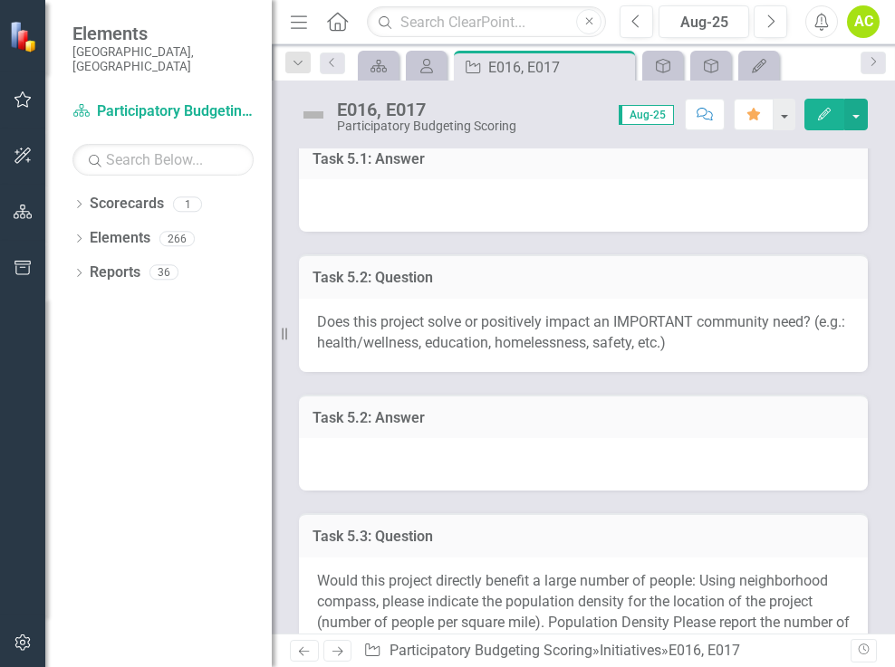
click at [562, 218] on div at bounding box center [583, 205] width 569 height 53
click at [820, 149] on div "Task 5.1: Answer" at bounding box center [583, 173] width 596 height 120
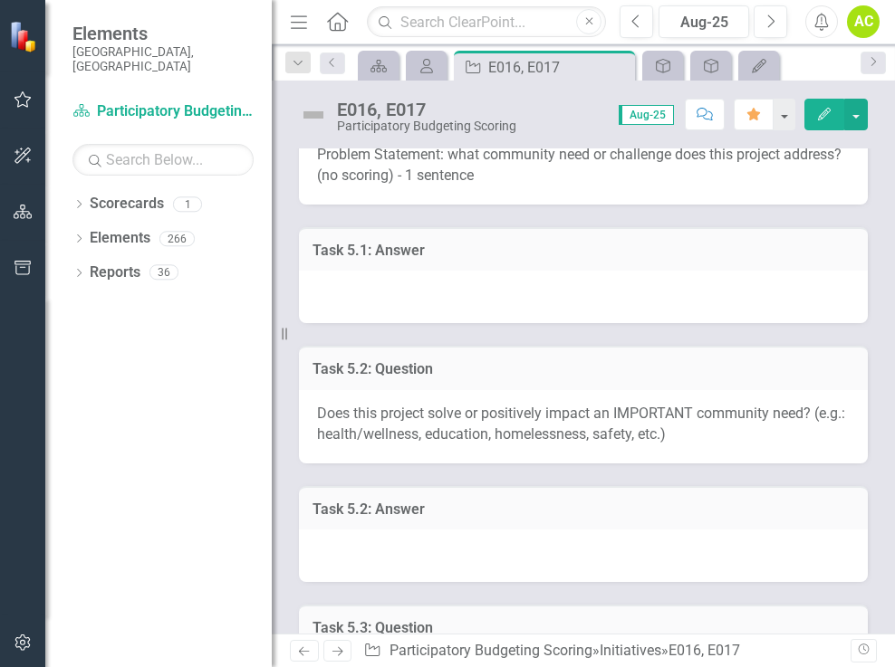
scroll to position [543, 0]
click at [637, 322] on div at bounding box center [583, 296] width 569 height 53
click at [830, 114] on icon "Edit" at bounding box center [824, 114] width 16 height 13
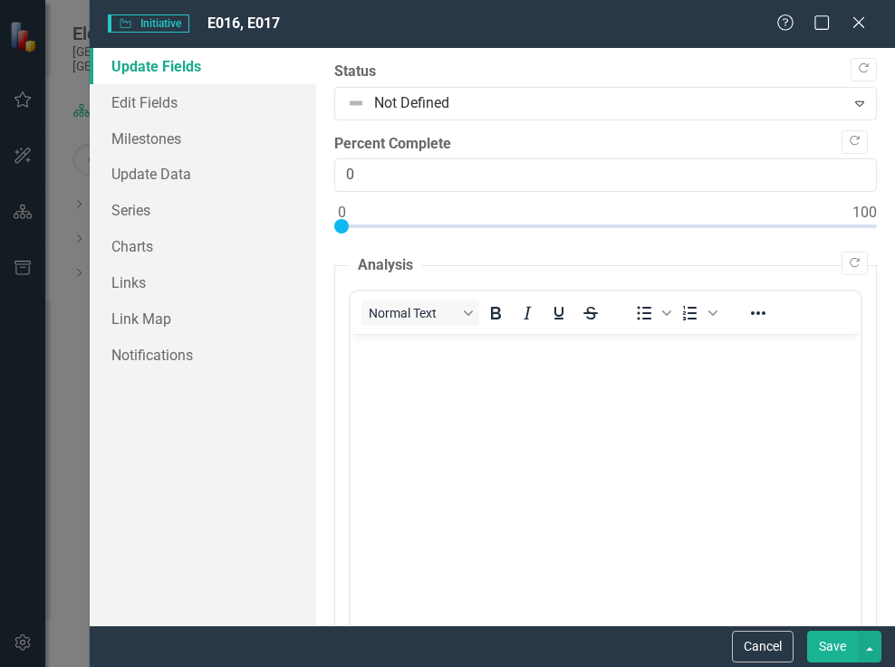
scroll to position [0, 0]
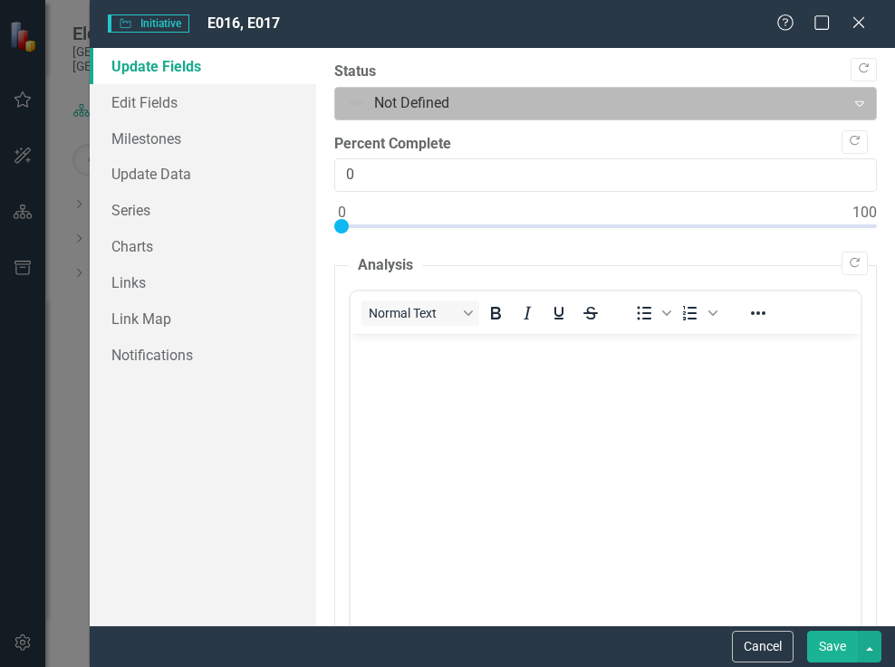
click at [850, 101] on icon "Expand" at bounding box center [859, 103] width 18 height 14
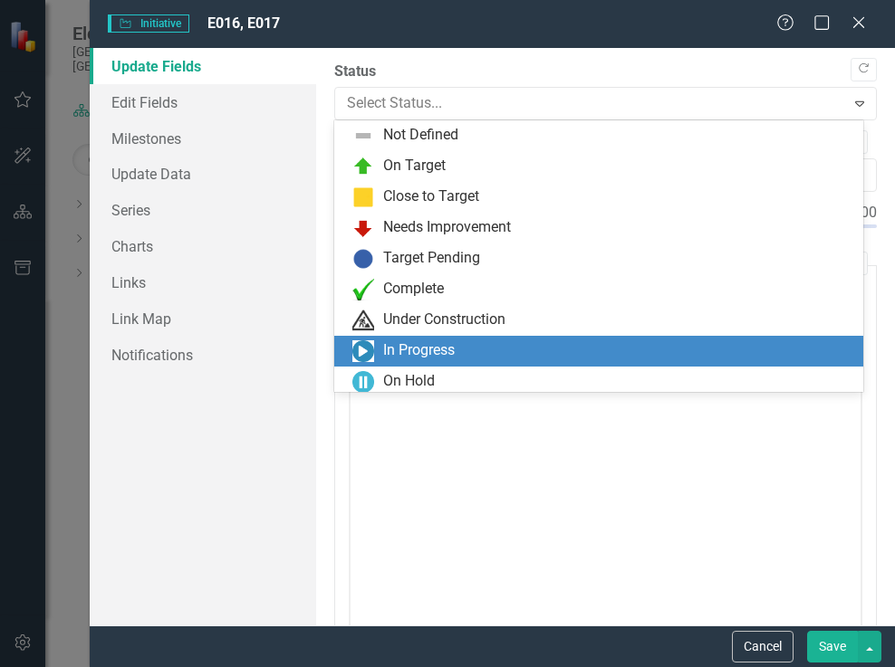
click at [795, 483] on body "Rich Text Area. Press ALT-0 for help." at bounding box center [605, 470] width 510 height 272
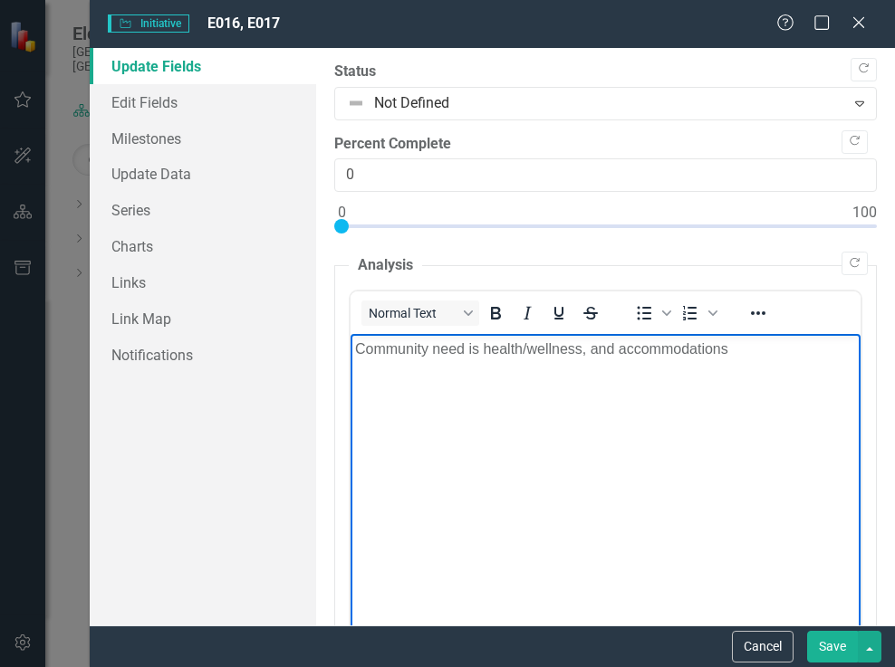
click at [617, 352] on p "Community need is health/wellness, and accommodations" at bounding box center [604, 350] width 501 height 22
click at [782, 348] on p "Community need is health/wellness, and public accommodations" at bounding box center [604, 350] width 501 height 22
click at [376, 444] on body "Community need is health/wellness, and public accommodations. "Durham's vitalit…" at bounding box center [605, 470] width 510 height 272
click at [370, 438] on body "Community need is health/wellness, and public accommodations. "Durham's vitalit…" at bounding box center [605, 470] width 510 height 272
click at [362, 446] on body "Community need is health/wellness, and public accommodations. "Durham's vitalit…" at bounding box center [605, 470] width 510 height 272
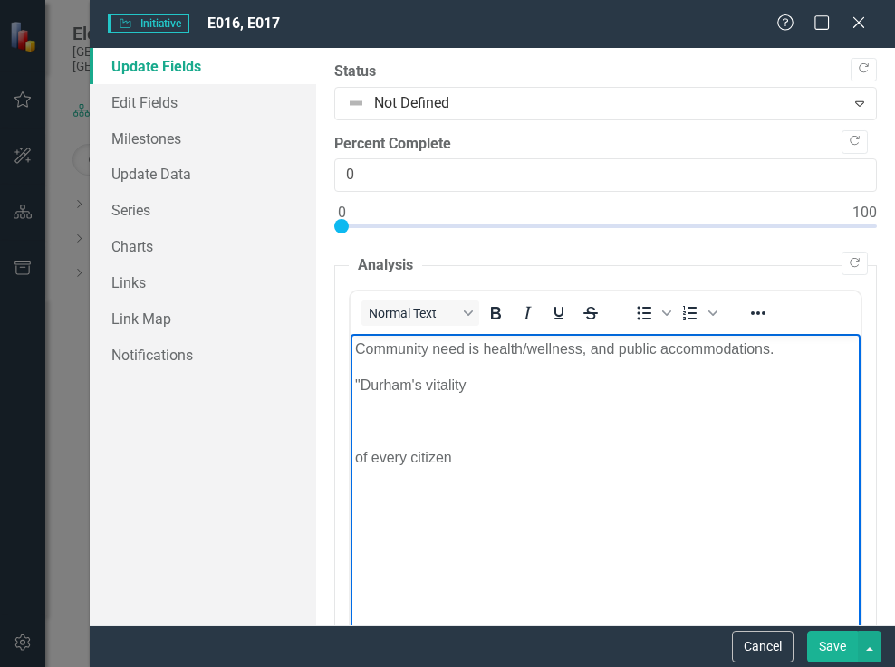
click at [362, 444] on body "Community need is health/wellness, and public accommodations. "Durham's vitalit…" at bounding box center [605, 470] width 510 height 272
click at [433, 416] on p "Rich Text Area. Press ALT-0 for help." at bounding box center [604, 422] width 501 height 22
click at [488, 394] on p ""Durham's vitality" at bounding box center [604, 386] width 501 height 22
drag, startPoint x: 651, startPoint y: 387, endPoint x: 639, endPoint y: 387, distance: 12.7
click at [639, 387] on p ""Durham's vitality is built upon the health of oour individuals" at bounding box center [604, 386] width 501 height 22
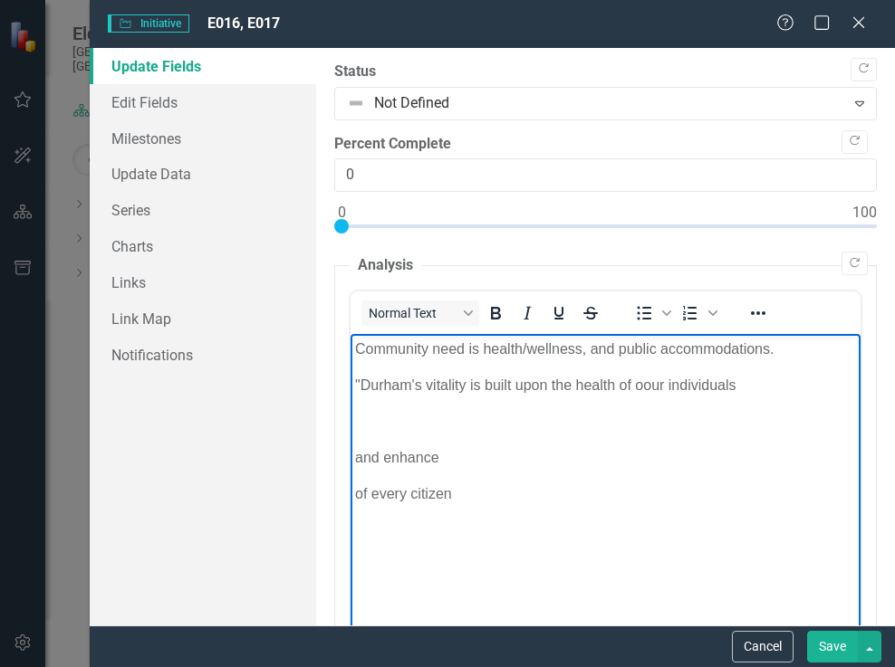
click at [662, 383] on p ""Durham's vitality is built upon the health of oour individuals" at bounding box center [604, 386] width 501 height 22
click at [735, 394] on p ""Durham's vitality is built upon the health of our individuals" at bounding box center [604, 386] width 501 height 22
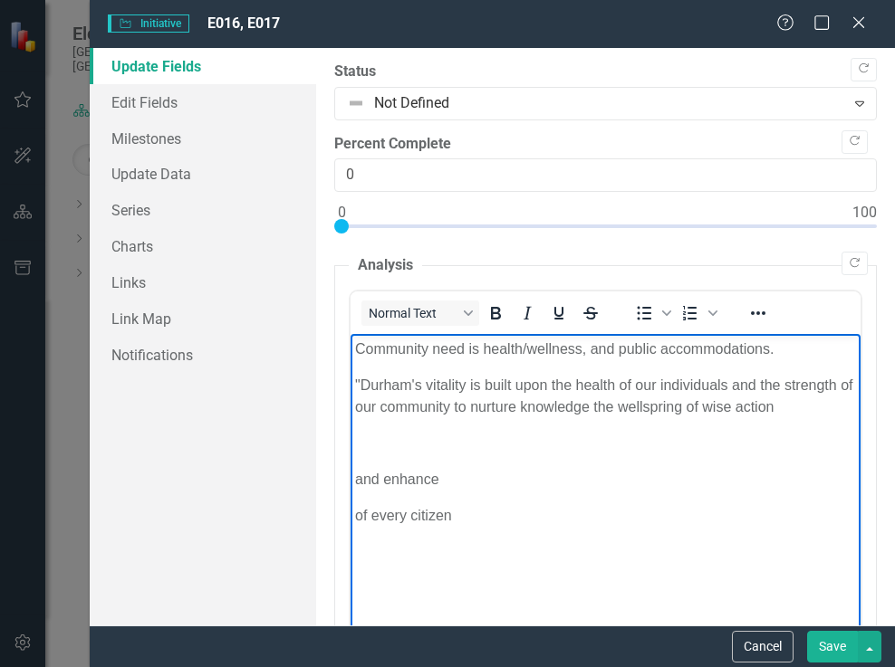
click at [365, 446] on p "Rich Text Area. Press ALT-0 for help." at bounding box center [604, 444] width 501 height 22
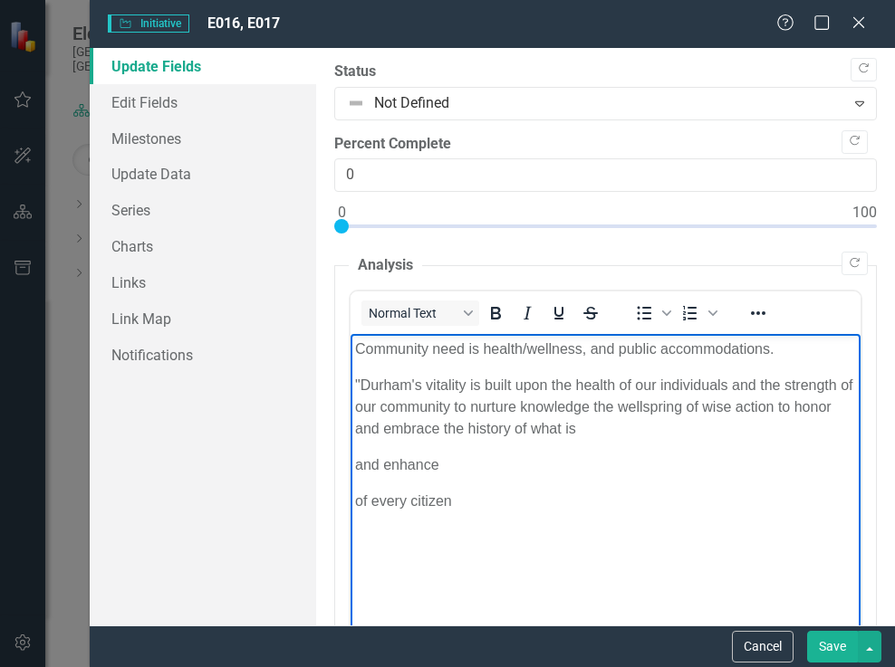
click at [727, 387] on p ""Durham's vitality is built upon the health of our individuals and the strength…" at bounding box center [604, 407] width 501 height 65
click at [816, 385] on p ""Durham's vitality is built upon the health of our residents and the strength o…" at bounding box center [604, 407] width 501 height 65
click at [371, 410] on p ""Durham's vitality is built upon the health of our residents and the capacity t…" at bounding box center [604, 407] width 501 height 65
drag, startPoint x: 448, startPoint y: 426, endPoint x: 477, endPoint y: 427, distance: 29.0
click at [470, 427] on p ""Durham's vitality is built upon the health of our residents and the capacity o…" at bounding box center [604, 407] width 501 height 65
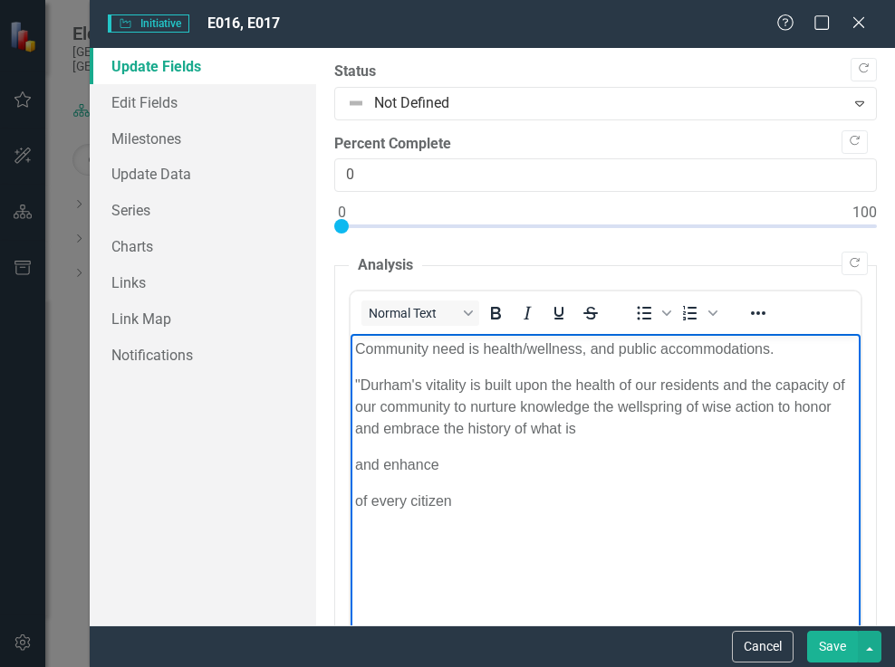
click at [532, 406] on p ""Durham's vitality is built upon the health of our residents and the capacity o…" at bounding box center [604, 407] width 501 height 65
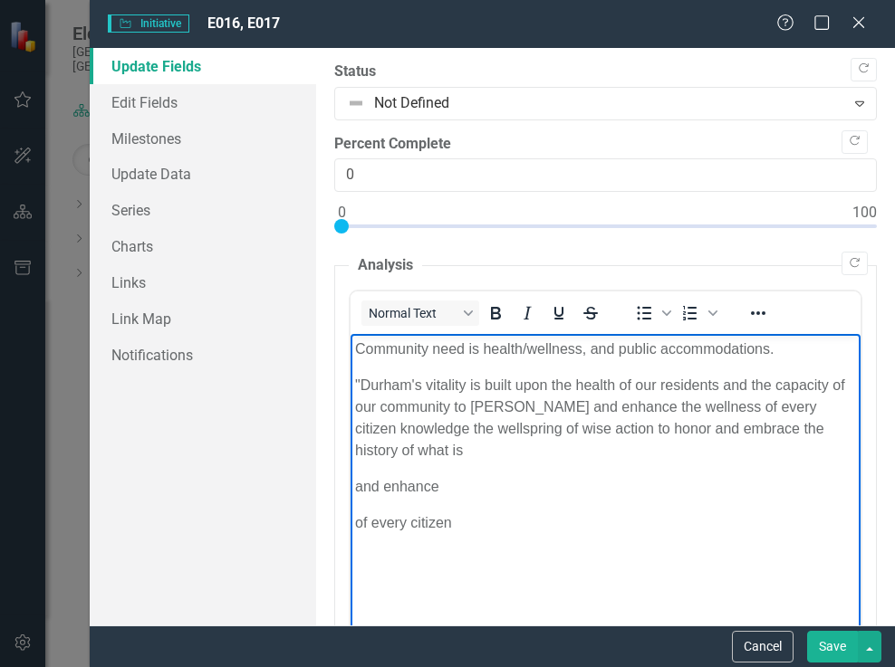
click at [417, 450] on p ""Durham's vitality is built upon the health of our residents and the capacity o…" at bounding box center [604, 418] width 501 height 87
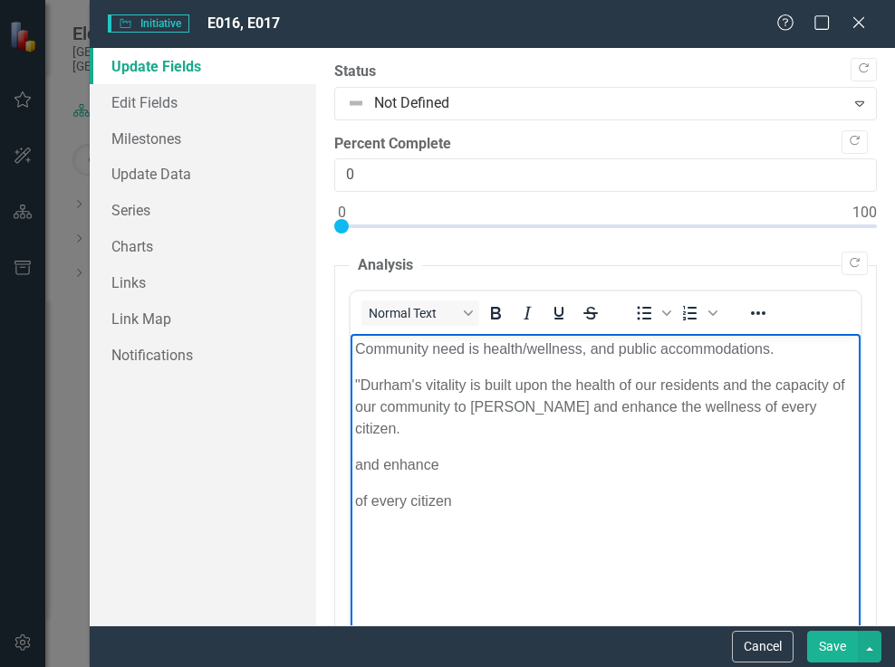
click at [464, 491] on p "of every citizen" at bounding box center [604, 502] width 501 height 22
click at [809, 405] on p ""Durham's vitality is built upon the health of our residents and the capacity o…" at bounding box center [604, 407] width 501 height 65
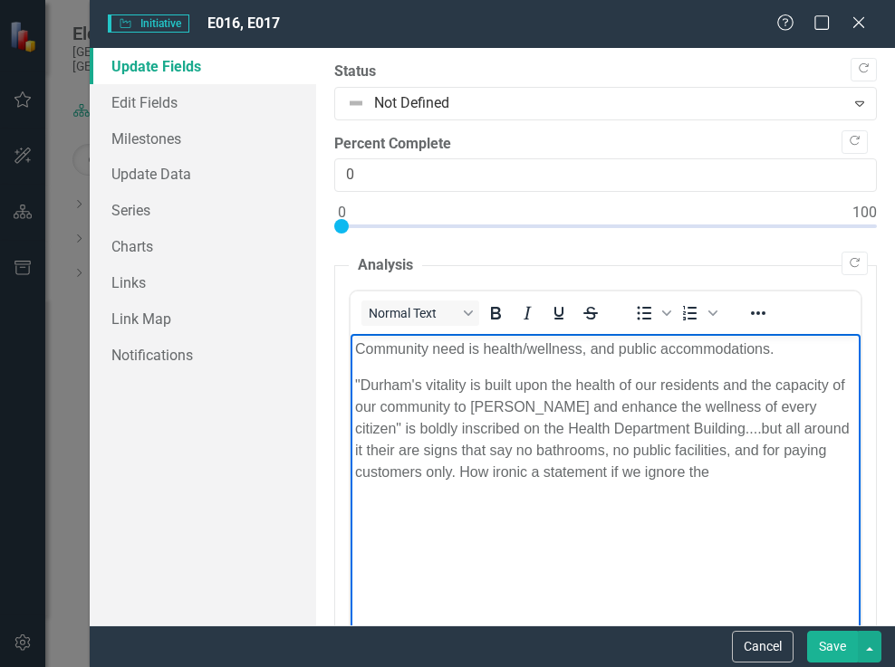
click at [726, 476] on p ""Durham's vitality is built upon the health of our residents and the capacity o…" at bounding box center [604, 429] width 501 height 109
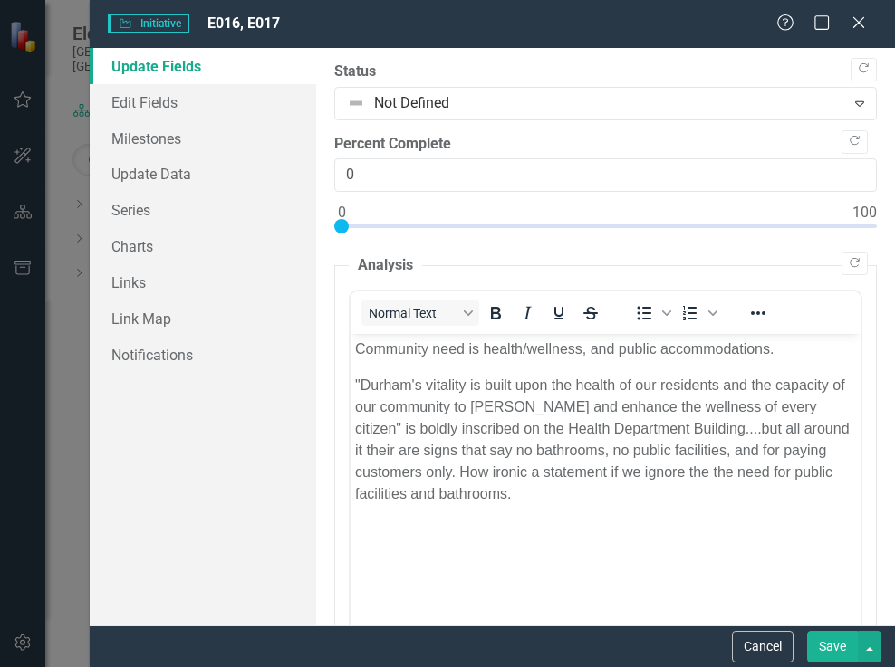
click at [834, 650] on button "Save" at bounding box center [832, 647] width 51 height 32
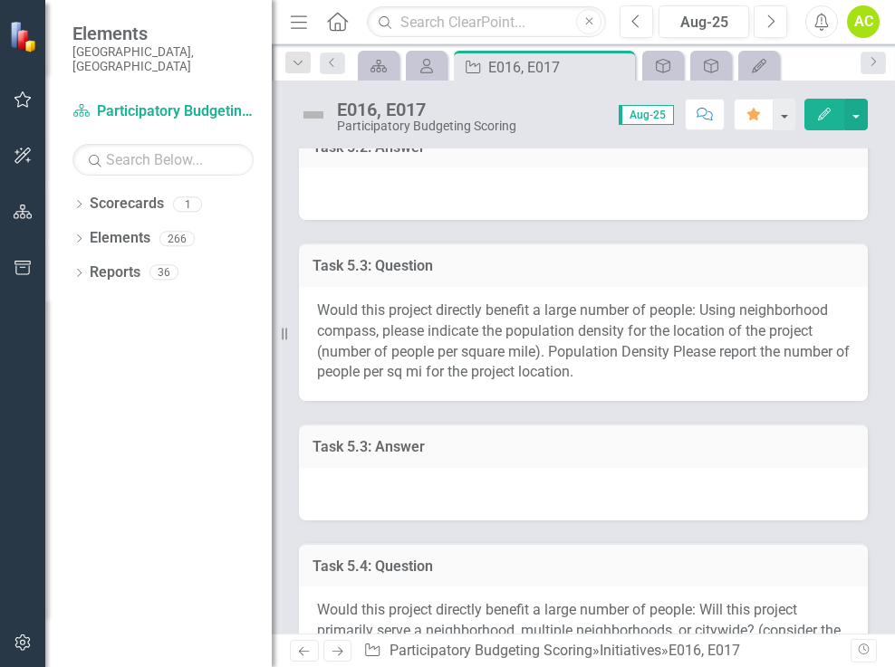
scroll to position [906, 0]
click at [549, 455] on h3 "Task 5.3: Answer" at bounding box center [583, 446] width 542 height 16
click at [548, 455] on h3 "Task 5.3: Answer" at bounding box center [583, 446] width 542 height 16
click at [857, 117] on button "button" at bounding box center [856, 115] width 24 height 32
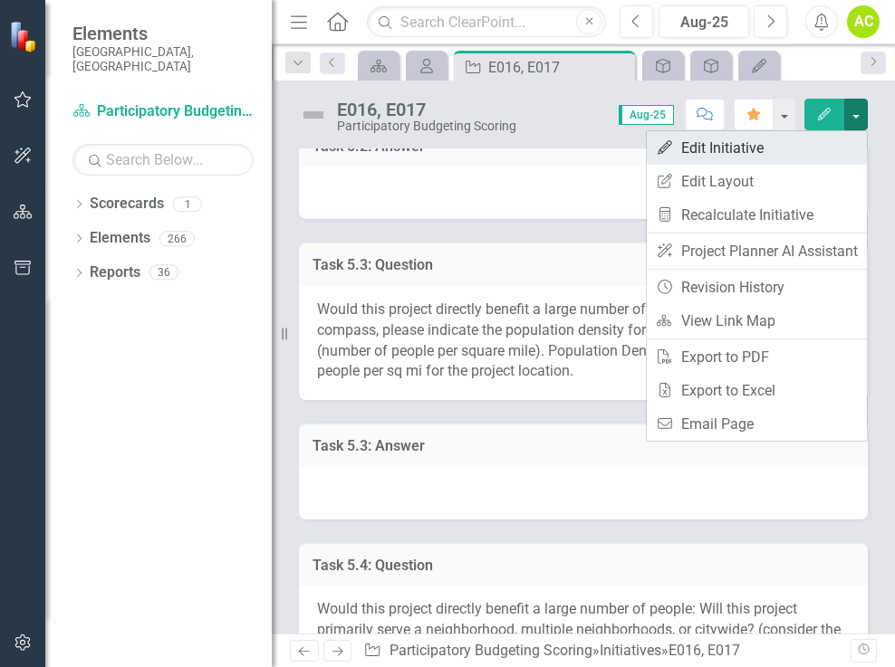
click at [728, 147] on link "Edit Edit Initiative" at bounding box center [757, 148] width 220 height 34
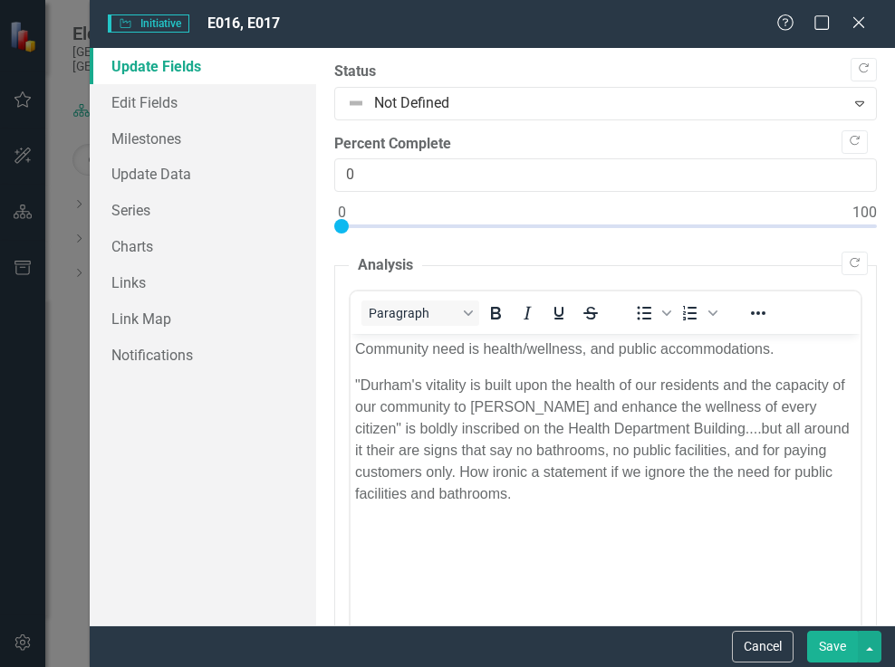
scroll to position [0, 0]
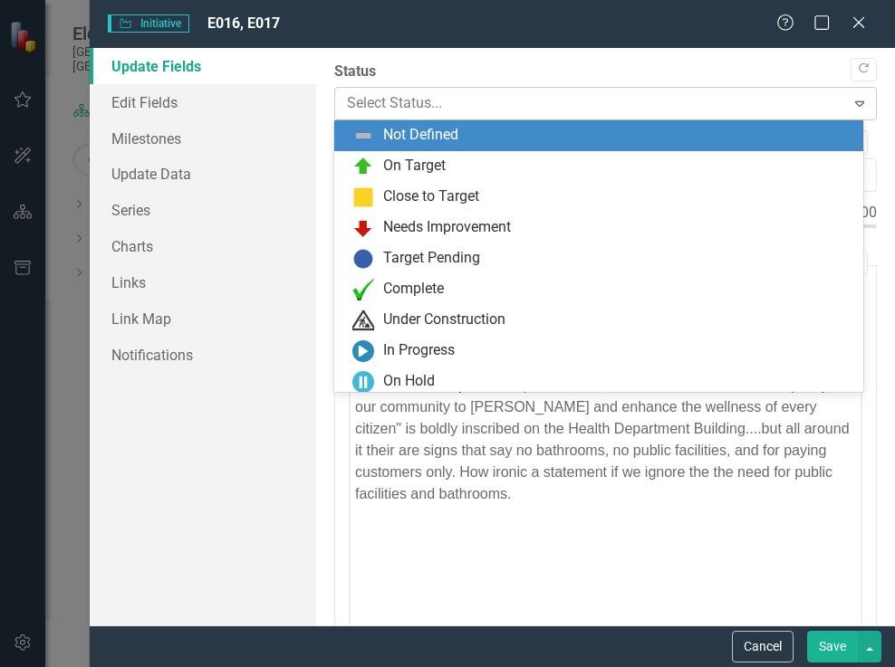
click at [850, 107] on icon "Expand" at bounding box center [859, 103] width 18 height 14
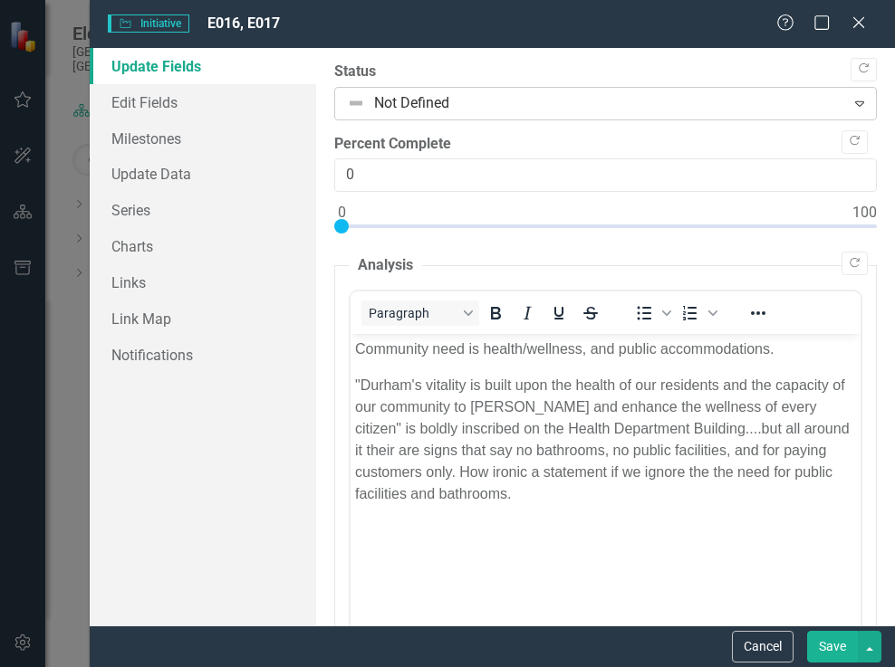
click at [850, 107] on icon "Expand" at bounding box center [859, 103] width 18 height 14
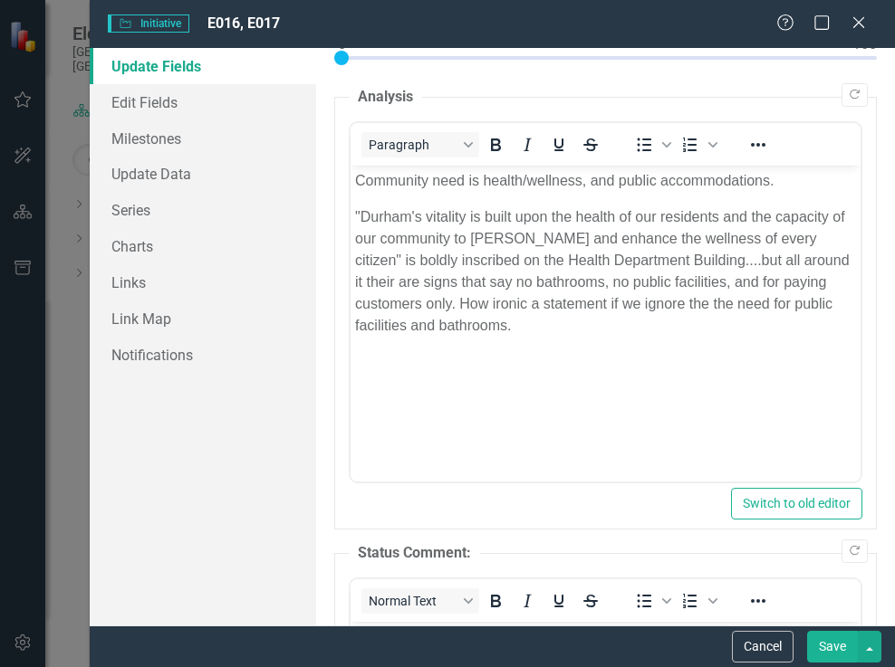
scroll to position [181, 0]
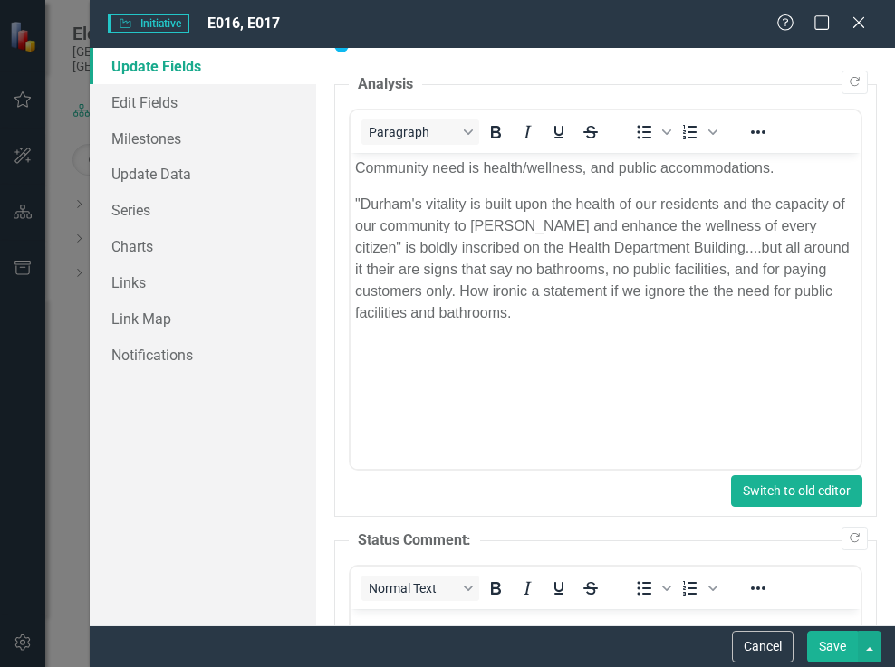
click at [780, 498] on button "Switch to old editor" at bounding box center [796, 491] width 131 height 32
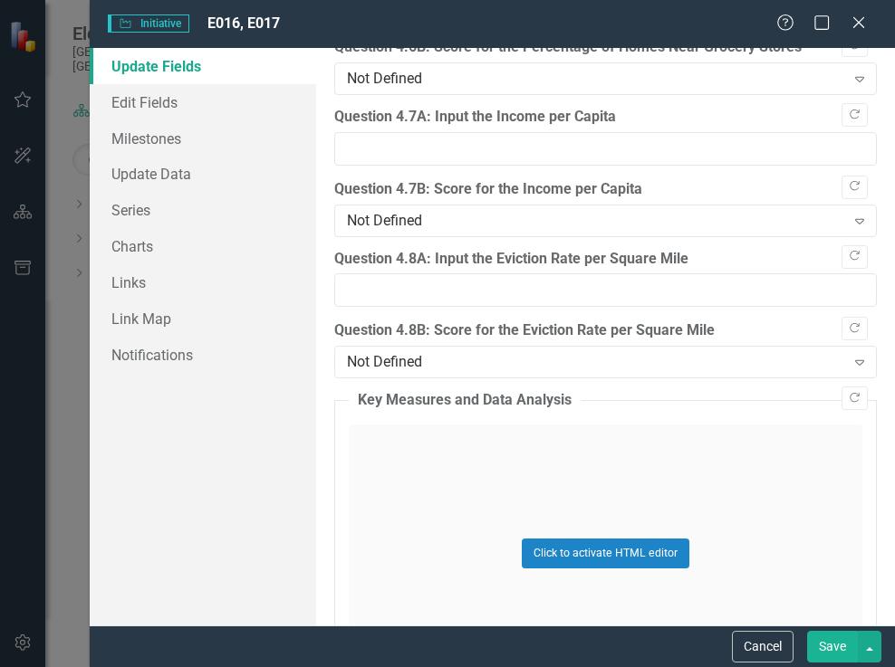
scroll to position [4347, 0]
